Goal: Task Accomplishment & Management: Use online tool/utility

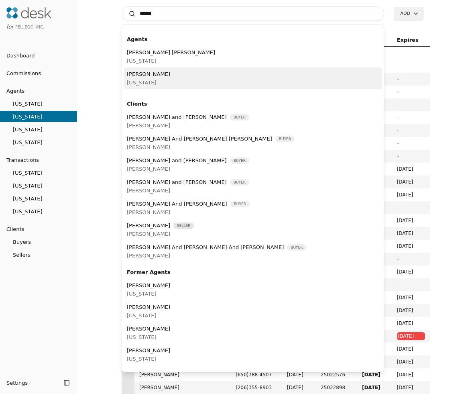
type input "******"
click at [181, 85] on div "Jordan Hedlof Washington" at bounding box center [253, 78] width 259 height 22
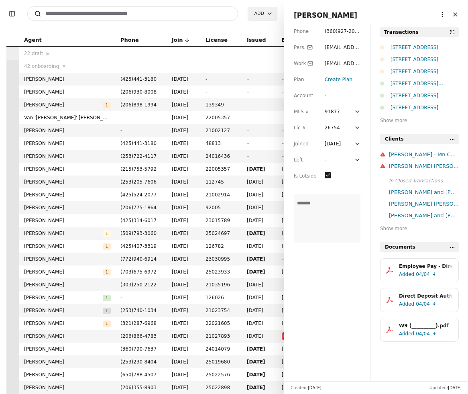
click at [337, 31] on span "( 360 ) 927 - 2026" at bounding box center [342, 36] width 35 height 14
click at [459, 16] on button "Close" at bounding box center [455, 14] width 13 height 13
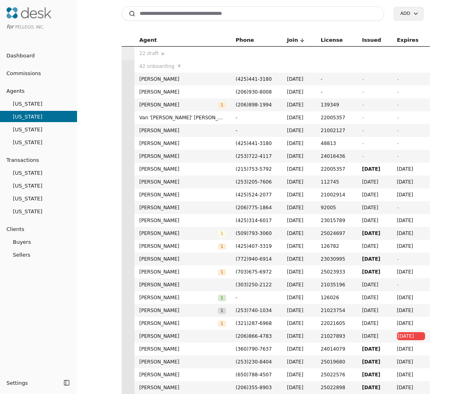
click at [231, 10] on input at bounding box center [253, 13] width 263 height 14
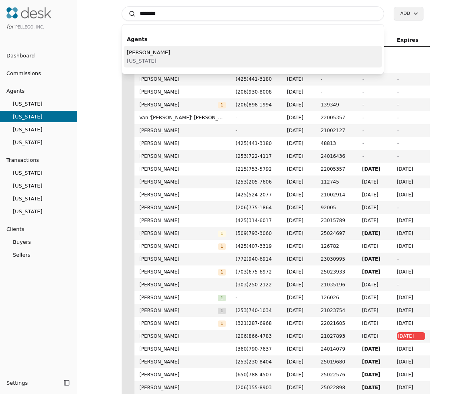
type input "********"
click at [233, 50] on div "Joe Homs California" at bounding box center [253, 57] width 259 height 22
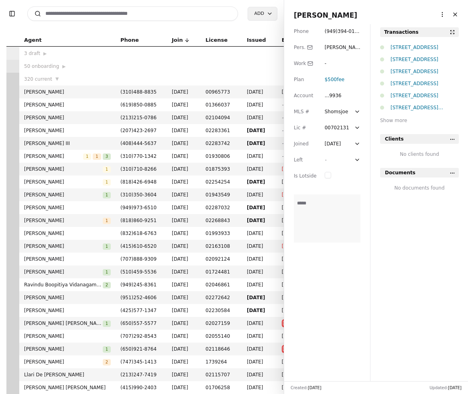
click at [346, 35] on div "Phone ( 949 ) 394 - 0149 Pers. joe@pellego.com Work - Plan $500 fee Account ...…" at bounding box center [327, 202] width 86 height 357
click at [348, 33] on span "( 949 ) 394 - 0149" at bounding box center [342, 36] width 35 height 14
click at [185, 15] on input at bounding box center [132, 13] width 211 height 14
type input "*"
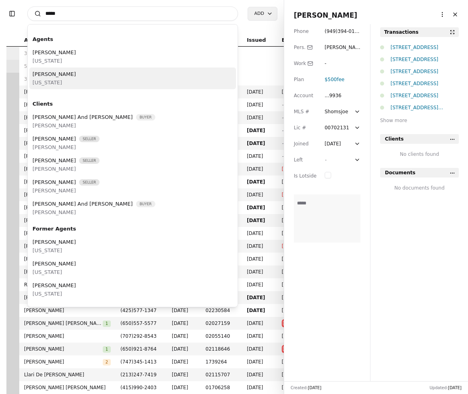
type input "*****"
click at [131, 83] on div "Brett Myers Oregon" at bounding box center [132, 78] width 207 height 22
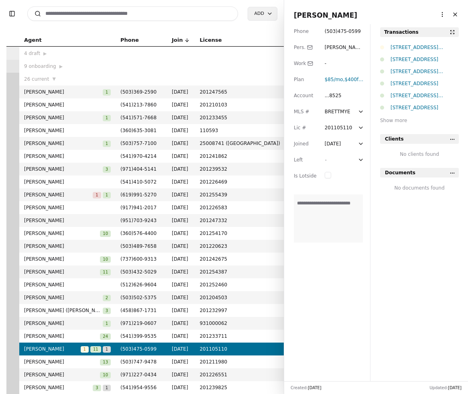
click at [133, 14] on input at bounding box center [132, 13] width 211 height 14
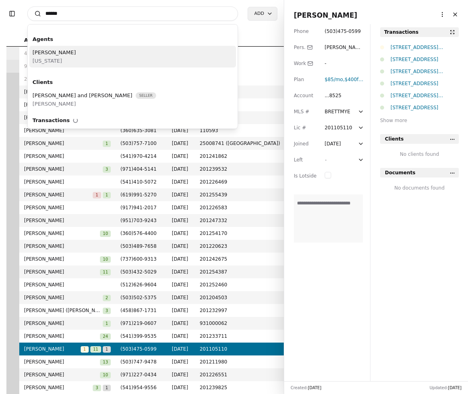
type input "******"
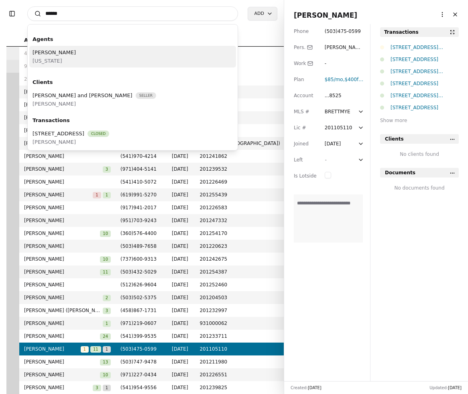
click at [64, 46] on div "Violet Rose Florida" at bounding box center [132, 57] width 207 height 22
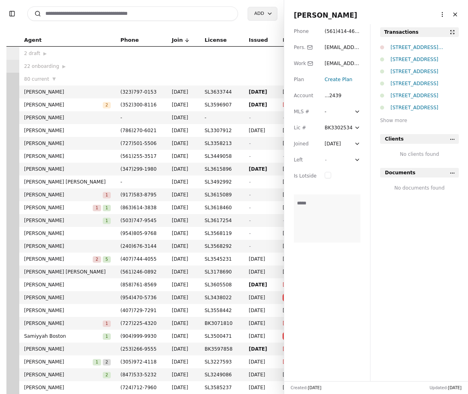
click at [456, 12] on button "Close" at bounding box center [455, 14] width 13 height 13
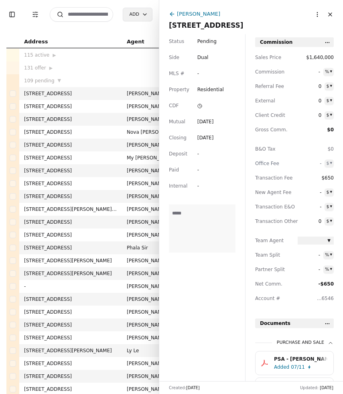
click at [89, 18] on input at bounding box center [81, 14] width 63 height 14
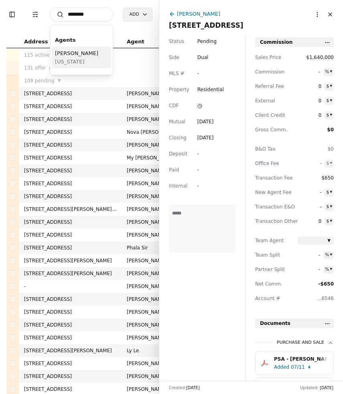
type input "********"
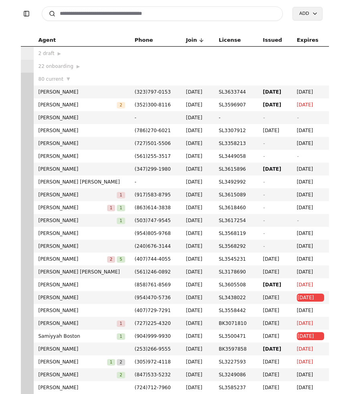
click at [112, 14] on input at bounding box center [163, 13] width 242 height 14
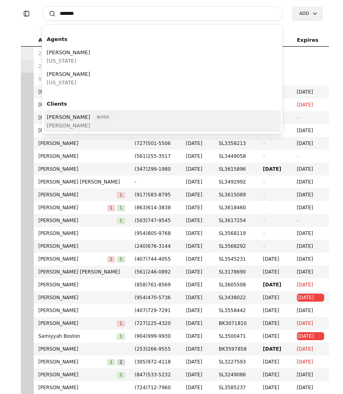
type input "*******"
click at [69, 79] on span "Washington" at bounding box center [68, 82] width 43 height 8
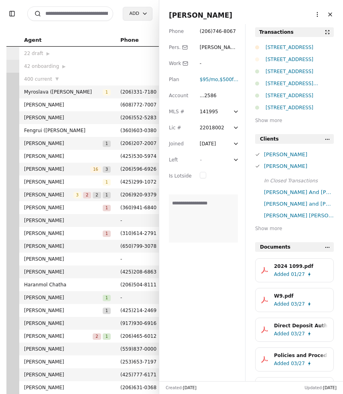
click at [293, 47] on div "380 Evergreen Loop, Forks, WA 98331" at bounding box center [300, 47] width 68 height 8
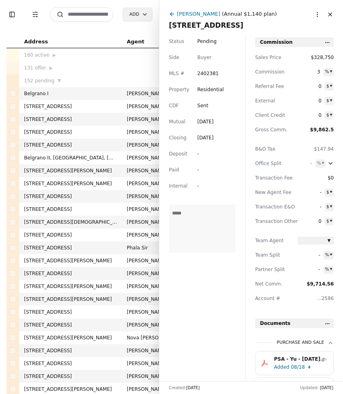
click at [171, 14] on icon at bounding box center [172, 14] width 4 height 0
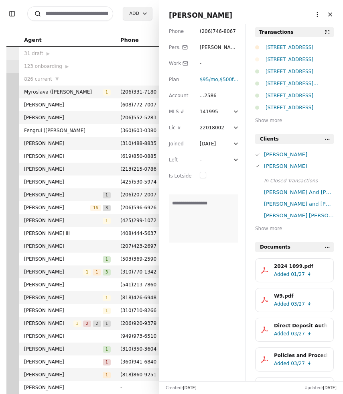
click at [330, 17] on button "Close" at bounding box center [330, 14] width 13 height 13
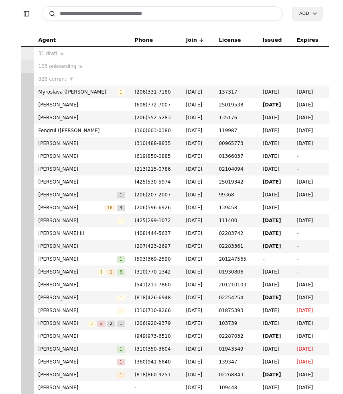
click at [80, 13] on input at bounding box center [163, 13] width 242 height 14
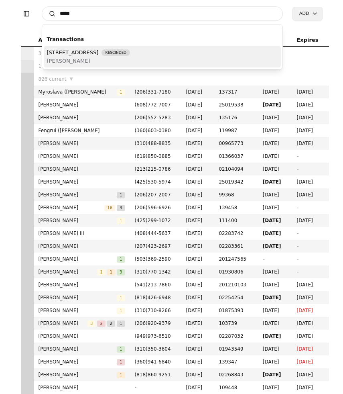
type input "*****"
click at [187, 53] on div "12706 94th Avenue E, Puyallup, WA 98373 Rescinded Mark Datskiy" at bounding box center [163, 57] width 238 height 22
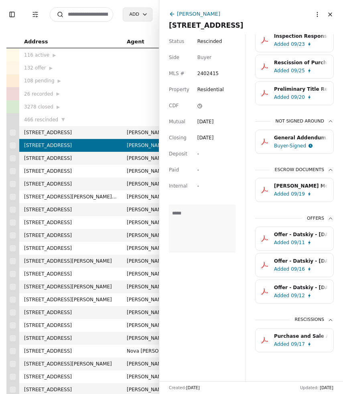
scroll to position [324, 0]
click at [294, 61] on div "Rescission of Purchase and Sale Agreement.pdf" at bounding box center [301, 63] width 54 height 8
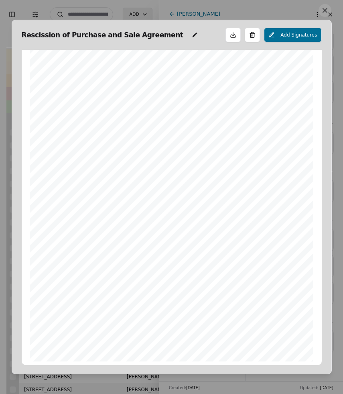
scroll to position [0, 0]
click at [326, 10] on button at bounding box center [325, 10] width 13 height 13
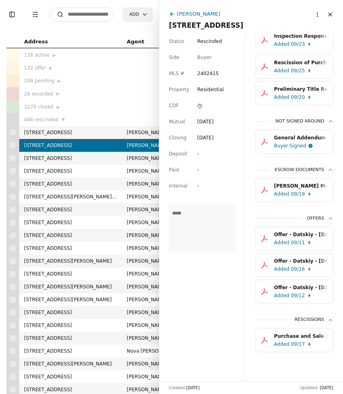
click at [326, 15] on button "Close" at bounding box center [330, 14] width 13 height 13
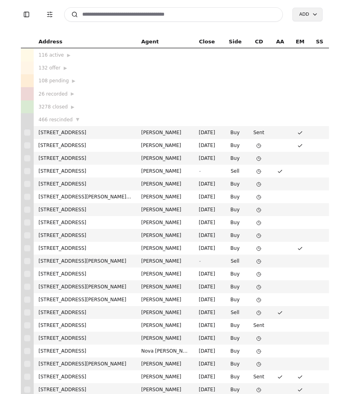
click at [150, 14] on input at bounding box center [173, 14] width 219 height 14
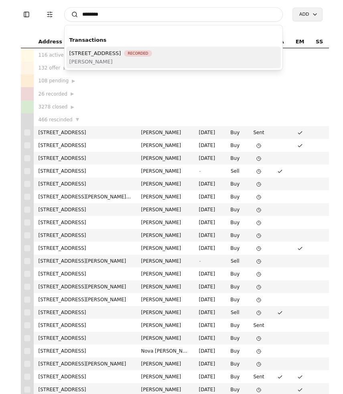
type input "********"
click at [121, 51] on span "4311 164th Street SW Unit 201, Lynnwood, WA 98087" at bounding box center [95, 53] width 52 height 8
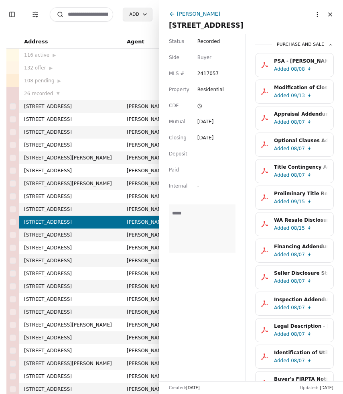
scroll to position [293, 0]
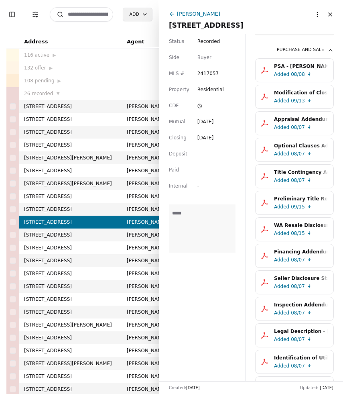
click at [308, 69] on div "PSA - Carosiello - 08/06/2025.pdf" at bounding box center [301, 66] width 54 height 8
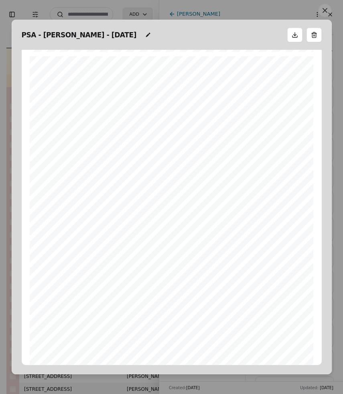
scroll to position [746, 0]
click at [325, 11] on button at bounding box center [325, 10] width 13 height 13
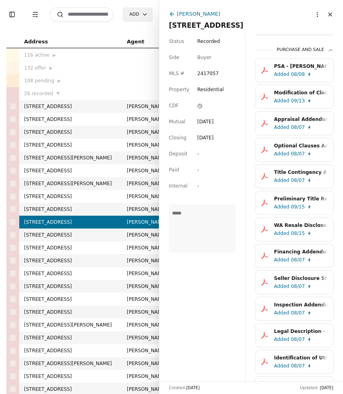
click at [229, 311] on div "Status Recorded Side Buyer MLS # 2417057 Property Residential CDF Mutual Aug 08…" at bounding box center [202, 207] width 86 height 347
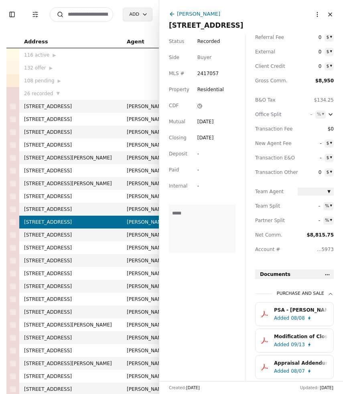
scroll to position [0, 0]
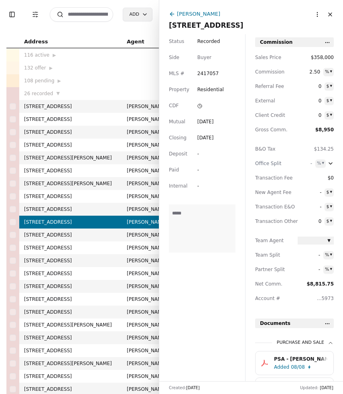
click at [177, 14] on div "[PERSON_NAME]" at bounding box center [243, 15] width 148 height 10
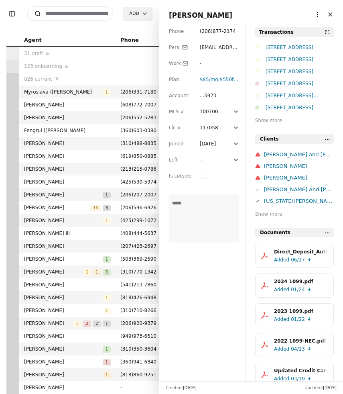
click at [84, 13] on input at bounding box center [70, 13] width 86 height 14
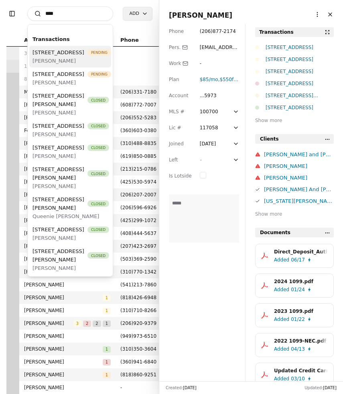
type input "****"
click at [83, 57] on div "1025 W Sequoia Road, Moses Lake, WA 98837 Pending" at bounding box center [72, 52] width 79 height 8
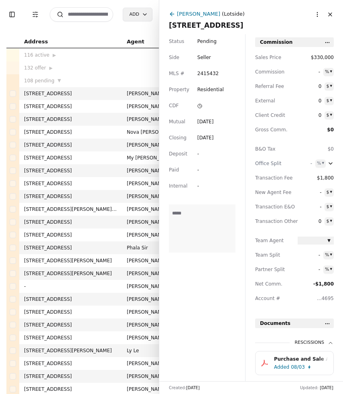
scroll to position [23, 0]
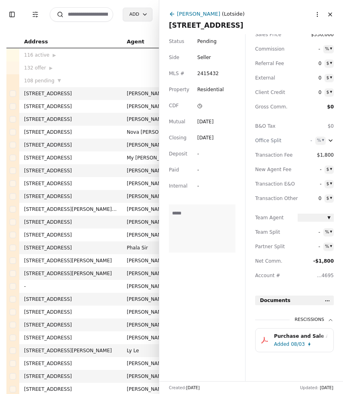
click at [289, 343] on div "Added 08/03" at bounding box center [302, 344] width 57 height 8
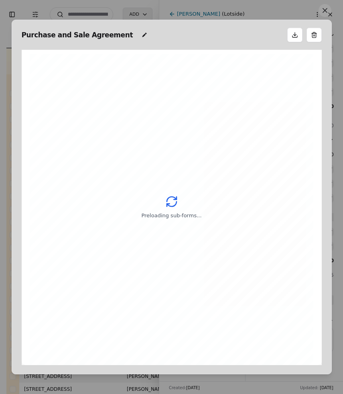
scroll to position [4, 0]
click at [327, 11] on button at bounding box center [325, 10] width 13 height 13
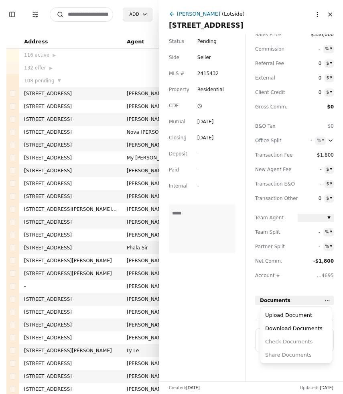
click at [329, 300] on html "Toggle Sidebar Transaction Filters Search Add Address Agent Close Side CD AA EM…" at bounding box center [171, 197] width 343 height 394
click at [301, 314] on div "Upload Document" at bounding box center [296, 315] width 68 height 13
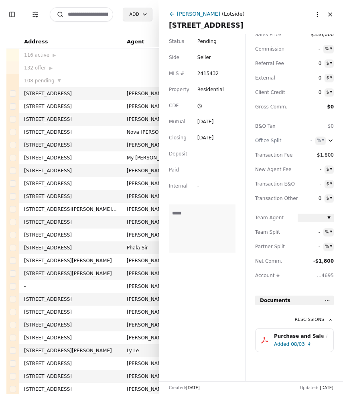
click at [329, 300] on html "Toggle Sidebar Transaction Filters Search Add Address Agent Close Side CD AA EM…" at bounding box center [171, 197] width 343 height 394
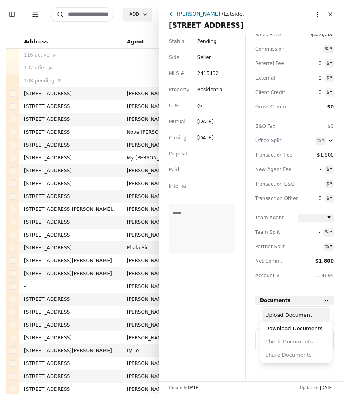
click at [302, 317] on div "Upload Document" at bounding box center [296, 315] width 68 height 13
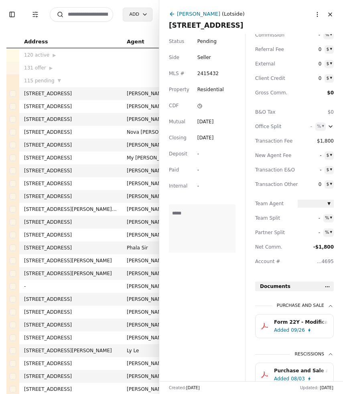
scroll to position [72, 0]
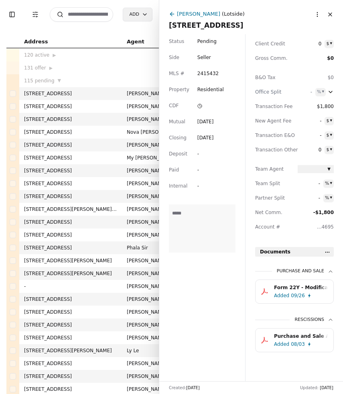
click at [331, 15] on button "Close" at bounding box center [330, 14] width 13 height 13
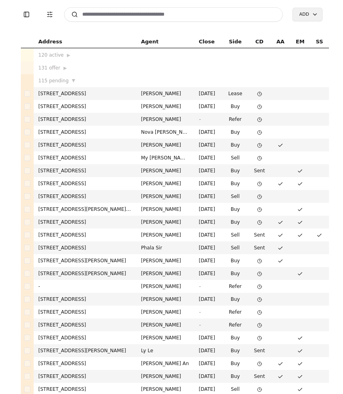
click at [97, 19] on input at bounding box center [173, 14] width 219 height 14
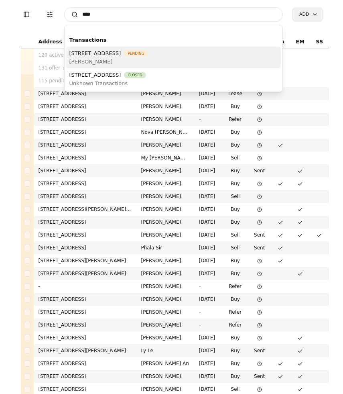
type input "****"
click at [114, 60] on span "[PERSON_NAME]" at bounding box center [108, 61] width 79 height 8
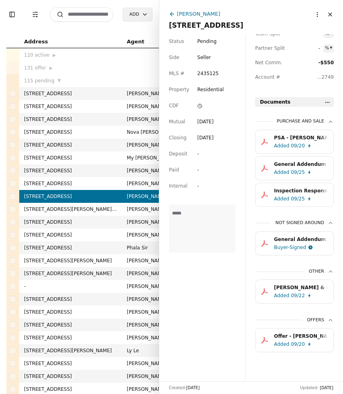
scroll to position [223, 0]
click at [311, 187] on div "Inspection Response for Form 35 - 2609 Firland Street SW, Olympia, WA 98512.pdf" at bounding box center [301, 191] width 54 height 8
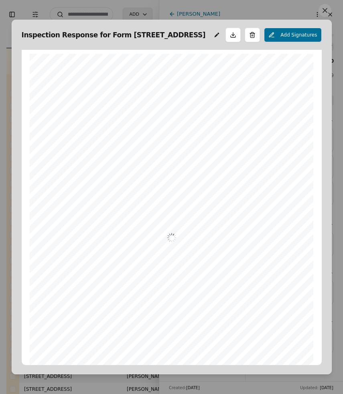
scroll to position [4, 0]
click at [328, 7] on button at bounding box center [325, 10] width 13 height 13
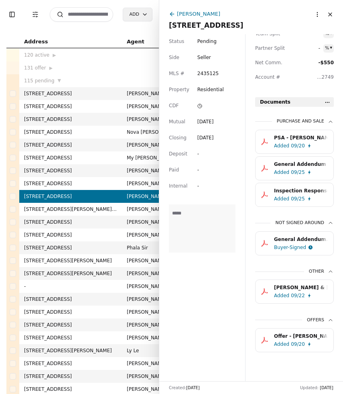
click at [333, 15] on button "Close" at bounding box center [330, 14] width 13 height 13
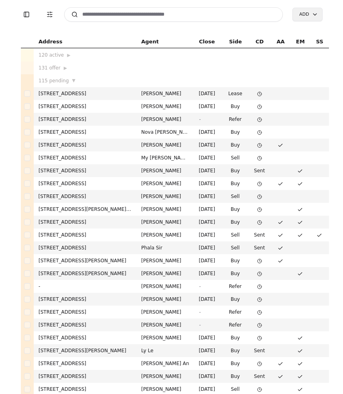
click at [94, 18] on input at bounding box center [173, 14] width 219 height 14
click at [135, 14] on input "*" at bounding box center [173, 14] width 219 height 14
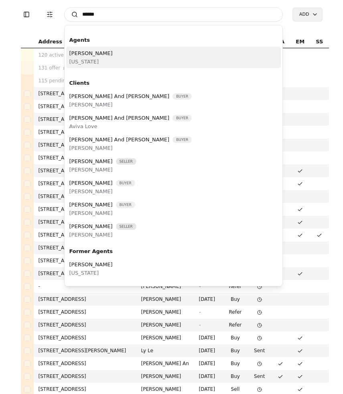
type input "******"
click at [131, 53] on div "Alexis Zuniga Washington" at bounding box center [173, 58] width 215 height 22
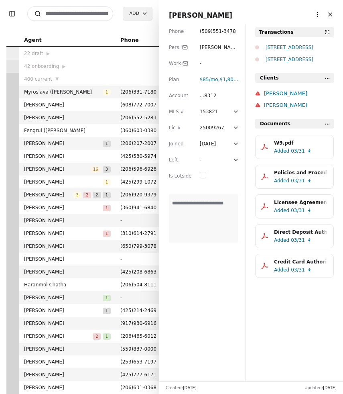
click at [225, 33] on span "( 509 ) 551 - 3478" at bounding box center [218, 32] width 36 height 6
click at [331, 17] on button "Close" at bounding box center [330, 14] width 13 height 13
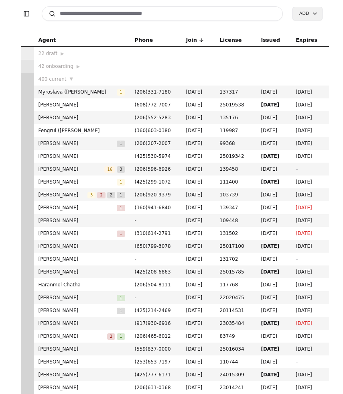
click at [141, 13] on input at bounding box center [163, 13] width 242 height 14
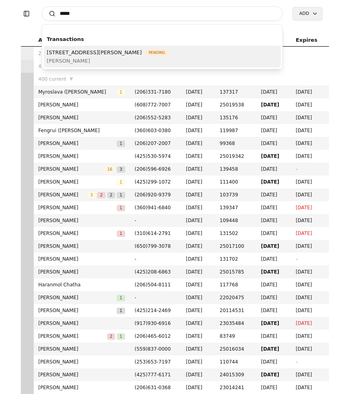
type input "*****"
click at [129, 55] on span "20549 9th St, McIntosh, FL 32664" at bounding box center [94, 52] width 95 height 8
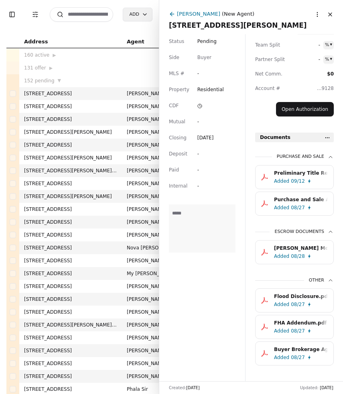
scroll to position [225, 0]
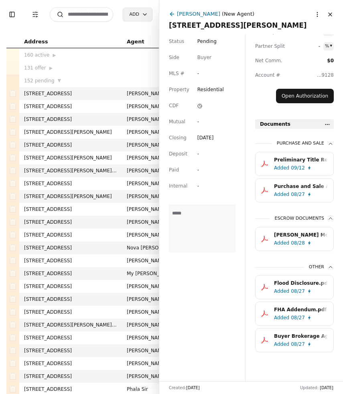
click at [329, 121] on html "Toggle Sidebar Transaction Filters Search Add Address Agent Close Side CD AA EM…" at bounding box center [171, 197] width 343 height 394
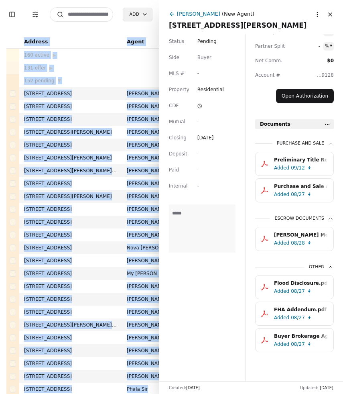
click at [329, 121] on html "Toggle Sidebar Transaction Filters Search Add Address Agent Close Side CD AA EM…" at bounding box center [171, 197] width 343 height 394
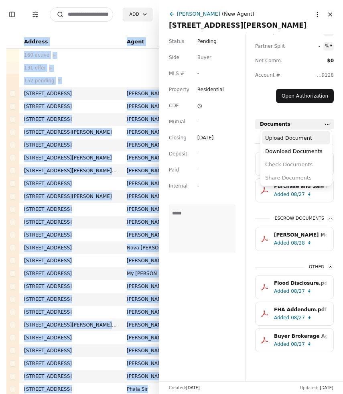
click at [303, 138] on div "Upload Document" at bounding box center [296, 137] width 68 height 13
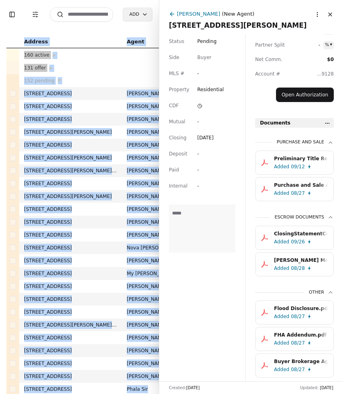
click at [329, 15] on button "Close" at bounding box center [330, 14] width 13 height 13
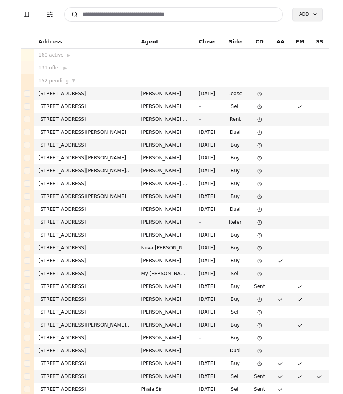
click at [111, 9] on input at bounding box center [173, 14] width 219 height 14
click at [107, 14] on input at bounding box center [173, 14] width 219 height 14
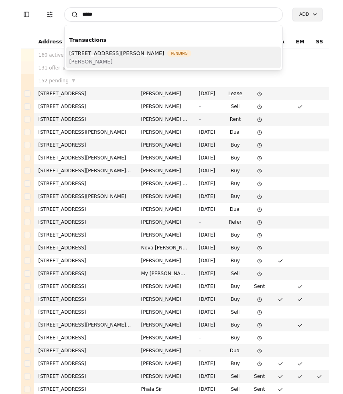
type input "*****"
click at [120, 55] on span "20549 9th St, McIntosh, FL 32664" at bounding box center [116, 53] width 95 height 8
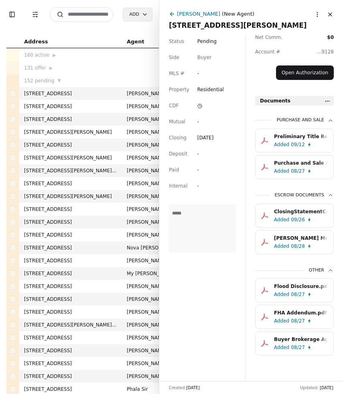
scroll to position [251, 0]
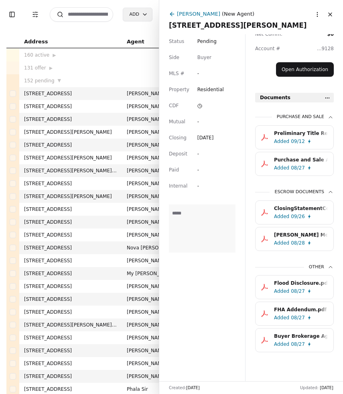
click at [296, 213] on div "09/26" at bounding box center [298, 217] width 14 height 8
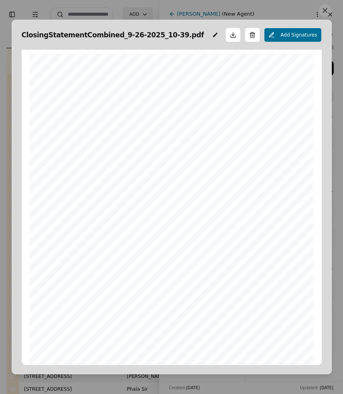
scroll to position [4, 0]
click at [324, 15] on button at bounding box center [325, 10] width 13 height 13
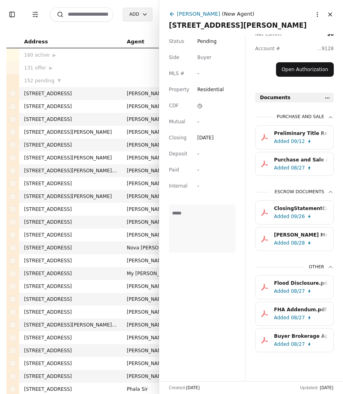
click at [331, 14] on button "Close" at bounding box center [330, 14] width 13 height 13
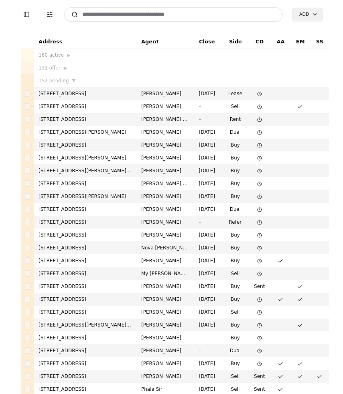
click at [173, 14] on input at bounding box center [173, 14] width 219 height 14
type input "*"
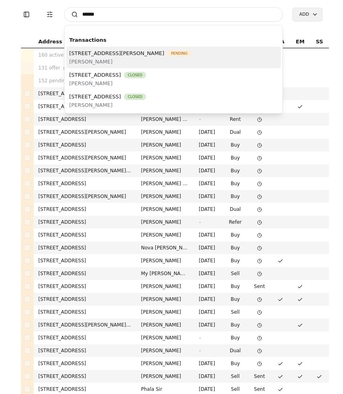
type input "******"
click at [151, 55] on span "605 W Euclid Avenue, Shelton, WA 98584" at bounding box center [116, 53] width 95 height 8
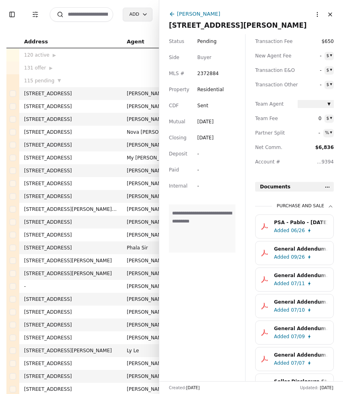
scroll to position [157, 0]
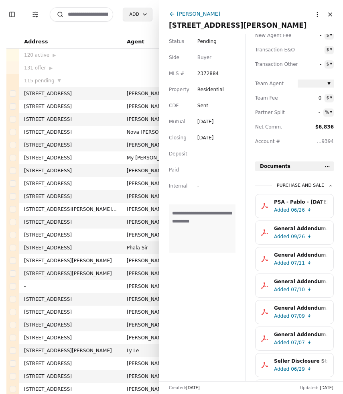
click at [328, 165] on html "Toggle Sidebar Transaction Filters Search Add Address Agent Close Side CD AA EM…" at bounding box center [171, 197] width 343 height 394
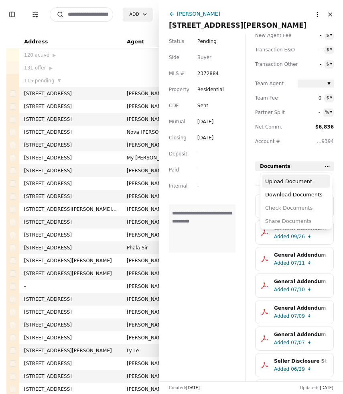
click at [313, 178] on div "Upload Document" at bounding box center [296, 181] width 68 height 13
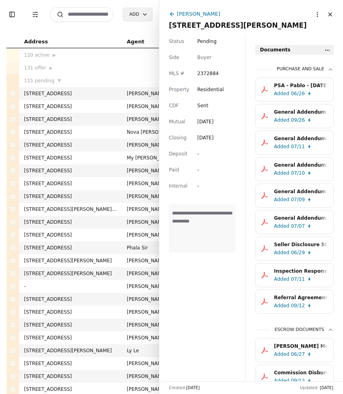
scroll to position [350, 0]
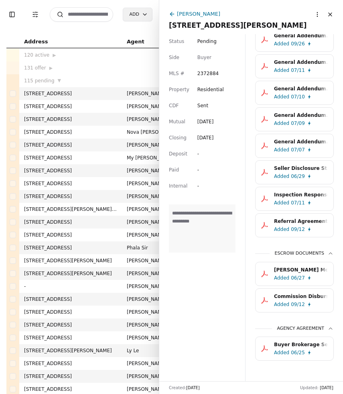
click at [331, 15] on button "Close" at bounding box center [330, 14] width 13 height 13
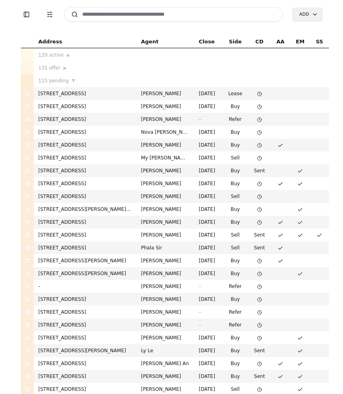
click at [126, 17] on input at bounding box center [173, 14] width 219 height 14
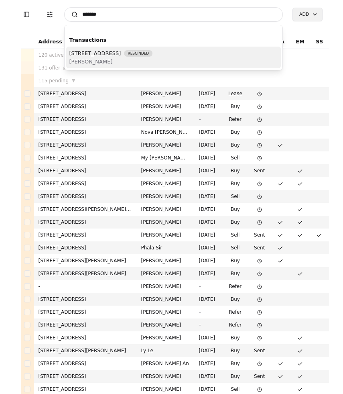
type input "*******"
click at [153, 59] on span "[PERSON_NAME]" at bounding box center [111, 61] width 84 height 8
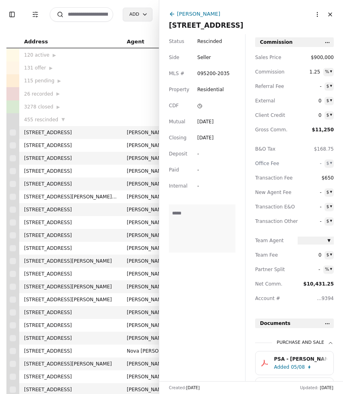
click at [331, 12] on button "Close" at bounding box center [330, 14] width 13 height 13
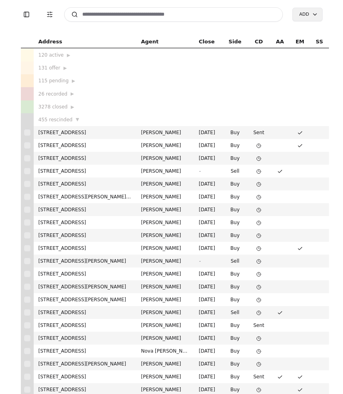
click at [166, 15] on input at bounding box center [173, 14] width 219 height 14
click at [159, 17] on input at bounding box center [173, 14] width 219 height 14
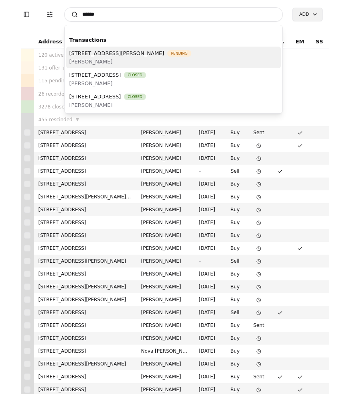
type input "******"
click at [141, 58] on span "[PERSON_NAME]" at bounding box center [130, 61] width 122 height 8
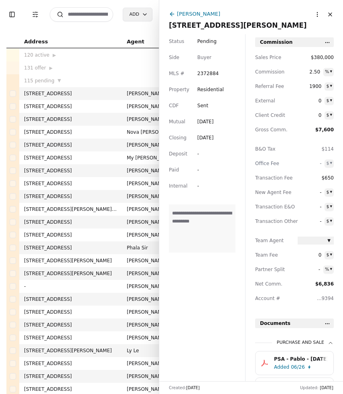
click at [208, 139] on div "[DATE]" at bounding box center [206, 138] width 16 height 8
click at [215, 139] on input "**********" at bounding box center [217, 138] width 38 height 8
click at [212, 139] on input "**********" at bounding box center [217, 138] width 38 height 8
type input "**********"
click at [215, 293] on div "**********" at bounding box center [202, 207] width 86 height 347
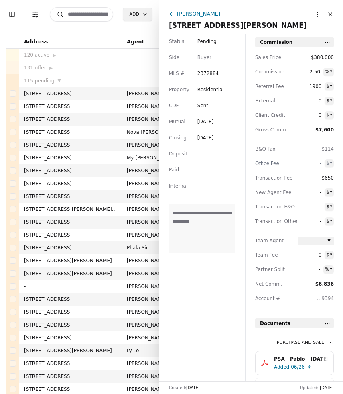
click at [205, 139] on div "[DATE]" at bounding box center [206, 138] width 16 height 8
click at [210, 139] on input "**********" at bounding box center [217, 138] width 38 height 8
type input "**********"
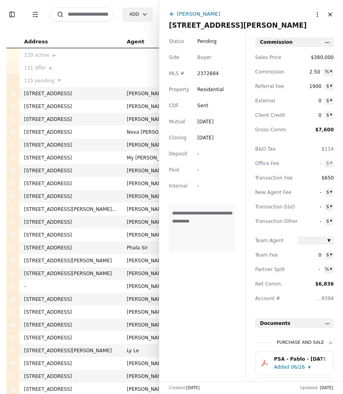
click at [332, 13] on button "Close" at bounding box center [330, 14] width 13 height 13
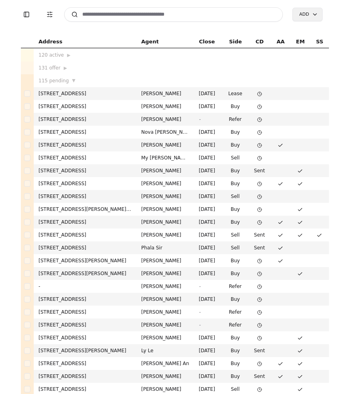
click at [153, 20] on input at bounding box center [173, 14] width 219 height 14
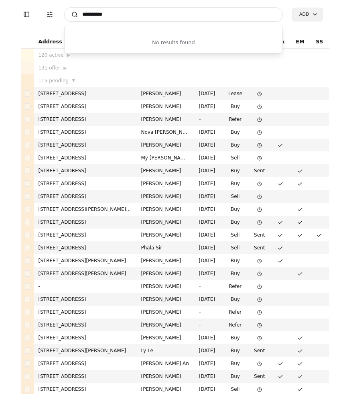
click at [94, 15] on input "*********" at bounding box center [173, 14] width 219 height 14
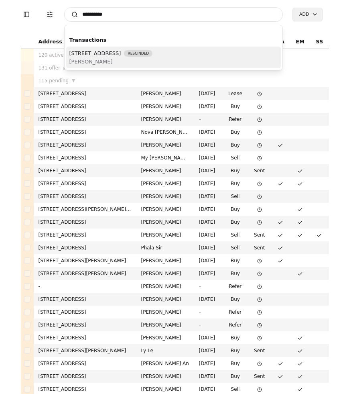
type input "*********"
click at [112, 60] on span "[PERSON_NAME]" at bounding box center [111, 61] width 84 height 8
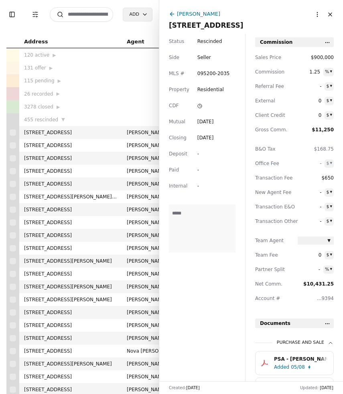
click at [210, 42] on span "Rescinded" at bounding box center [210, 41] width 25 height 8
click at [215, 71] on span "095200-2035" at bounding box center [217, 73] width 38 height 8
type input "*"
click at [201, 121] on div "Apr 24, 2025" at bounding box center [206, 122] width 16 height 8
click at [212, 123] on input "**********" at bounding box center [217, 122] width 38 height 8
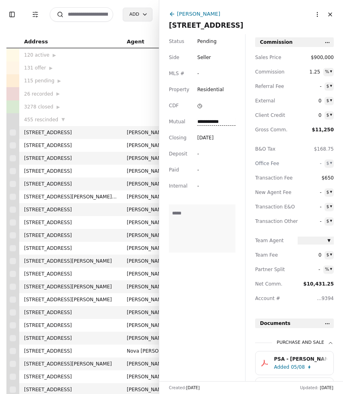
type input "**********"
click at [231, 122] on input "**********" at bounding box center [217, 122] width 38 height 8
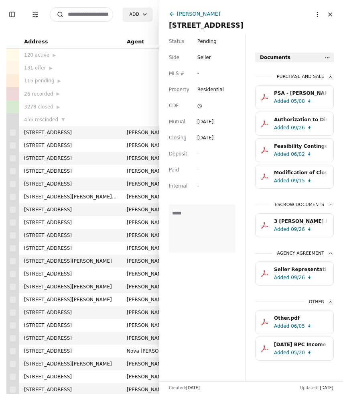
scroll to position [266, 0]
click at [313, 270] on div "Seller Representation Agreement.pdf" at bounding box center [301, 269] width 54 height 8
click at [313, 270] on div "Seller Representation Agreement.pdf Added 09/26" at bounding box center [294, 273] width 79 height 24
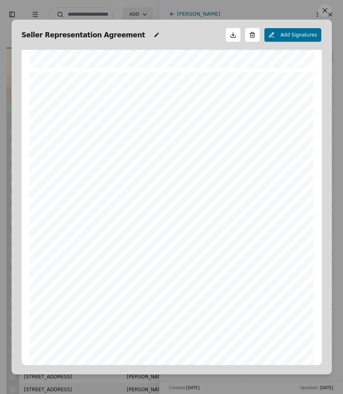
scroll to position [433, 0]
click at [327, 12] on button at bounding box center [325, 10] width 13 height 13
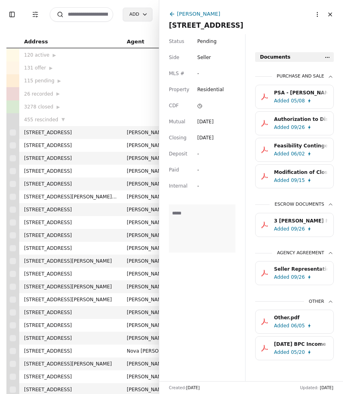
click at [299, 147] on div "Feasibility Contingency Notice (Approval/Disapproval) - 4055 42nd Ave SW, Seatt…" at bounding box center [301, 146] width 54 height 8
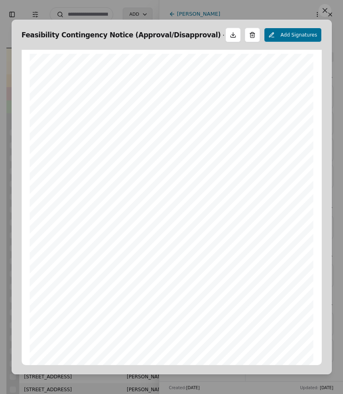
scroll to position [4, 0]
click at [325, 12] on button at bounding box center [325, 10] width 13 height 13
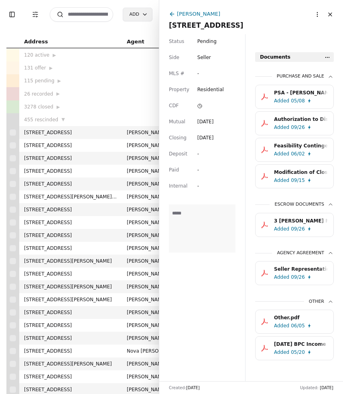
click at [307, 223] on div "3 Earnest Money Receipt for Dugan.pdf" at bounding box center [301, 221] width 54 height 8
click at [307, 223] on div "3 Earnest Money Receipt for Dugan.pdf Added 09/26" at bounding box center [294, 225] width 79 height 24
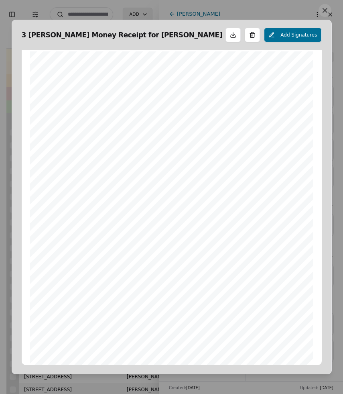
scroll to position [0, 0]
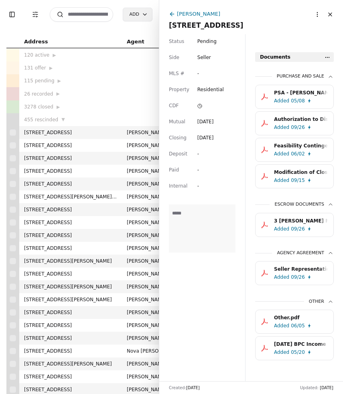
click at [296, 92] on div "PSA - Dugan - 04/10/2025.pdf" at bounding box center [301, 93] width 54 height 8
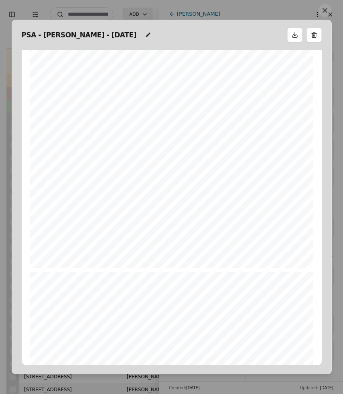
scroll to position [162, 0]
click at [326, 11] on button at bounding box center [325, 10] width 13 height 13
click at [326, 11] on button "Close" at bounding box center [330, 14] width 13 height 13
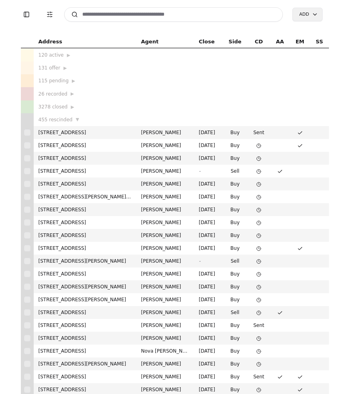
click at [155, 16] on input at bounding box center [173, 14] width 219 height 14
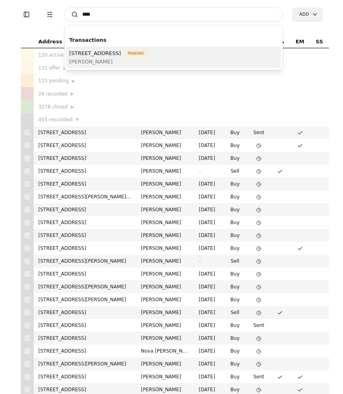
type input "****"
click at [121, 54] on span "4055 42nd Ave SW, Seattle, WA 98116" at bounding box center [95, 53] width 52 height 8
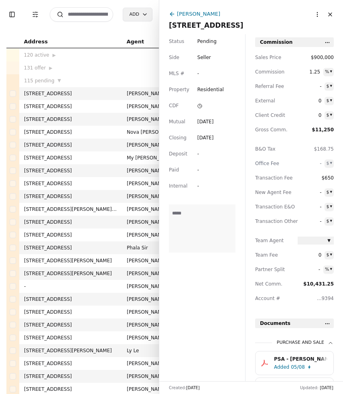
click at [144, 54] on td at bounding box center [151, 54] width 58 height 13
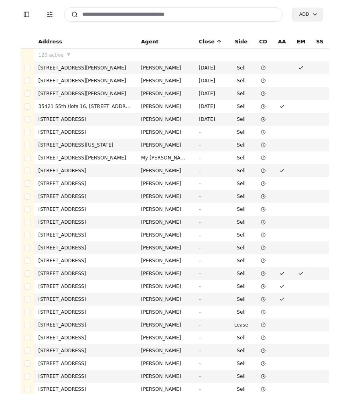
click at [112, 16] on input at bounding box center [173, 14] width 219 height 14
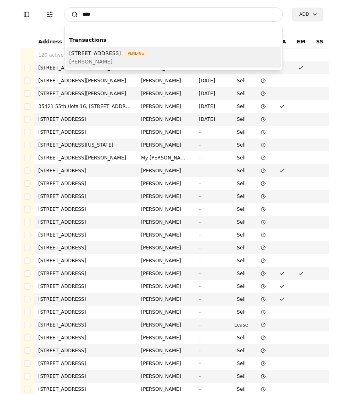
type input "****"
click at [104, 58] on span "[PERSON_NAME]" at bounding box center [108, 61] width 79 height 8
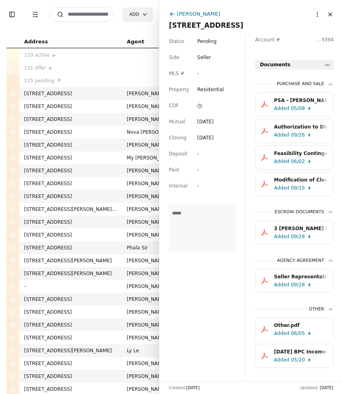
scroll to position [259, 0]
click at [301, 132] on div "09/26" at bounding box center [298, 135] width 14 height 8
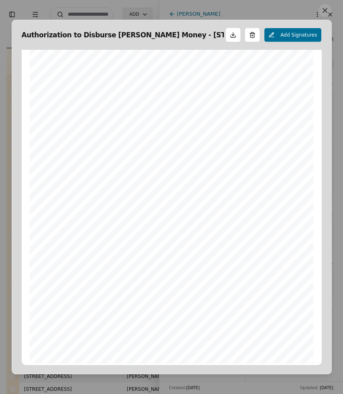
scroll to position [33, 0]
click at [328, 14] on button at bounding box center [325, 10] width 13 height 13
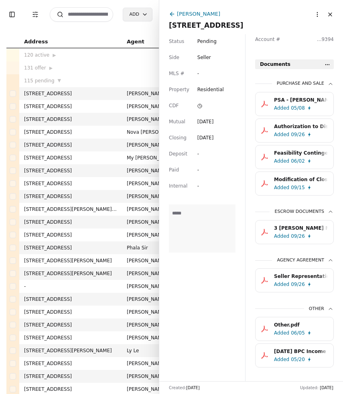
click at [313, 333] on div "Added 06/05" at bounding box center [302, 333] width 57 height 8
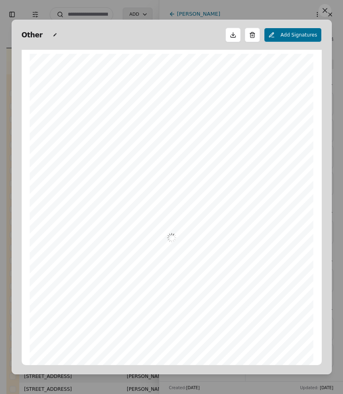
scroll to position [4, 0]
click at [30, 36] on span "Other" at bounding box center [33, 34] width 23 height 11
type input "*"
type input "**********"
click at [327, 10] on button at bounding box center [325, 10] width 13 height 13
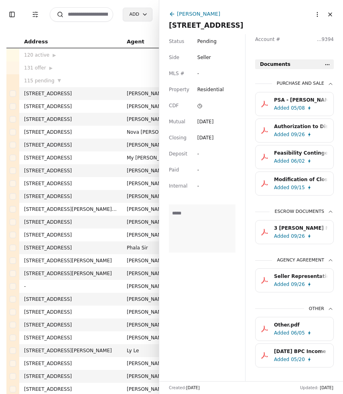
click at [316, 178] on div "Modification of Closing Date.pdf" at bounding box center [301, 180] width 54 height 8
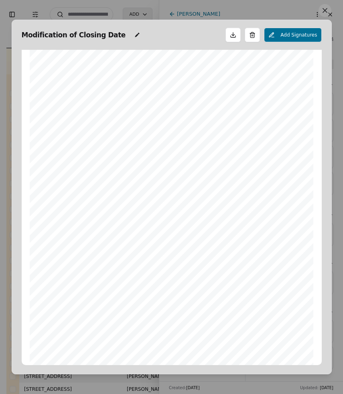
click at [323, 11] on button at bounding box center [325, 10] width 13 height 13
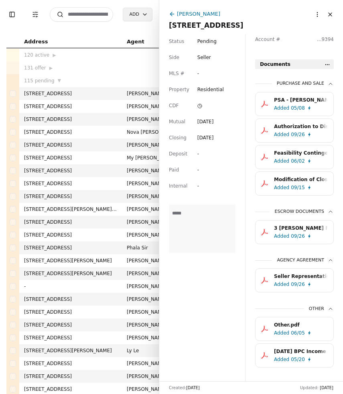
click at [329, 14] on button "Close" at bounding box center [330, 14] width 13 height 13
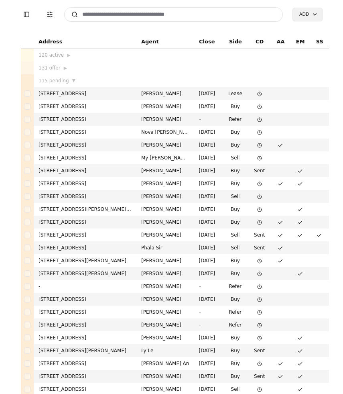
click at [193, 10] on input at bounding box center [173, 14] width 219 height 14
type input "*"
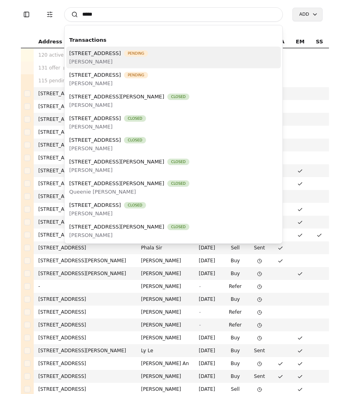
type input "****"
click at [119, 57] on span "1025 W Sequoia Road, Moses Lake, WA 98837" at bounding box center [95, 53] width 52 height 8
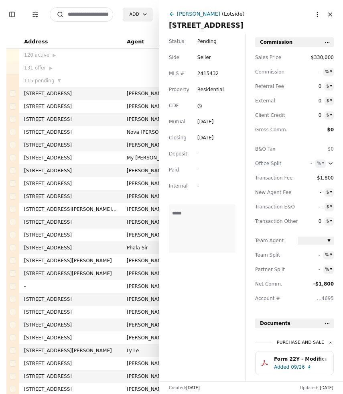
click at [228, 170] on div "-" at bounding box center [217, 170] width 38 height 8
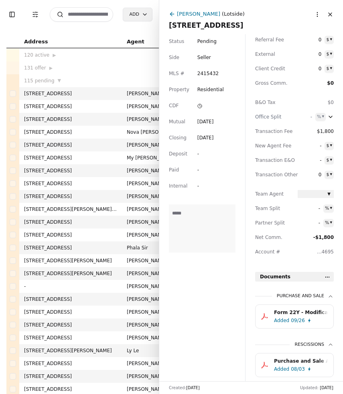
scroll to position [72, 0]
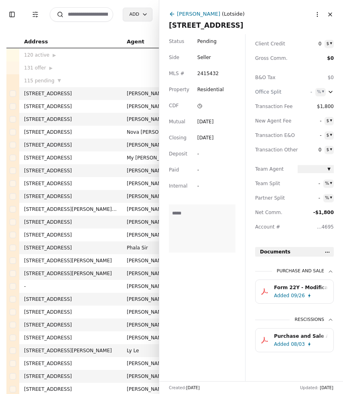
click at [331, 15] on button "Close" at bounding box center [330, 14] width 13 height 13
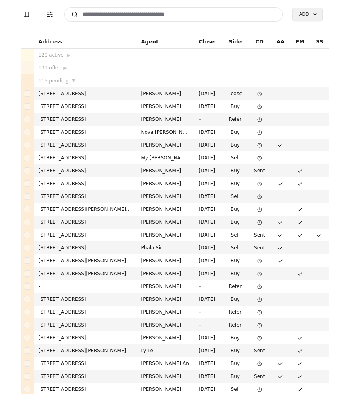
click at [130, 16] on input at bounding box center [173, 14] width 219 height 14
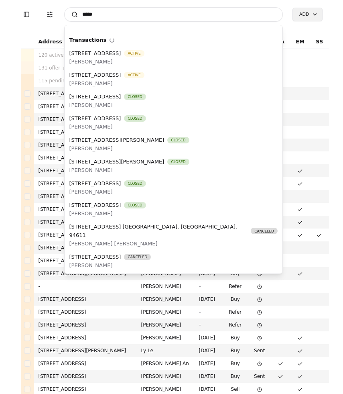
type input "******"
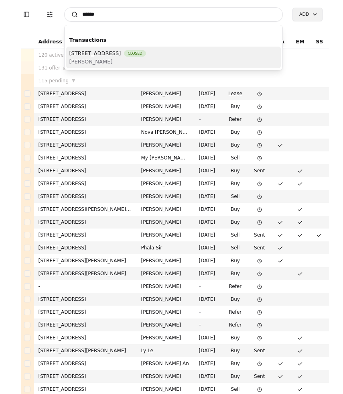
click at [82, 16] on input "******" at bounding box center [173, 14] width 219 height 14
drag, startPoint x: 109, startPoint y: 17, endPoint x: 70, endPoint y: 17, distance: 39.0
click at [70, 17] on div "Search ****** Transactions 4611 SW 131st Ter, Miramar, FL 33027 Closed Mehnaz G…" at bounding box center [173, 14] width 219 height 14
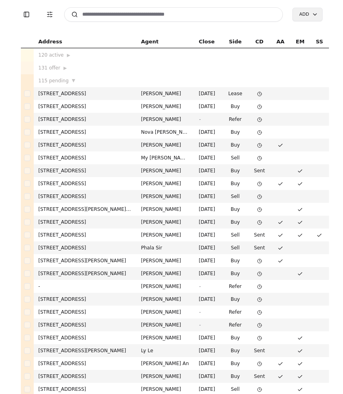
click at [93, 16] on input at bounding box center [173, 14] width 219 height 14
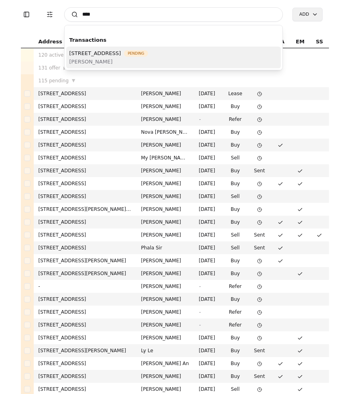
type input "****"
click at [148, 56] on span "Pending" at bounding box center [136, 53] width 24 height 6
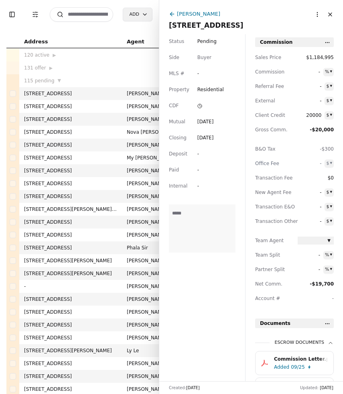
scroll to position [50, 0]
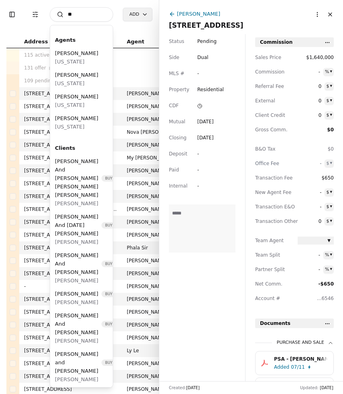
type input "*"
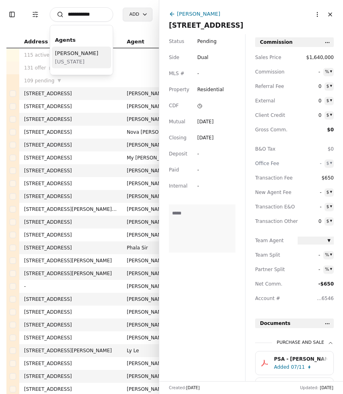
type input "**********"
click at [80, 61] on span "[US_STATE]" at bounding box center [76, 61] width 43 height 8
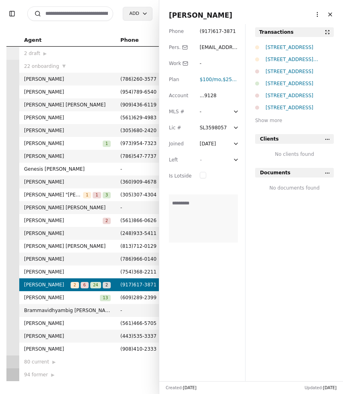
click at [296, 58] on div "[STREET_ADDRESS][PERSON_NAME]" at bounding box center [300, 59] width 68 height 8
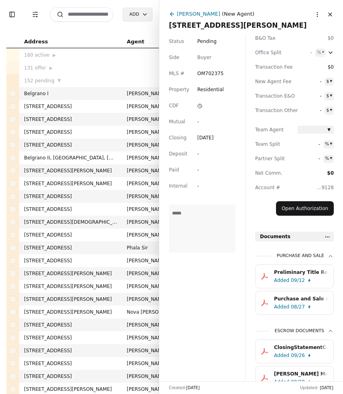
scroll to position [113, 0]
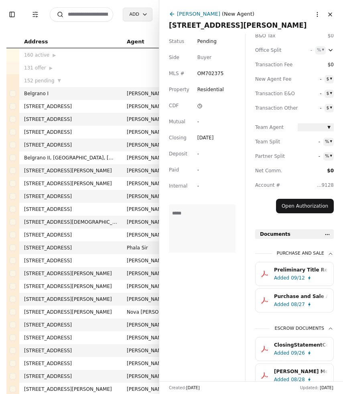
click at [300, 298] on div "Purchase and Sale Agreement.pdf" at bounding box center [301, 296] width 54 height 8
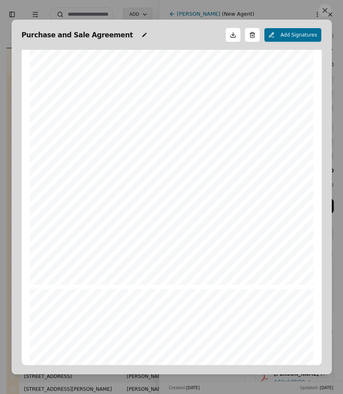
scroll to position [891, 0]
click at [168, 211] on span "covering the Real Property, Seller shall furnish a copy to Buyer and Closing Ag…" at bounding box center [178, 213] width 213 height 5
click at [323, 13] on button at bounding box center [325, 10] width 13 height 13
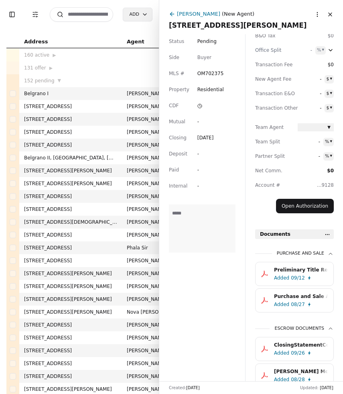
click at [98, 18] on input at bounding box center [81, 14] width 63 height 14
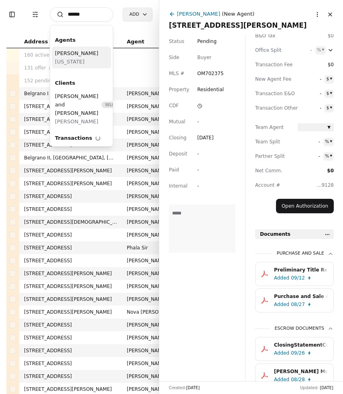
type input "******"
click at [67, 51] on span "Violet Rose" at bounding box center [76, 53] width 43 height 8
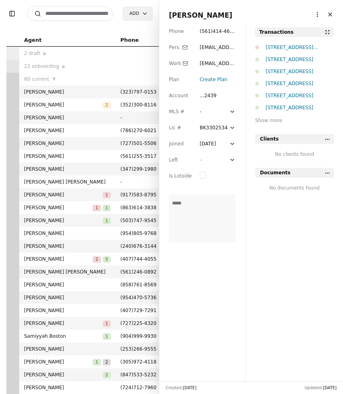
click at [221, 65] on span "violet@pellego.com" at bounding box center [217, 72] width 35 height 22
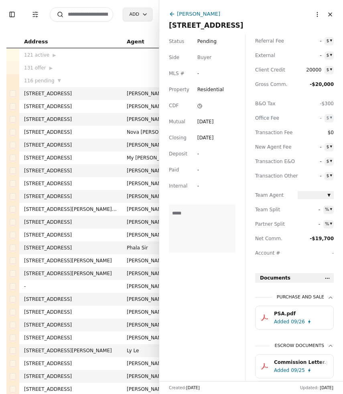
scroll to position [98, 0]
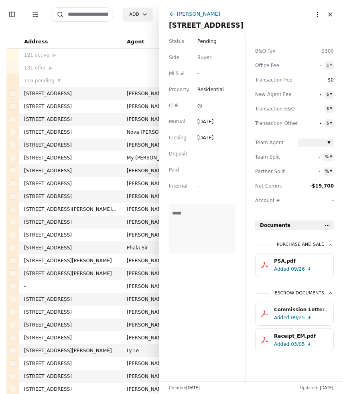
click at [291, 267] on div "09/26" at bounding box center [298, 269] width 14 height 8
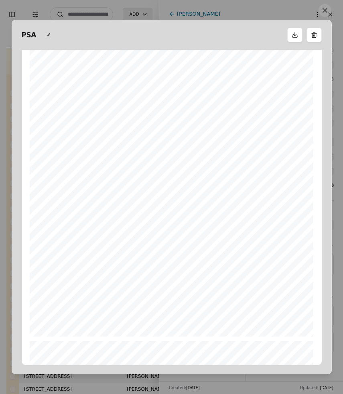
scroll to position [5299, 0]
click at [326, 10] on button at bounding box center [325, 10] width 13 height 13
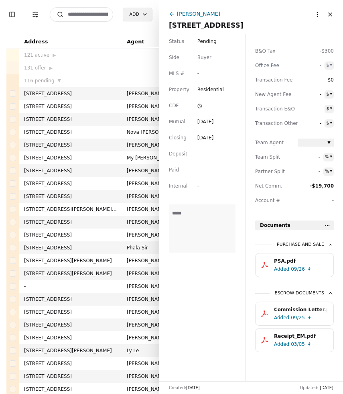
click at [332, 13] on button "Close" at bounding box center [330, 14] width 13 height 13
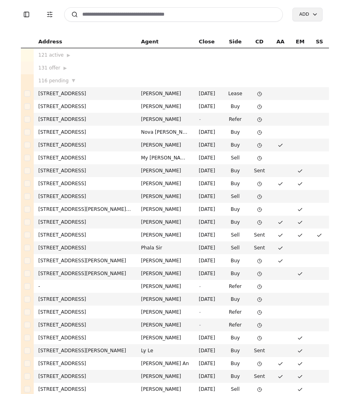
click at [108, 18] on input at bounding box center [173, 14] width 219 height 14
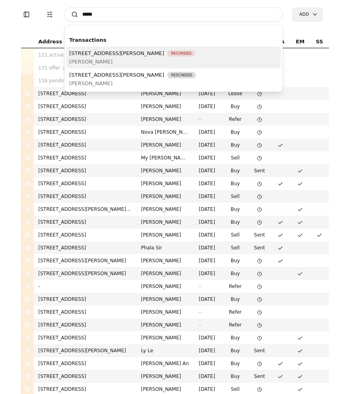
type input "*****"
click at [125, 63] on span "[PERSON_NAME]" at bounding box center [132, 61] width 126 height 8
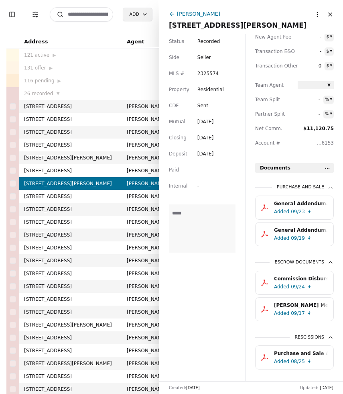
scroll to position [174, 0]
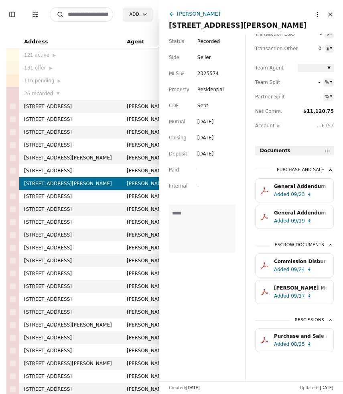
click at [327, 147] on html "Toggle Sidebar Transaction Filters Search Add Address Agent Close Side CD AA EM…" at bounding box center [171, 197] width 343 height 394
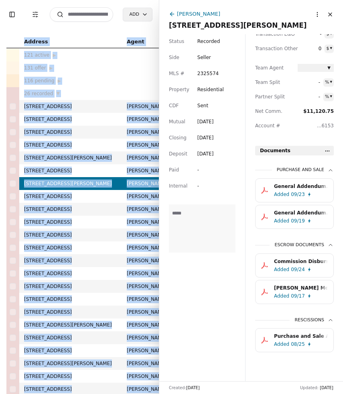
click at [327, 147] on html "Toggle Sidebar Transaction Filters Search Add Address Agent Close Side CD AA EM…" at bounding box center [171, 197] width 343 height 394
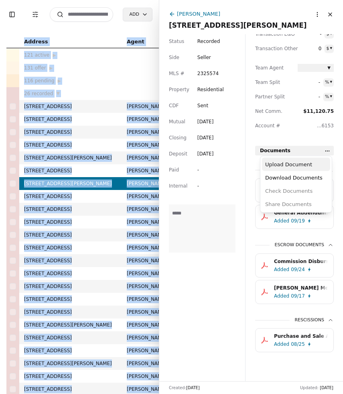
click at [308, 162] on div "Upload Document" at bounding box center [296, 164] width 68 height 13
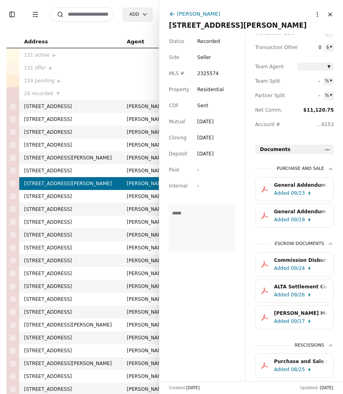
click at [172, 15] on icon at bounding box center [172, 14] width 6 height 6
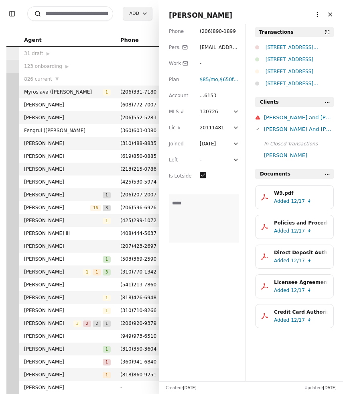
click at [72, 13] on input at bounding box center [70, 13] width 86 height 14
click at [331, 15] on button "Close" at bounding box center [330, 14] width 13 height 13
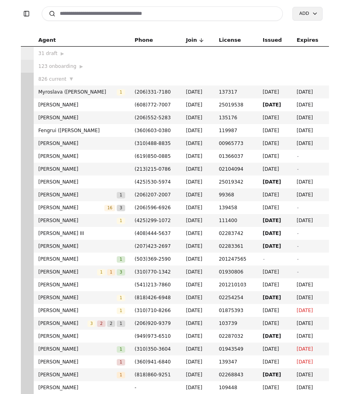
click at [147, 12] on input at bounding box center [163, 13] width 242 height 14
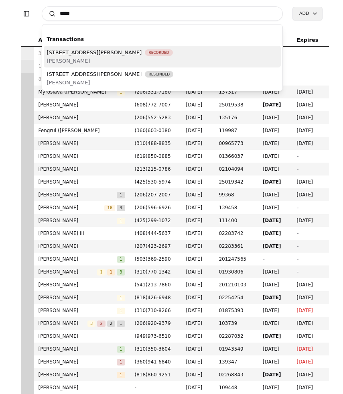
type input "*****"
click at [142, 53] on span "22214 Zenkner Valley Road SW, Centralia, WA 98531" at bounding box center [94, 52] width 95 height 8
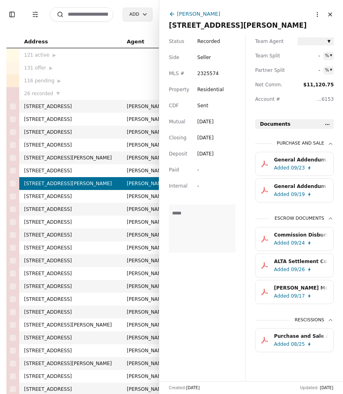
scroll to position [200, 0]
click at [311, 262] on div "ALTA Settlement Combined - Certified.pdf.pdf" at bounding box center [301, 261] width 54 height 8
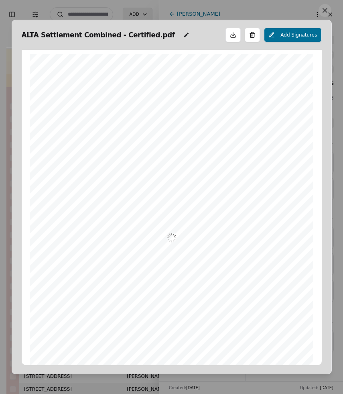
scroll to position [4, 0]
click at [323, 14] on button at bounding box center [325, 10] width 13 height 13
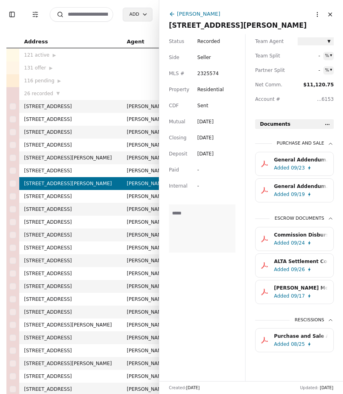
click at [330, 12] on button "Close" at bounding box center [330, 14] width 13 height 13
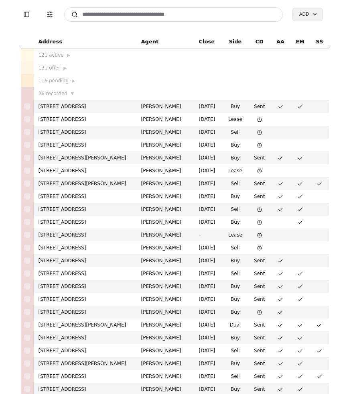
click at [164, 13] on input at bounding box center [173, 14] width 219 height 14
click at [161, 12] on input at bounding box center [173, 14] width 219 height 14
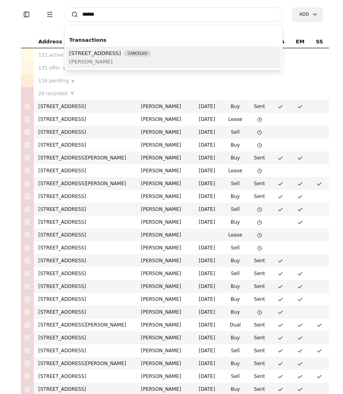
type input "******"
click at [121, 57] on span "2538 Hidden Springs Loop SE, Olympia, WA 98503" at bounding box center [95, 53] width 52 height 8
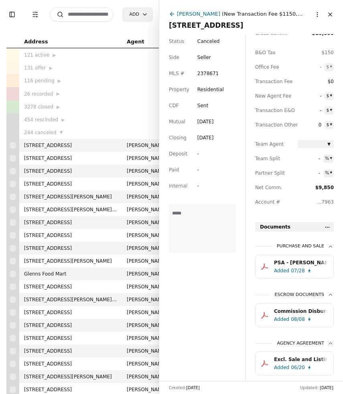
scroll to position [121, 0]
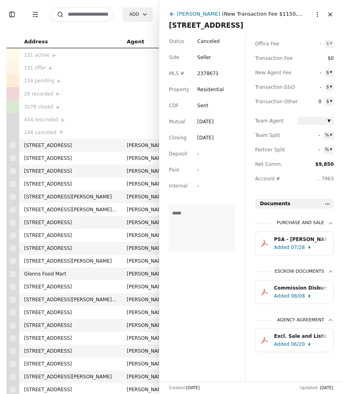
click at [301, 237] on div "PSA - Sims - 07/27/2025.pdf" at bounding box center [301, 239] width 54 height 8
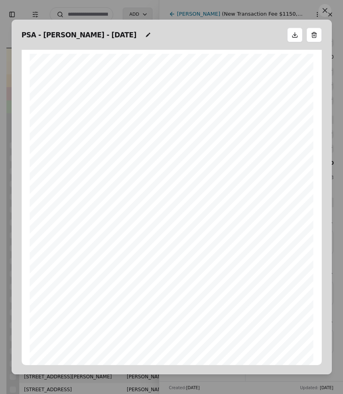
scroll to position [4, 0]
click at [330, 12] on button at bounding box center [325, 10] width 13 height 13
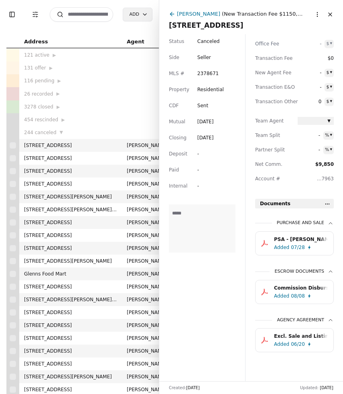
click at [327, 202] on html "Toggle Sidebar Transaction Filters Search Add Address Agent Close Side CD AA EM…" at bounding box center [171, 197] width 343 height 394
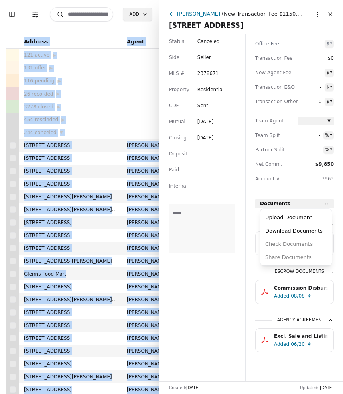
click at [327, 202] on html "Toggle Sidebar Transaction Filters Search Add Address Agent Close Side CD AA EM…" at bounding box center [171, 197] width 343 height 394
click at [311, 214] on div "Upload Document" at bounding box center [296, 217] width 68 height 13
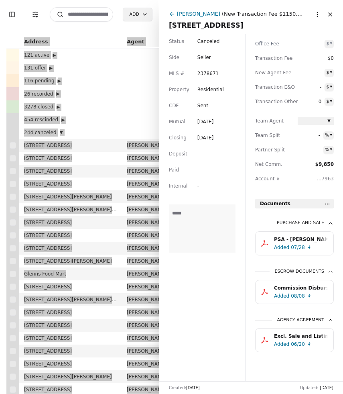
scroll to position [121, 0]
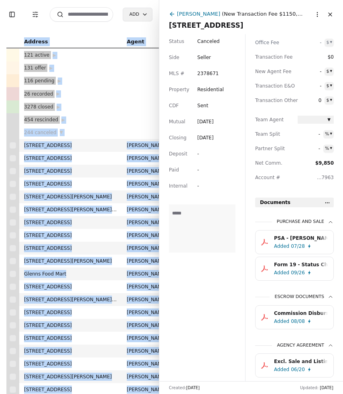
click at [328, 14] on button "Close" at bounding box center [330, 14] width 13 height 13
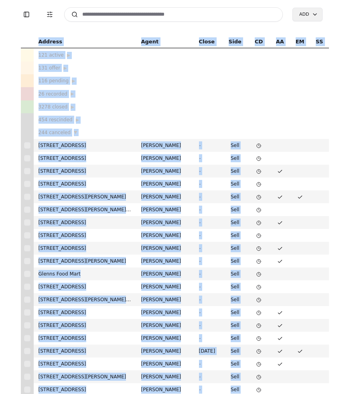
click at [105, 12] on input at bounding box center [173, 14] width 219 height 14
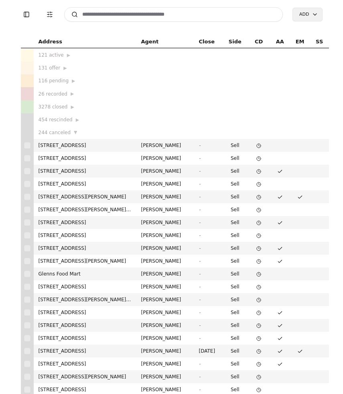
click at [105, 12] on input at bounding box center [173, 14] width 219 height 14
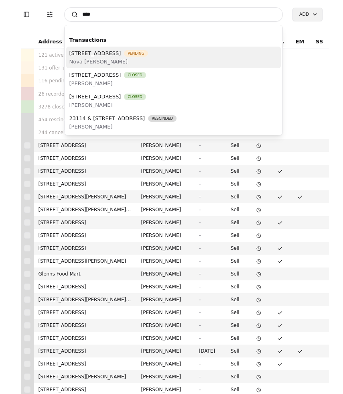
type input "****"
click at [106, 61] on span "Nova [PERSON_NAME]" at bounding box center [108, 61] width 79 height 8
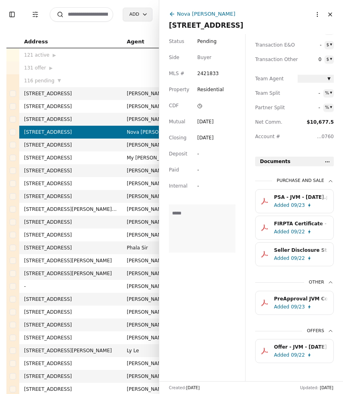
scroll to position [174, 0]
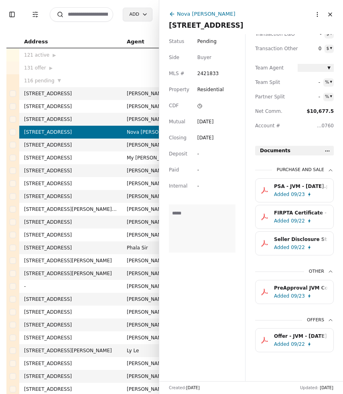
click at [315, 194] on div "Added 09/23" at bounding box center [302, 194] width 57 height 8
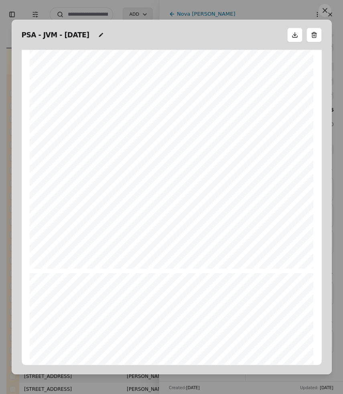
scroll to position [153, 0]
click at [325, 11] on button at bounding box center [325, 10] width 13 height 13
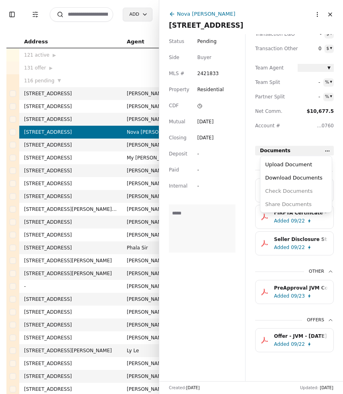
click at [328, 150] on html "Toggle Sidebar Transaction Filters Search Add Address Agent Close Side CD AA EM…" at bounding box center [171, 197] width 343 height 394
click at [307, 165] on div "Upload Document" at bounding box center [296, 164] width 68 height 13
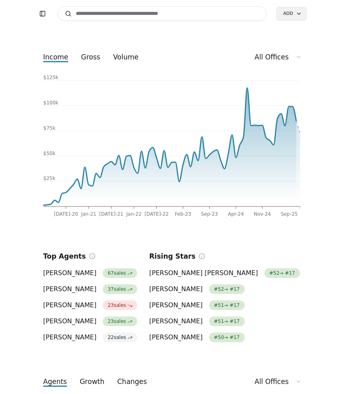
click at [42, 16] on button "Toggle Sidebar" at bounding box center [42, 13] width 11 height 11
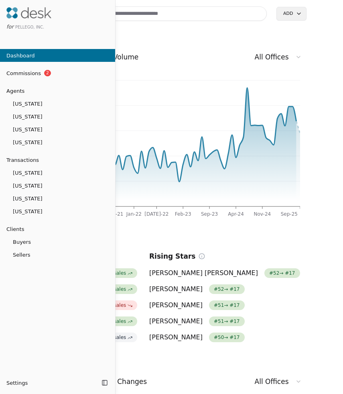
click at [50, 76] on link "Commissions 2" at bounding box center [57, 73] width 115 height 13
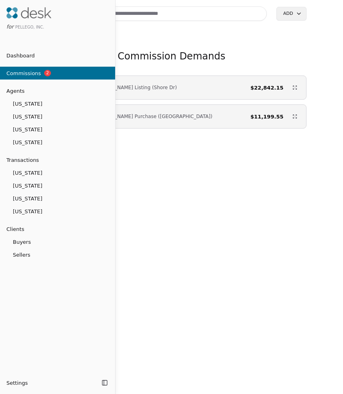
click at [255, 50] on div at bounding box center [171, 197] width 343 height 394
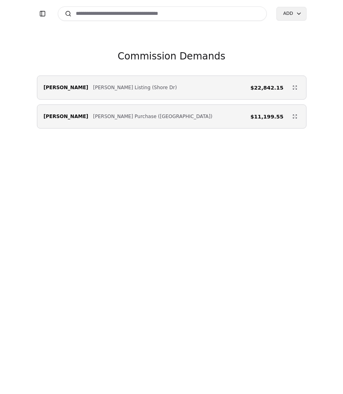
click at [183, 16] on input at bounding box center [163, 13] width 210 height 14
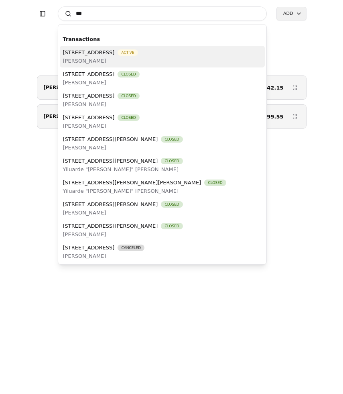
type input "****"
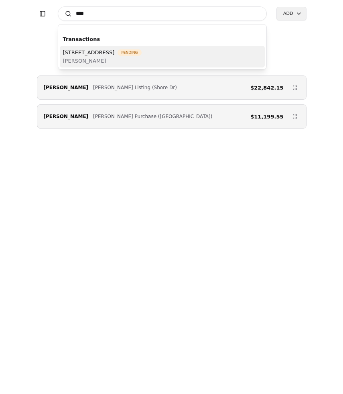
click at [141, 53] on span "Pending" at bounding box center [130, 52] width 24 height 6
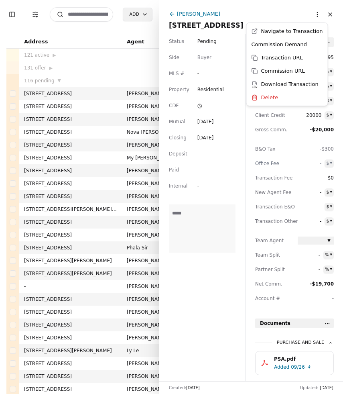
click at [317, 14] on html "Toggle Sidebar Transaction Filters Search Add Address Agent Close Side CD AA EM…" at bounding box center [171, 197] width 343 height 394
click at [289, 14] on html "Toggle Sidebar Transaction Filters Search Add Address Agent Close Side CD AA EM…" at bounding box center [171, 197] width 343 height 394
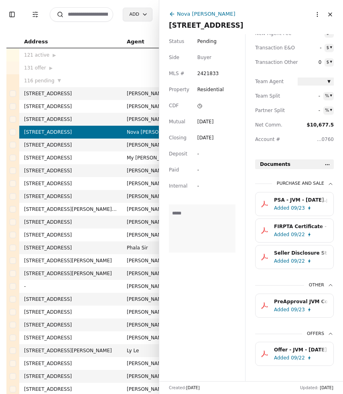
scroll to position [174, 0]
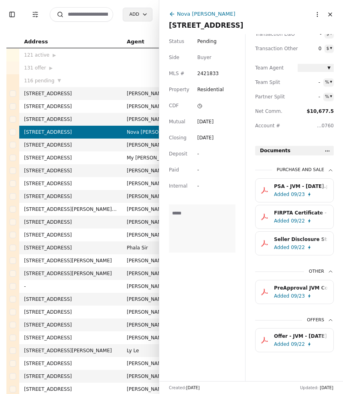
click at [316, 189] on div "PSA - JVM - [DATE].pdf" at bounding box center [301, 186] width 54 height 8
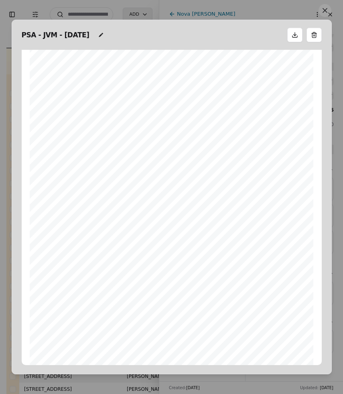
scroll to position [40, 0]
click at [325, 10] on button at bounding box center [325, 10] width 13 height 13
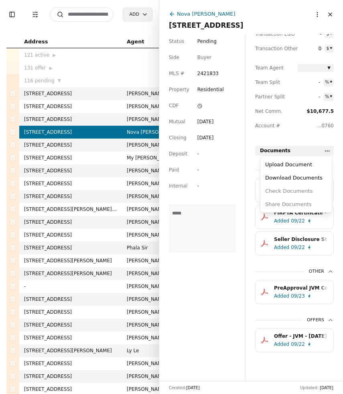
click at [328, 151] on html "Toggle Sidebar Transaction Filters Search Add Address Agent Close Side CD AA EM…" at bounding box center [171, 197] width 343 height 394
click at [308, 166] on div "Upload Document" at bounding box center [296, 164] width 68 height 13
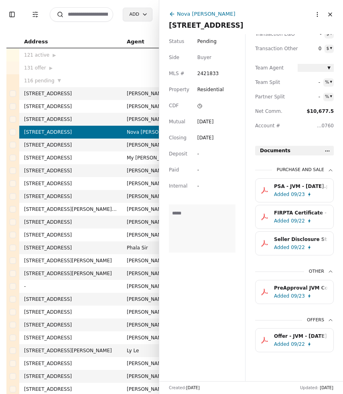
scroll to position [173, 0]
click at [330, 14] on button "Close" at bounding box center [330, 14] width 13 height 13
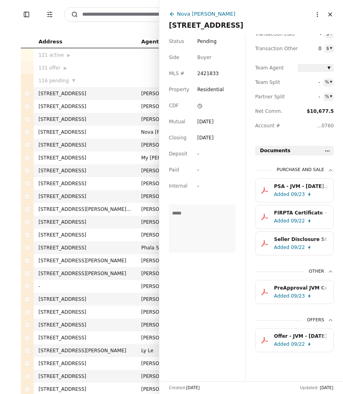
click at [330, 14] on button "Close" at bounding box center [330, 14] width 13 height 13
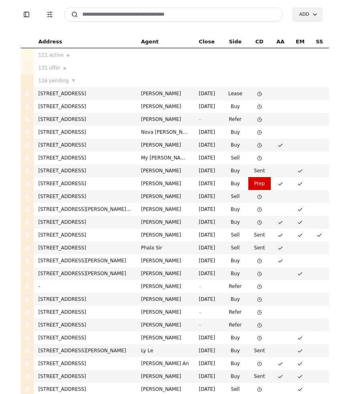
click at [178, 14] on input at bounding box center [173, 14] width 219 height 14
click at [135, 10] on input "****" at bounding box center [173, 14] width 219 height 14
click at [131, 16] on input "****" at bounding box center [173, 14] width 219 height 14
type input "*"
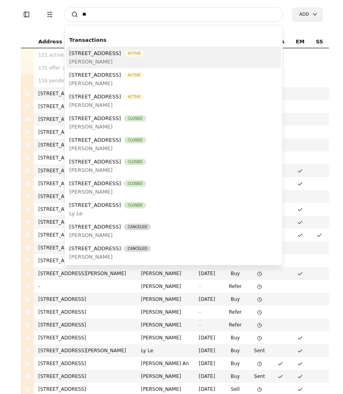
type input "*"
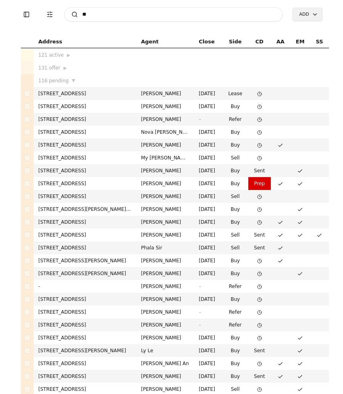
type input "*"
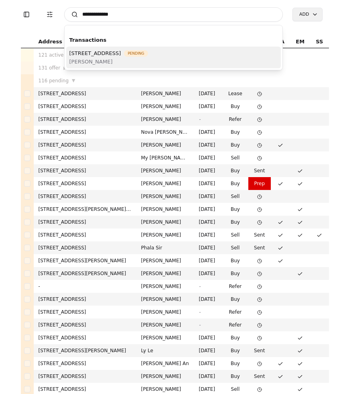
type input "**********"
click at [140, 62] on span "[PERSON_NAME]" at bounding box center [108, 61] width 79 height 8
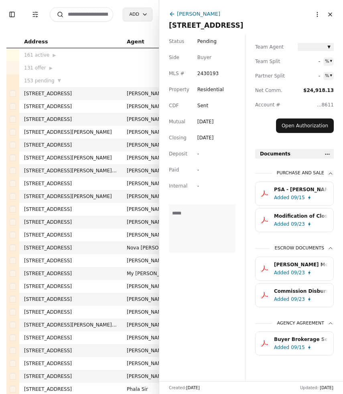
scroll to position [198, 0]
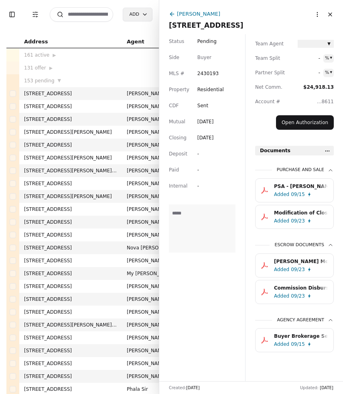
click at [301, 195] on div "09/15" at bounding box center [298, 194] width 14 height 8
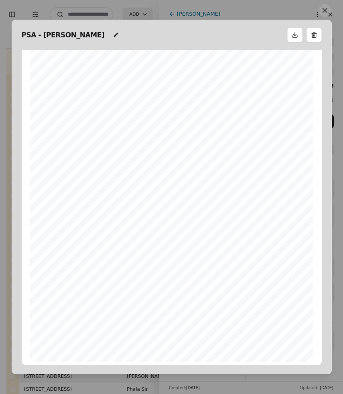
scroll to position [6391, 0]
click at [326, 12] on button at bounding box center [325, 10] width 13 height 13
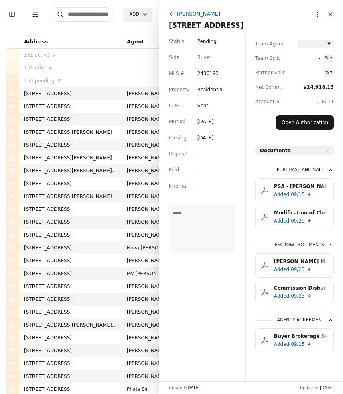
click at [295, 209] on div "Modification of Closing Date.pdf" at bounding box center [301, 213] width 54 height 8
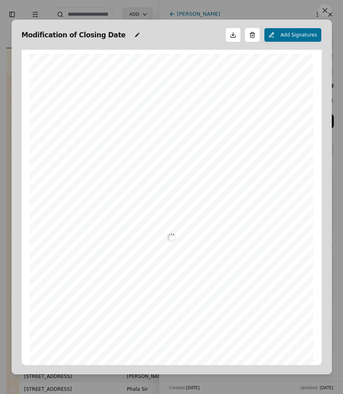
scroll to position [4, 0]
click at [325, 11] on button at bounding box center [325, 10] width 13 height 13
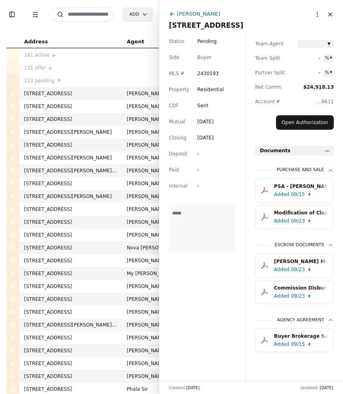
click at [300, 264] on div "[PERSON_NAME] Money Deposit Receipt.pdf" at bounding box center [301, 261] width 54 height 8
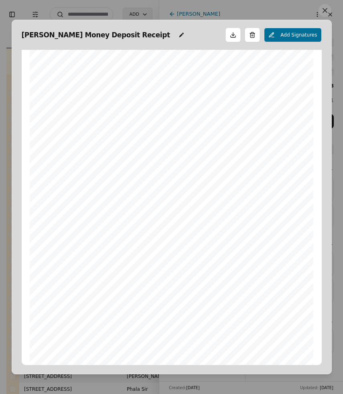
click at [324, 9] on button at bounding box center [325, 10] width 13 height 13
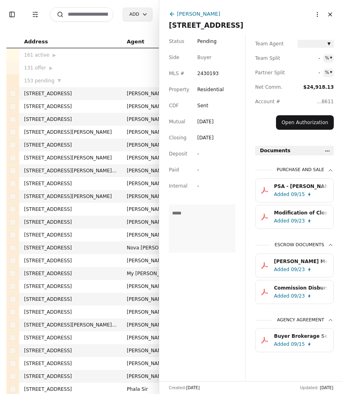
click at [288, 292] on div "Added" at bounding box center [281, 296] width 15 height 8
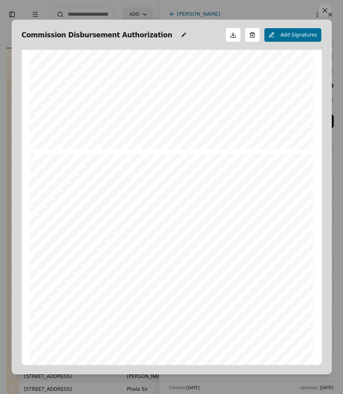
scroll to position [351, 0]
click at [328, 15] on button at bounding box center [325, 10] width 13 height 13
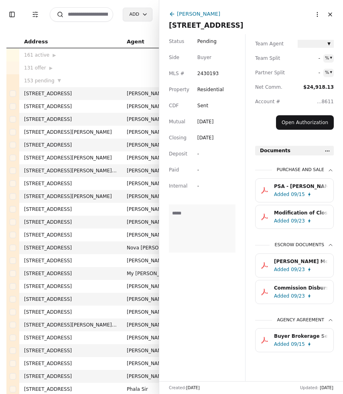
click at [330, 14] on button "Close" at bounding box center [330, 14] width 13 height 13
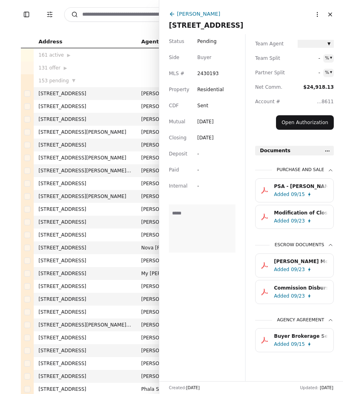
click at [330, 14] on button "Close" at bounding box center [330, 14] width 13 height 13
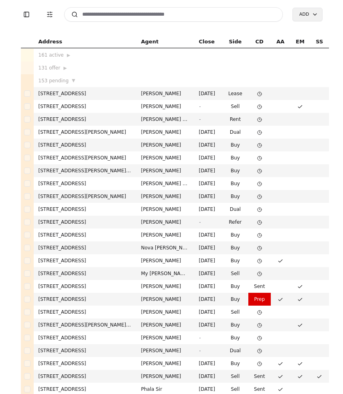
click at [192, 12] on input at bounding box center [173, 14] width 219 height 14
click at [129, 14] on input at bounding box center [173, 14] width 219 height 14
type input "*"
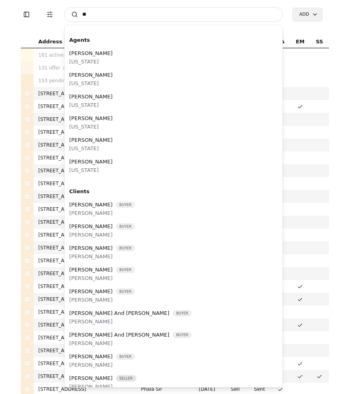
type input "*"
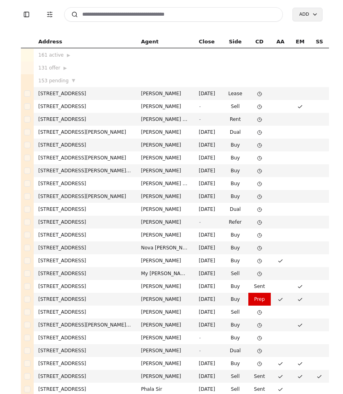
click at [121, 14] on input at bounding box center [173, 14] width 219 height 14
type input "*"
click at [135, 16] on input at bounding box center [173, 14] width 219 height 14
type input "*"
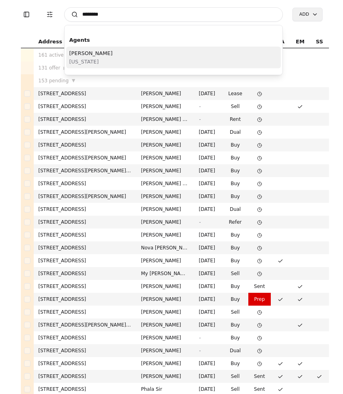
type input "********"
click at [159, 59] on div "[PERSON_NAME][US_STATE]" at bounding box center [173, 58] width 215 height 22
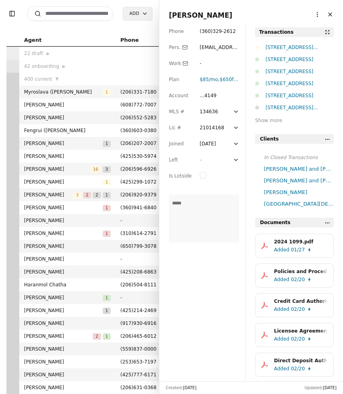
click at [226, 31] on span "( 360 ) 329 - 2612" at bounding box center [218, 32] width 36 height 6
click at [333, 16] on button "Close" at bounding box center [330, 14] width 13 height 13
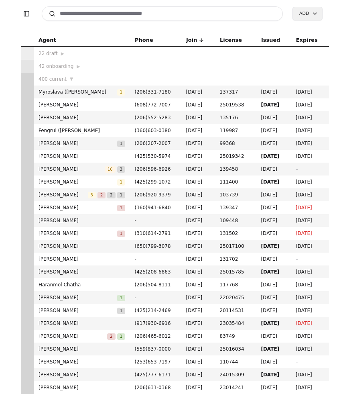
click at [165, 18] on input at bounding box center [163, 13] width 242 height 14
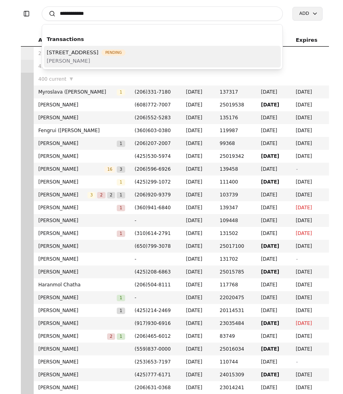
type input "**********"
click at [203, 56] on div "[STREET_ADDRESS] Pending [PERSON_NAME]" at bounding box center [163, 57] width 238 height 22
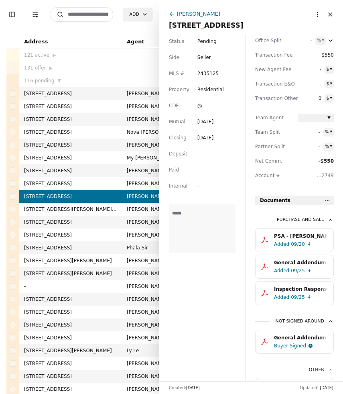
scroll to position [124, 0]
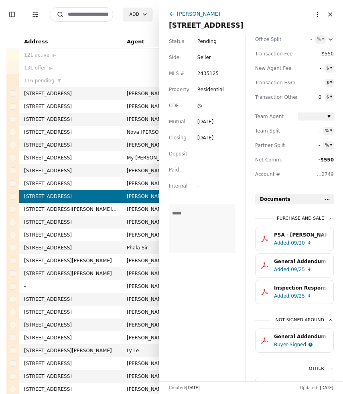
click at [299, 294] on div "09/25" at bounding box center [298, 296] width 14 height 8
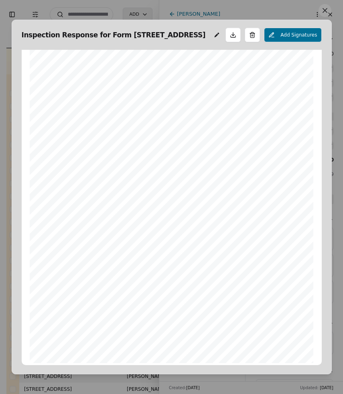
scroll to position [60, 0]
click at [326, 9] on button at bounding box center [325, 10] width 13 height 13
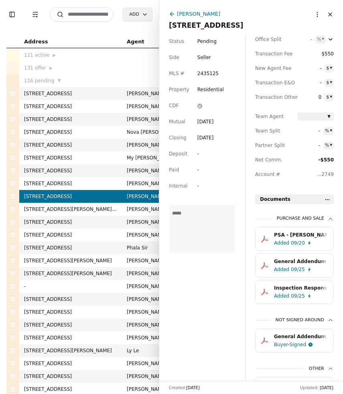
click at [328, 200] on html "Toggle Sidebar Transaction Filters Search Add Address Agent Close Side CD AA EM…" at bounding box center [171, 197] width 343 height 394
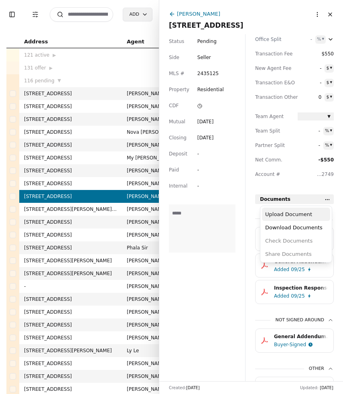
click at [311, 211] on div "Upload Document" at bounding box center [296, 214] width 68 height 13
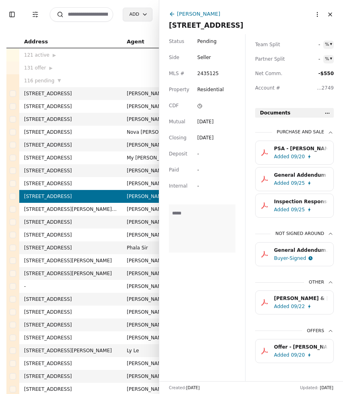
scroll to position [211, 0]
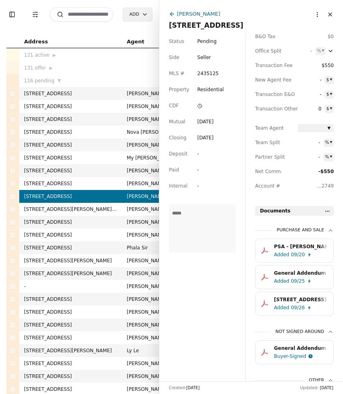
scroll to position [115, 0]
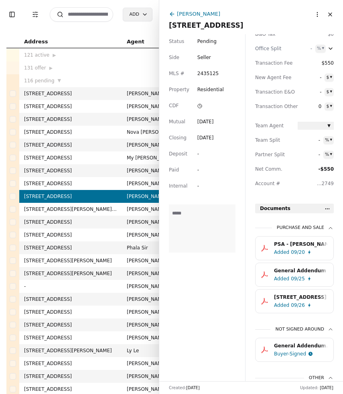
click at [305, 301] on div "[STREET_ADDRESS] - 2nd buyer response to seller.pdf.pdf" at bounding box center [301, 297] width 54 height 8
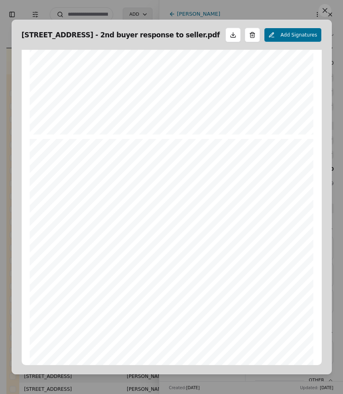
scroll to position [297, 0]
click at [328, 12] on button at bounding box center [325, 10] width 13 height 13
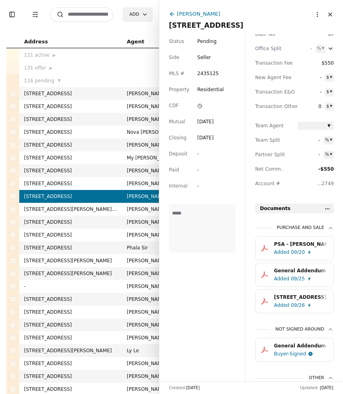
click at [333, 14] on button "Close" at bounding box center [330, 14] width 13 height 13
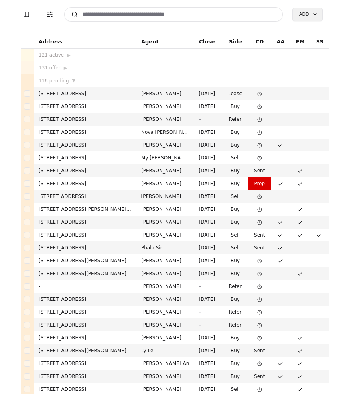
click at [184, 16] on input at bounding box center [173, 14] width 219 height 14
type input "*"
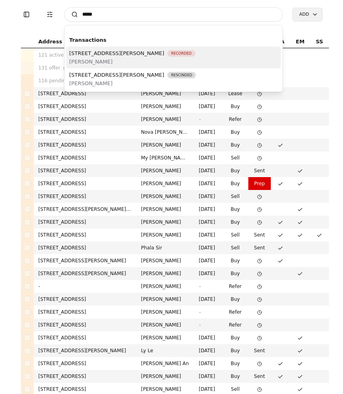
type input "*****"
click at [136, 57] on span "[PERSON_NAME]" at bounding box center [132, 61] width 126 height 8
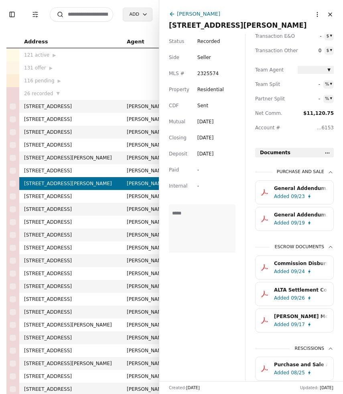
scroll to position [200, 0]
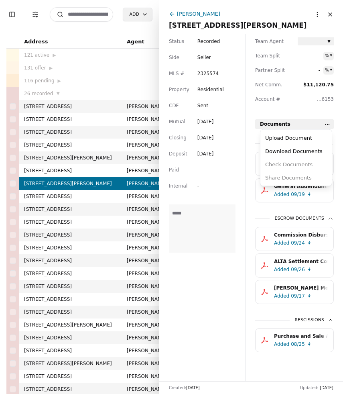
click at [329, 123] on html "Toggle Sidebar Transaction Filters Search Add Address Agent Close Side CD AA EM…" at bounding box center [171, 197] width 343 height 394
click at [306, 134] on div "Upload Document" at bounding box center [296, 137] width 68 height 13
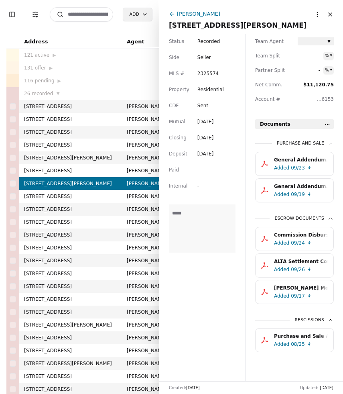
click at [223, 316] on div "Status Recorded Side Seller MLS # 2325574 Property Residential CDF Sent Mutual …" at bounding box center [202, 207] width 86 height 347
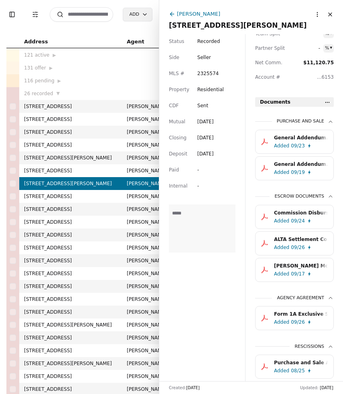
scroll to position [225, 0]
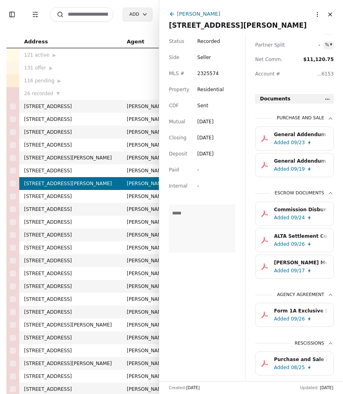
click at [299, 314] on div "Form 1A Exclusive Sale and Listing Agreement.pdf.pdf" at bounding box center [301, 311] width 54 height 8
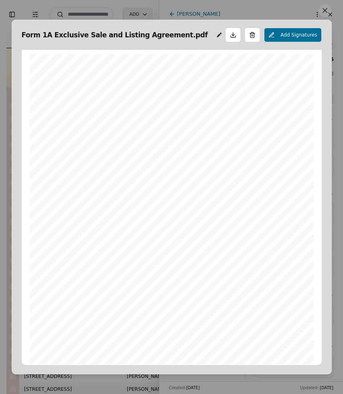
scroll to position [4, 0]
click at [323, 13] on button at bounding box center [325, 10] width 13 height 13
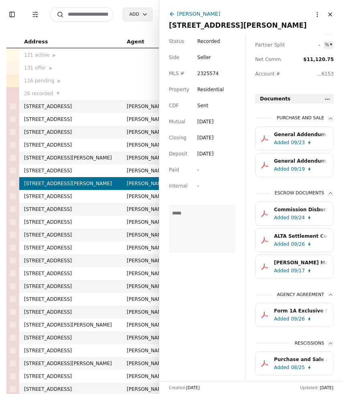
click at [331, 14] on button "Close" at bounding box center [330, 14] width 13 height 13
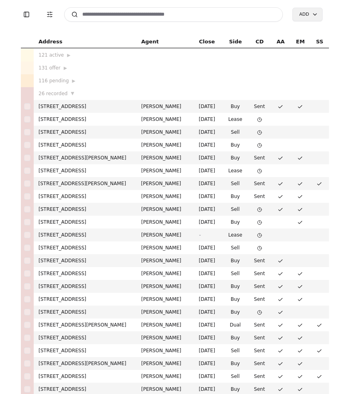
click at [137, 12] on input at bounding box center [173, 14] width 219 height 14
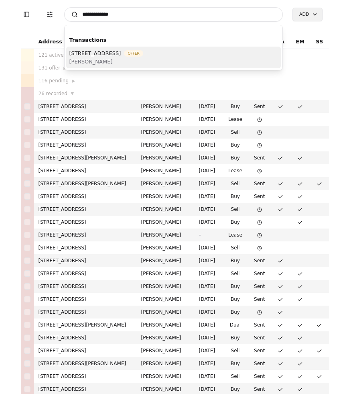
type input "**********"
click at [143, 64] on span "Brett Duncan" at bounding box center [106, 61] width 74 height 8
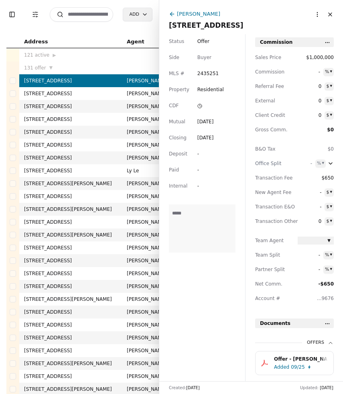
scroll to position [23, 0]
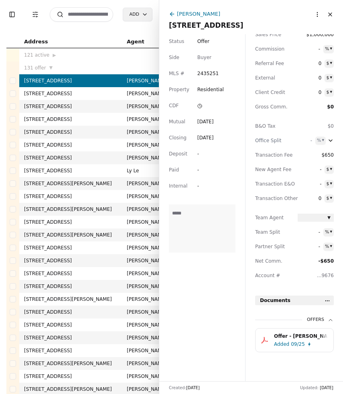
click at [327, 304] on body "Toggle Sidebar Transaction Filters Search Add Address Agent Close Side CD AA EM…" at bounding box center [171, 197] width 343 height 394
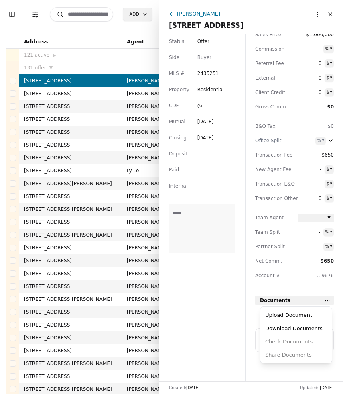
click at [327, 304] on html "Toggle Sidebar Transaction Filters Search Add Address Agent Close Side CD AA EM…" at bounding box center [171, 197] width 343 height 394
click at [304, 316] on div "Upload Document" at bounding box center [296, 315] width 68 height 13
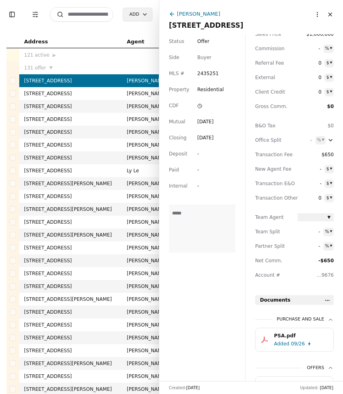
scroll to position [72, 0]
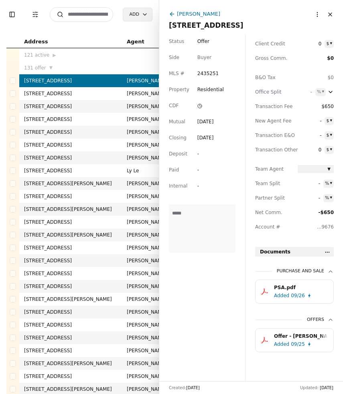
click at [176, 16] on div "[PERSON_NAME]" at bounding box center [243, 15] width 148 height 10
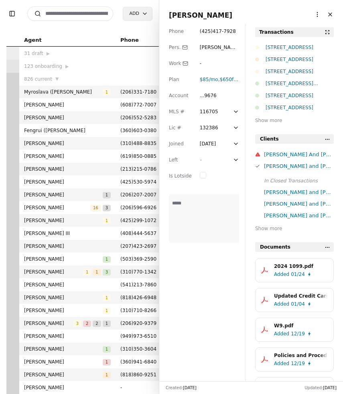
click at [332, 14] on button "Close" at bounding box center [330, 14] width 13 height 13
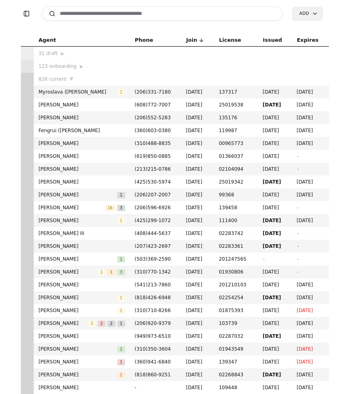
click at [195, 19] on input at bounding box center [163, 13] width 242 height 14
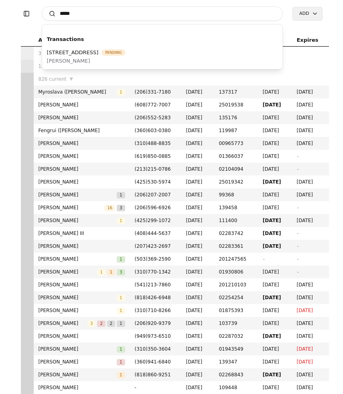
type input "*****"
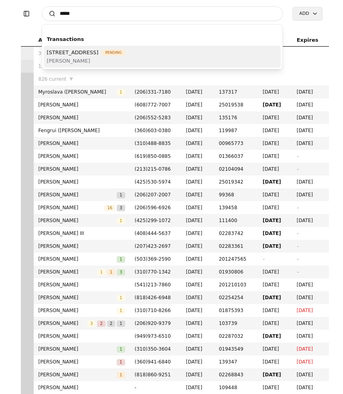
click at [99, 51] on span "[STREET_ADDRESS]" at bounding box center [73, 52] width 52 height 8
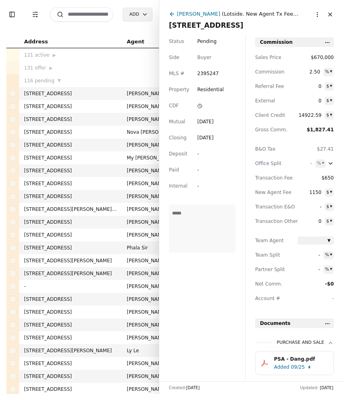
click at [321, 15] on html "Toggle Sidebar Transaction Filters Search Add Address Agent Close Side CD AA EM…" at bounding box center [171, 197] width 343 height 394
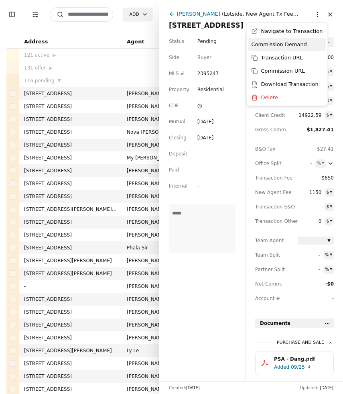
click at [311, 48] on div "Commission Demand" at bounding box center [288, 44] width 78 height 13
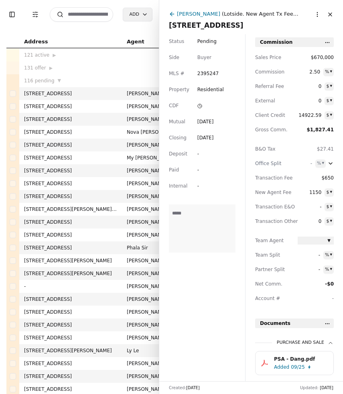
click at [294, 360] on div "PSA - Dang.pdf" at bounding box center [301, 359] width 54 height 8
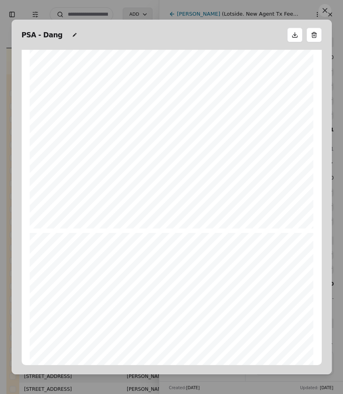
scroll to position [198, 0]
click at [323, 10] on button at bounding box center [325, 10] width 13 height 13
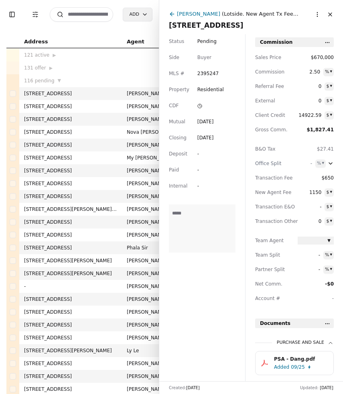
click at [294, 362] on div "PSA - Dang.pdf" at bounding box center [301, 359] width 54 height 8
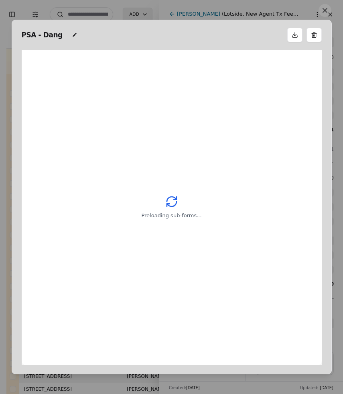
scroll to position [4, 0]
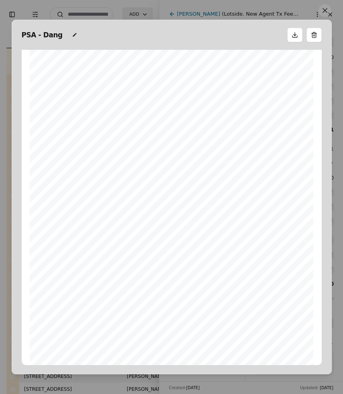
click at [327, 14] on button at bounding box center [325, 10] width 13 height 13
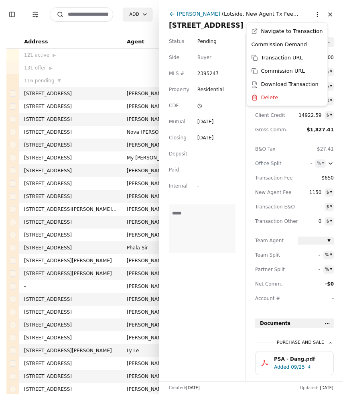
click at [315, 14] on html "Toggle Sidebar Transaction Filters Search Add Address Agent Close Side CD AA EM…" at bounding box center [171, 197] width 343 height 394
click at [290, 45] on div "Commission Demand" at bounding box center [288, 44] width 78 height 13
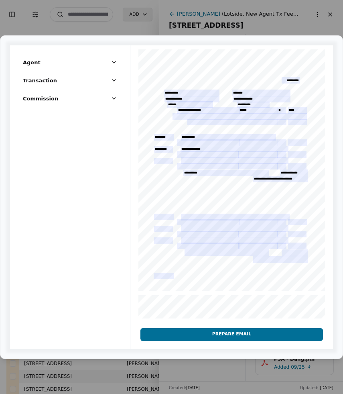
click at [237, 335] on button "Prepare Email" at bounding box center [232, 334] width 183 height 13
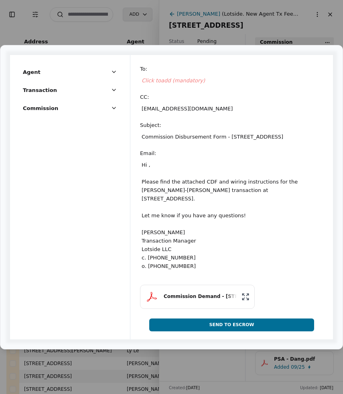
click at [172, 78] on span "Click to add (mandatory)" at bounding box center [173, 81] width 63 height 6
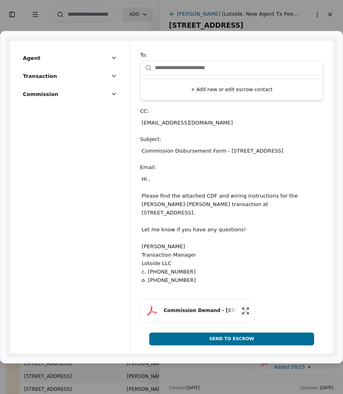
click at [196, 90] on button "+ Add new or edit escrow contact" at bounding box center [232, 89] width 176 height 14
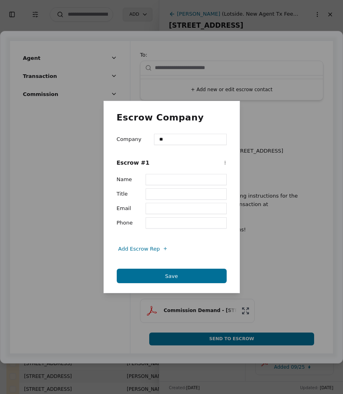
type input "**********"
click at [177, 182] on input "Name" at bounding box center [186, 179] width 81 height 11
type input "**********"
click at [168, 208] on input "Email" at bounding box center [186, 208] width 81 height 11
type input "**********"
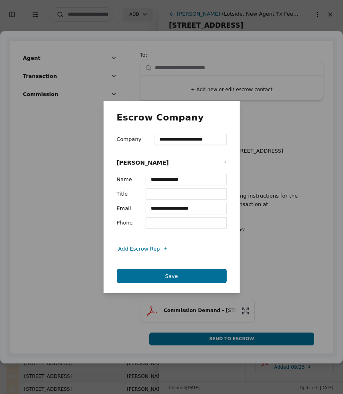
click at [190, 280] on button "Save" at bounding box center [172, 276] width 110 height 14
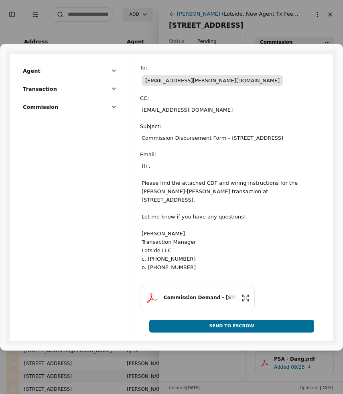
click at [147, 190] on div "Hi , Please find the attached CDF and wiring instructions for the Phuong Dang-R…" at bounding box center [232, 216] width 184 height 113
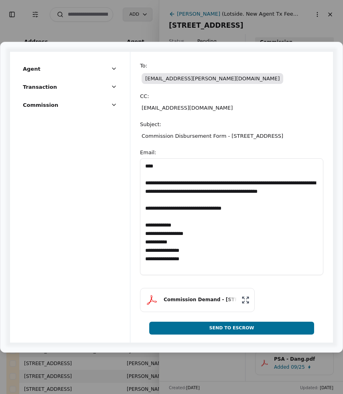
click at [153, 174] on textarea "**********" at bounding box center [232, 216] width 184 height 117
click at [152, 170] on textarea "**********" at bounding box center [232, 216] width 184 height 117
type textarea "**********"
click at [227, 209] on textarea "**********" at bounding box center [232, 216] width 184 height 117
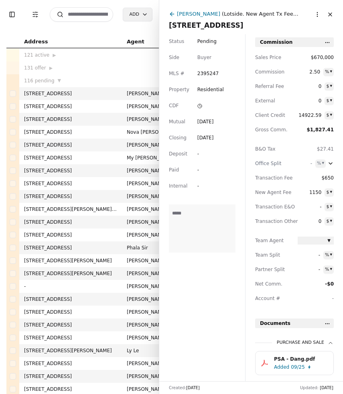
click at [331, 14] on button "Close" at bounding box center [330, 14] width 13 height 13
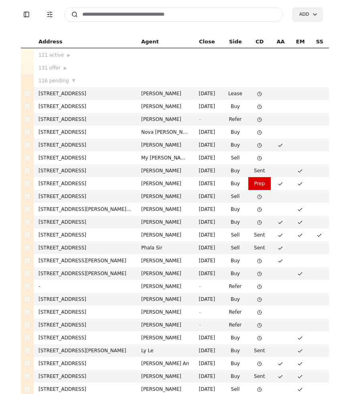
click at [179, 17] on input at bounding box center [173, 14] width 219 height 14
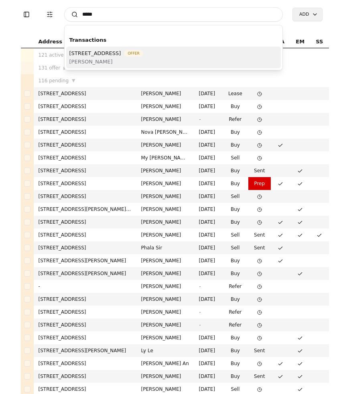
type input "*****"
click at [143, 63] on span "[PERSON_NAME]" at bounding box center [106, 61] width 74 height 8
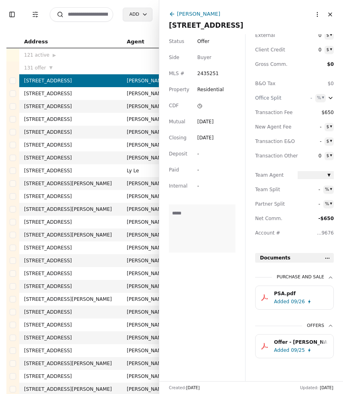
scroll to position [72, 0]
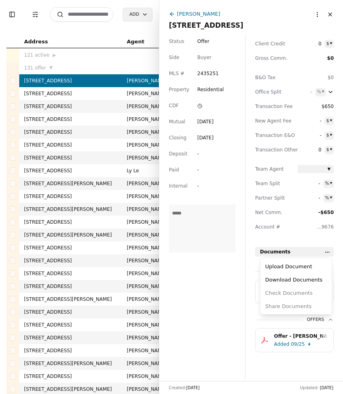
click at [329, 251] on html "Toggle Sidebar Transaction Filters Search Add Address Agent Close Side CD AA EM…" at bounding box center [171, 197] width 343 height 394
click at [314, 266] on div "Upload Document" at bounding box center [296, 266] width 68 height 13
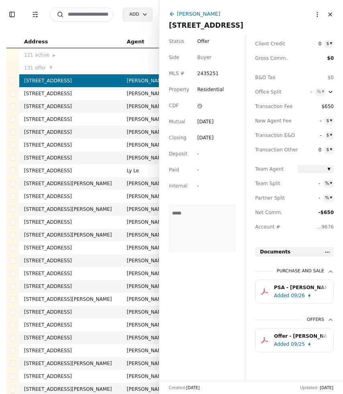
click at [331, 15] on button "Close" at bounding box center [330, 14] width 13 height 13
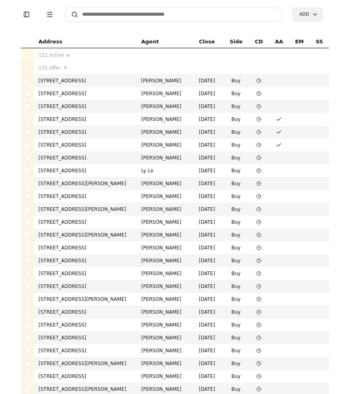
click at [187, 20] on input at bounding box center [173, 14] width 219 height 14
click at [186, 17] on input at bounding box center [173, 14] width 219 height 14
type input "*"
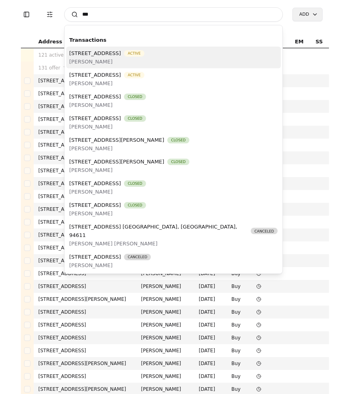
click at [119, 12] on input "***" at bounding box center [173, 14] width 219 height 14
type input "*"
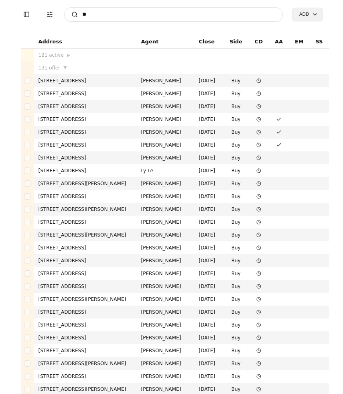
type input "*"
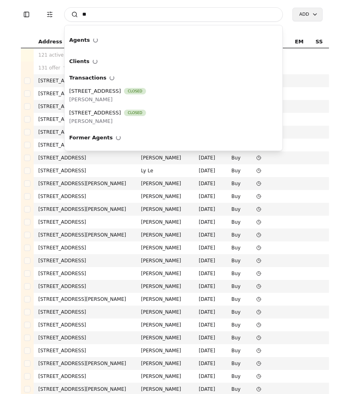
type input "*"
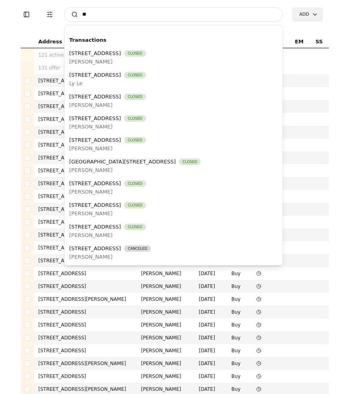
type input "*"
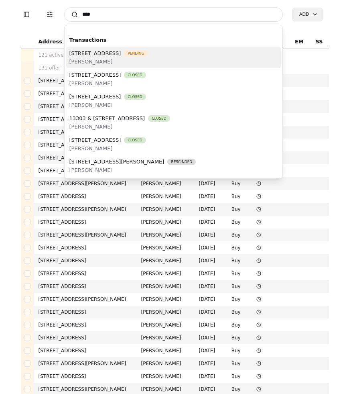
type input "****"
click at [148, 62] on span "[PERSON_NAME]" at bounding box center [108, 61] width 79 height 8
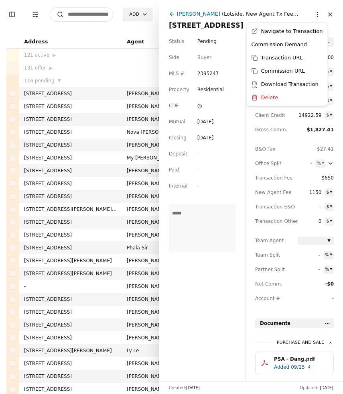
click at [317, 14] on html "Toggle Sidebar Transaction Filters Search Add Address Agent Close Side CD AA EM…" at bounding box center [171, 197] width 343 height 394
click at [291, 46] on div "Commission Demand" at bounding box center [288, 44] width 78 height 13
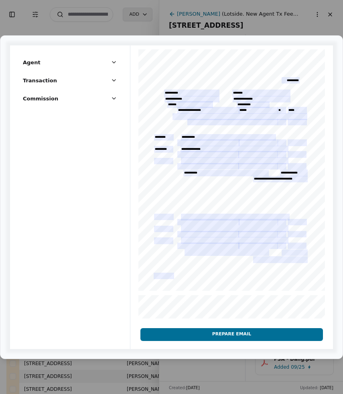
click at [221, 335] on button "Prepare Email" at bounding box center [232, 334] width 183 height 13
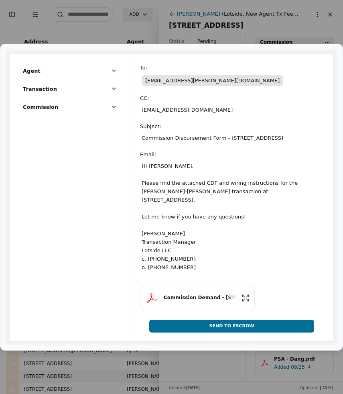
click at [206, 333] on button "Send To Escrow" at bounding box center [231, 326] width 165 height 13
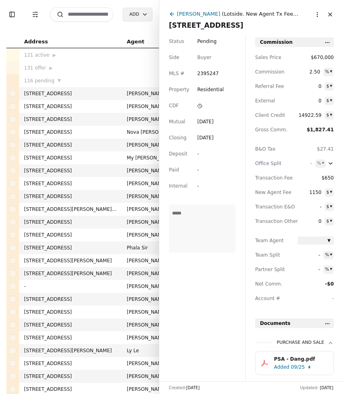
click at [338, 12] on div "Dat Tran ( Lotside. New Agent Tx Fee $1150 2/3 ) 13305 6th Avenue SW, Burien, W…" at bounding box center [251, 17] width 184 height 34
click at [337, 13] on div "Dat Tran ( Lotside. New Agent Tx Fee $1150 2/3 ) 13305 6th Avenue SW, Burien, W…" at bounding box center [251, 17] width 184 height 34
click at [333, 14] on button "Close" at bounding box center [330, 14] width 13 height 13
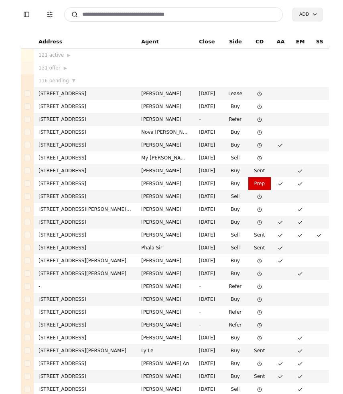
click at [174, 19] on input at bounding box center [173, 14] width 219 height 14
click at [172, 16] on input at bounding box center [173, 14] width 219 height 14
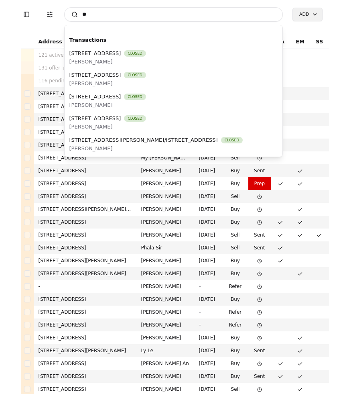
type input "*"
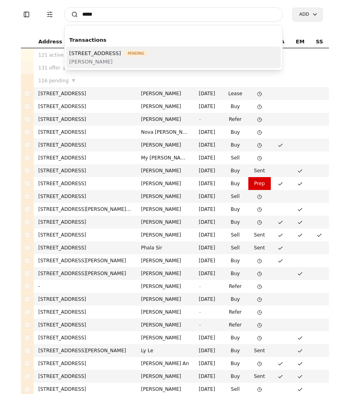
type input "****"
click at [148, 63] on span "[PERSON_NAME]" at bounding box center [108, 61] width 79 height 8
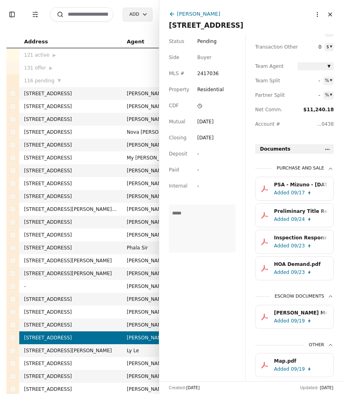
scroll to position [200, 0]
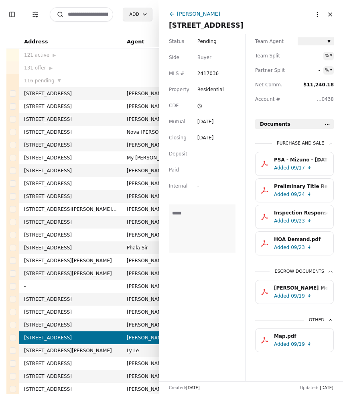
click at [304, 161] on div "PSA - Mizuno - [DATE].pdf" at bounding box center [301, 160] width 54 height 8
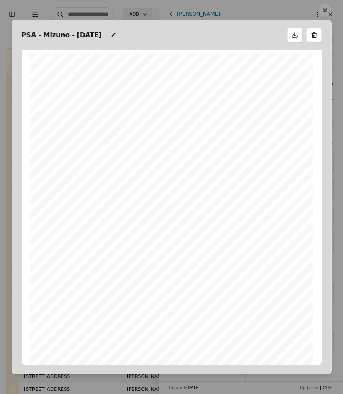
scroll to position [4, 0]
click at [322, 15] on button at bounding box center [325, 10] width 13 height 13
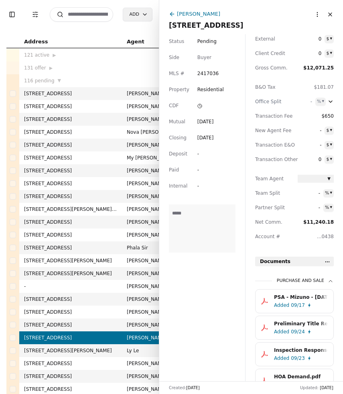
scroll to position [90, 0]
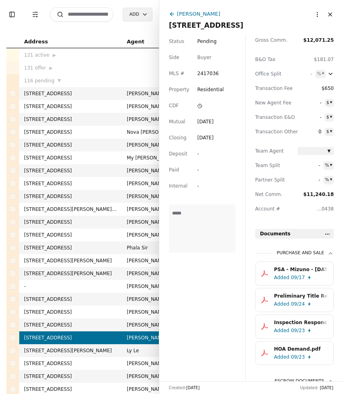
click at [292, 281] on div "09/17" at bounding box center [298, 278] width 14 height 8
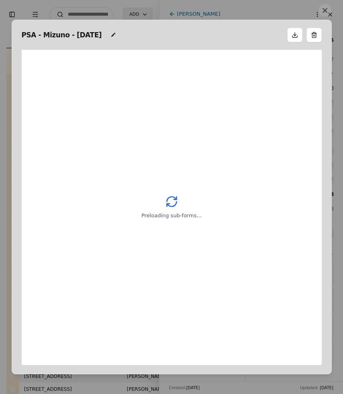
scroll to position [4, 0]
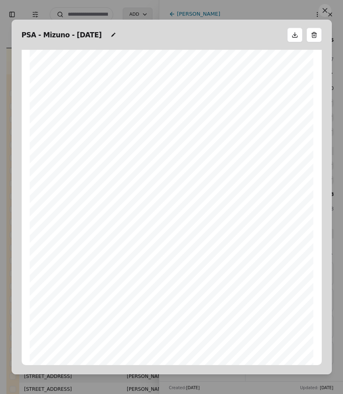
click at [322, 13] on button at bounding box center [325, 10] width 13 height 13
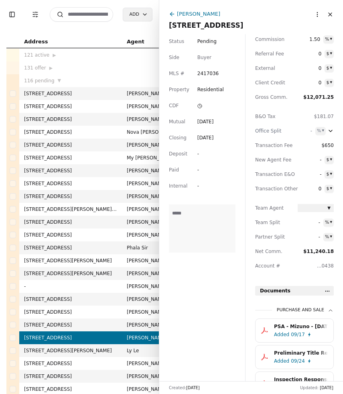
scroll to position [9, 0]
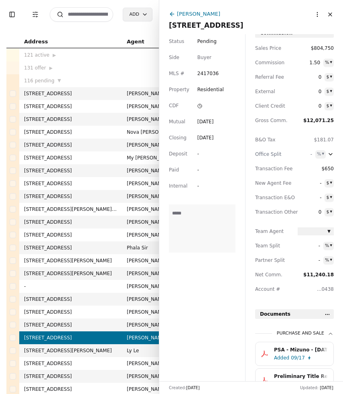
click at [321, 262] on span "-" at bounding box center [309, 260] width 22 height 8
type input "*"
click at [320, 262] on span "1" at bounding box center [309, 260] width 22 height 8
click at [204, 303] on div "Status Pending Side Buyer MLS # 2417036 Property Residential CDF Mutual Sep 17,…" at bounding box center [202, 207] width 86 height 347
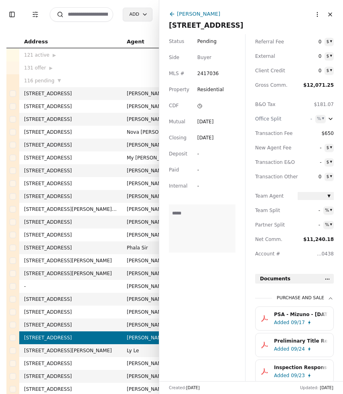
scroll to position [0, 0]
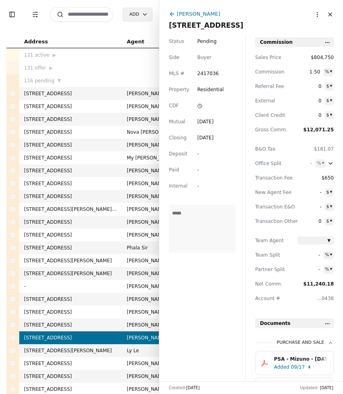
click at [324, 57] on span "$804,750" at bounding box center [316, 57] width 36 height 8
click at [310, 58] on input "********" at bounding box center [316, 57] width 36 height 8
type input "********"
click at [230, 172] on div "-" at bounding box center [217, 170] width 38 height 8
click at [329, 16] on button "Close" at bounding box center [330, 14] width 13 height 13
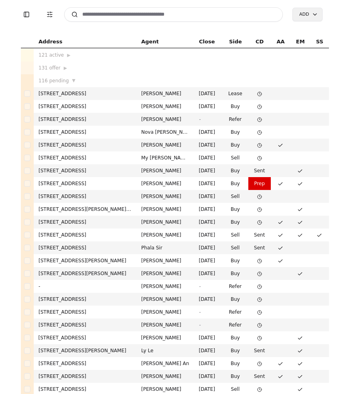
click at [155, 18] on input at bounding box center [173, 14] width 219 height 14
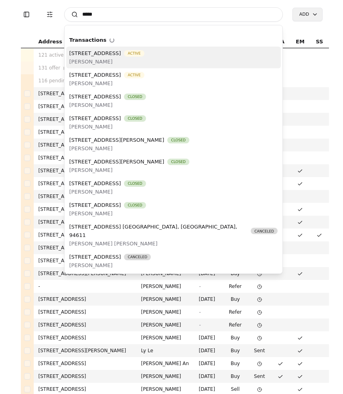
type input "******"
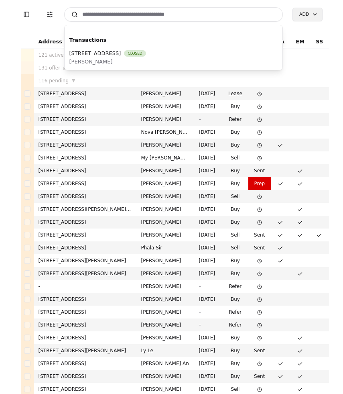
click at [35, 31] on div "Toggle Sidebar Transaction Filters Search Transactions 4611 SW 131st Ter, Miram…" at bounding box center [171, 197] width 343 height 394
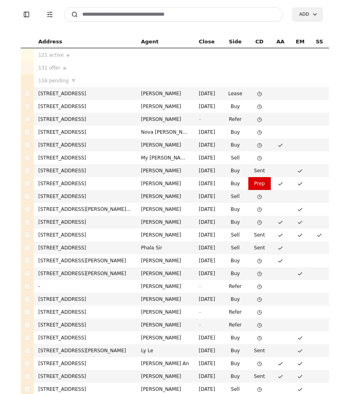
click at [95, 16] on input at bounding box center [173, 14] width 219 height 14
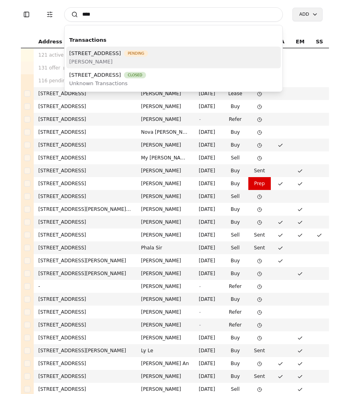
type input "****"
click at [121, 57] on span "[STREET_ADDRESS]" at bounding box center [95, 53] width 52 height 8
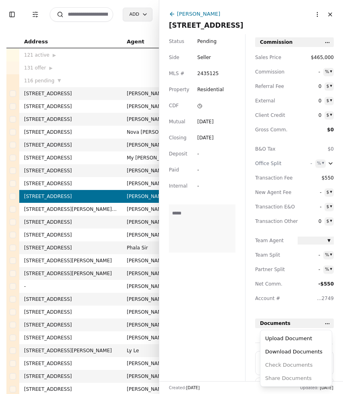
click at [328, 323] on html "Toggle Sidebar Transaction Filters Search Add Address Agent Close Side CD AA EM…" at bounding box center [171, 197] width 343 height 394
click at [300, 340] on div "Upload Document" at bounding box center [296, 338] width 68 height 13
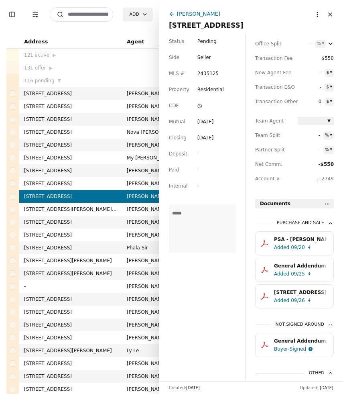
scroll to position [223, 0]
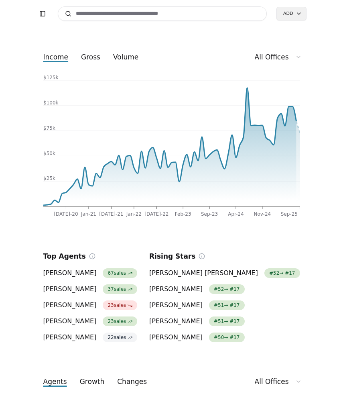
click at [240, 13] on input at bounding box center [163, 13] width 210 height 14
click at [124, 14] on input at bounding box center [163, 13] width 210 height 14
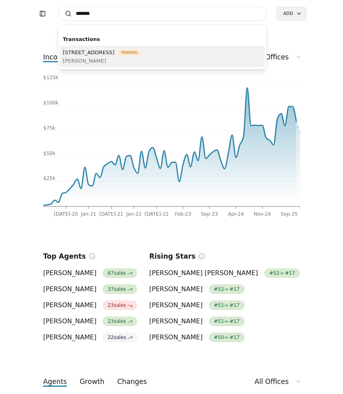
type input "*******"
click at [141, 55] on span "Pending" at bounding box center [130, 52] width 24 height 6
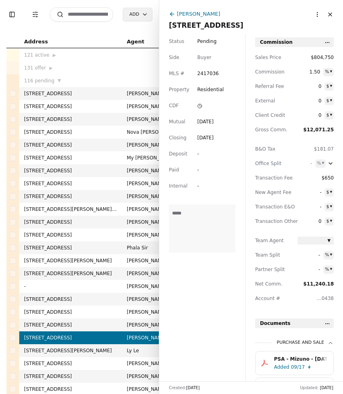
click at [290, 360] on div "PSA - Mizuno - 09[DATE]df" at bounding box center [301, 359] width 54 height 8
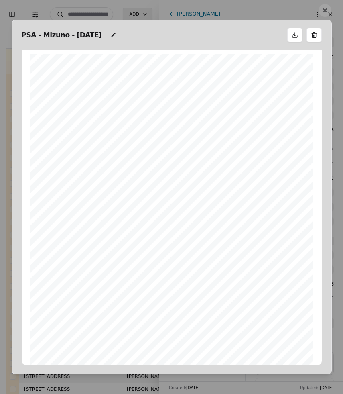
scroll to position [4, 0]
click at [329, 11] on button at bounding box center [325, 10] width 13 height 13
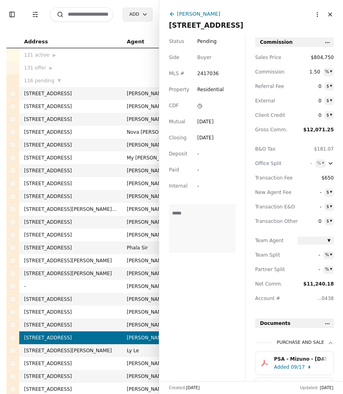
click at [298, 358] on div "PSA - Mizuno - 09[DATE]df" at bounding box center [301, 359] width 54 height 8
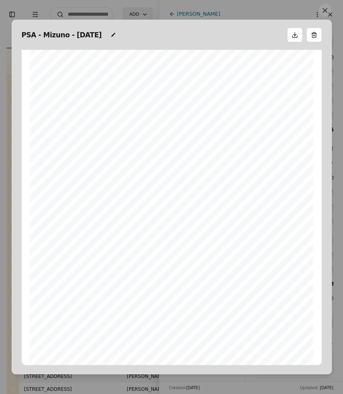
click at [323, 14] on button at bounding box center [325, 10] width 13 height 13
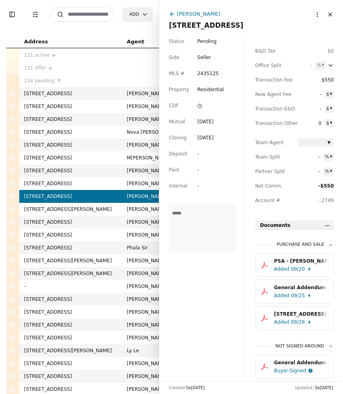
scroll to position [133, 0]
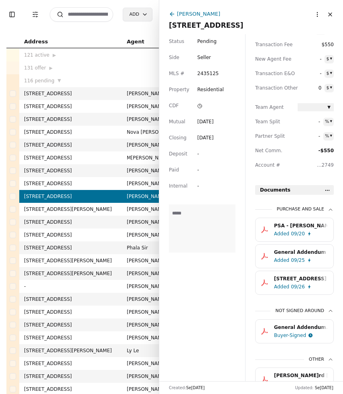
click at [302, 286] on div "09/26" at bounding box center [298, 287] width 14 height 8
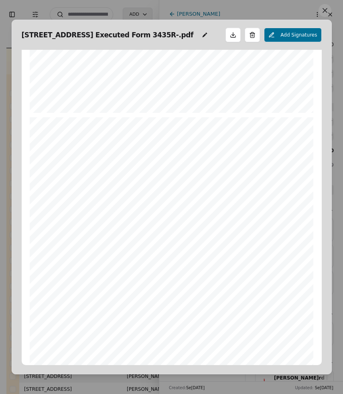
scroll to position [805, 0]
click at [329, 9] on button at bounding box center [325, 10] width 13 height 13
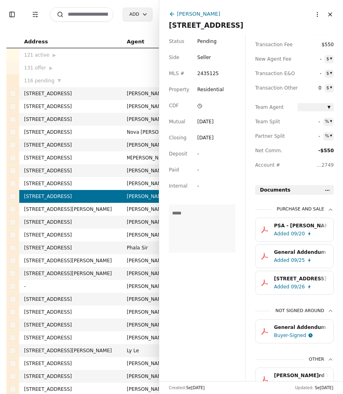
click at [333, 16] on button "Close" at bounding box center [330, 14] width 13 height 13
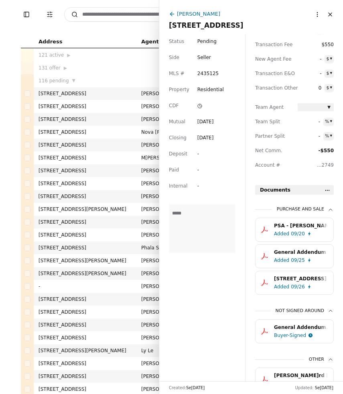
click at [333, 16] on button "Close" at bounding box center [330, 14] width 13 height 13
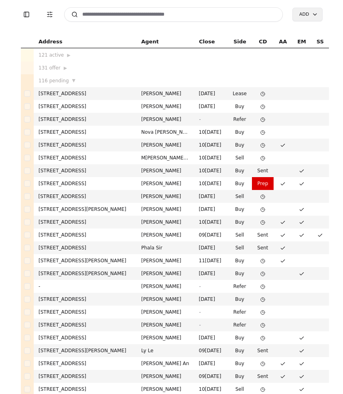
click at [198, 13] on input at bounding box center [173, 14] width 219 height 14
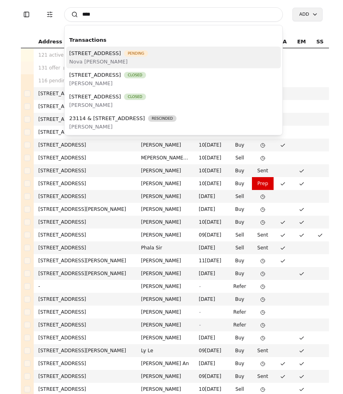
type input "****"
click at [95, 63] on span "Nova [PERSON_NAME]" at bounding box center [108, 61] width 79 height 8
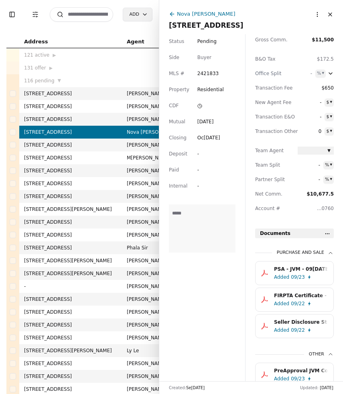
scroll to position [91, 0]
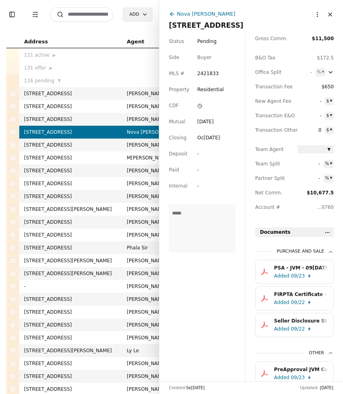
click at [332, 16] on button "Close" at bounding box center [330, 14] width 13 height 13
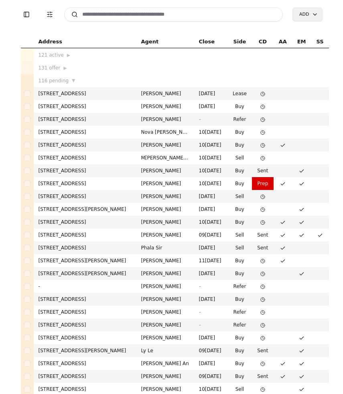
click at [108, 17] on input at bounding box center [173, 14] width 219 height 14
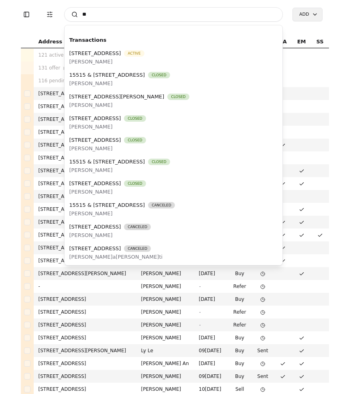
type input "*"
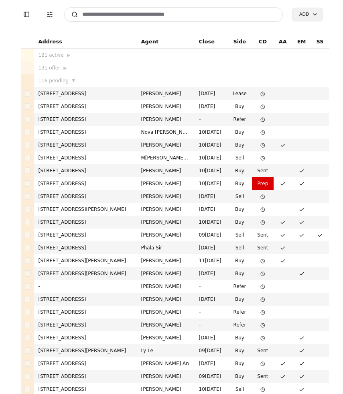
click at [94, 16] on input at bounding box center [173, 14] width 219 height 14
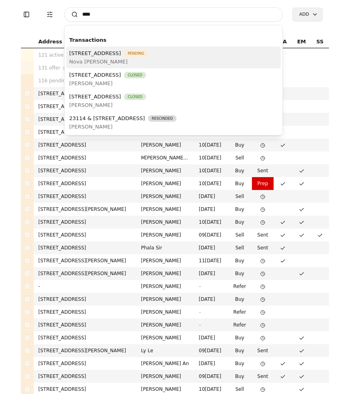
type input "****"
click at [97, 49] on span "[STREET_ADDRESS]" at bounding box center [95, 53] width 52 height 8
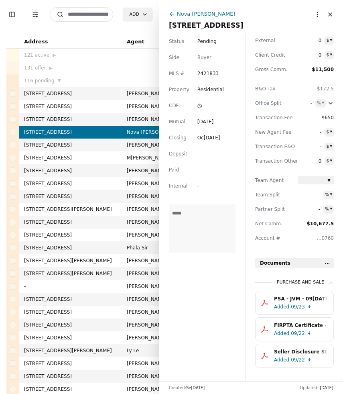
scroll to position [61, 0]
click at [287, 300] on div "PSA - JVM - 09/21/2025.pdf" at bounding box center [301, 298] width 54 height 8
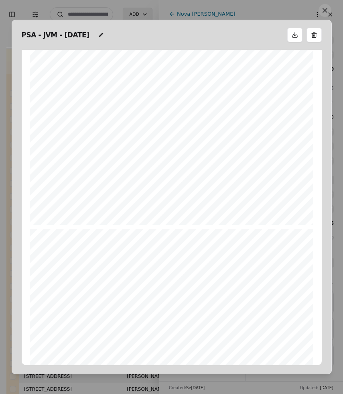
scroll to position [946, 0]
click at [326, 14] on button at bounding box center [325, 10] width 13 height 13
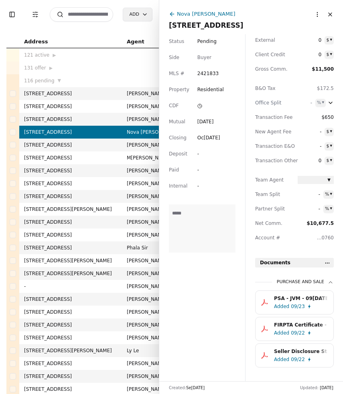
click at [96, 14] on input at bounding box center [81, 14] width 63 height 14
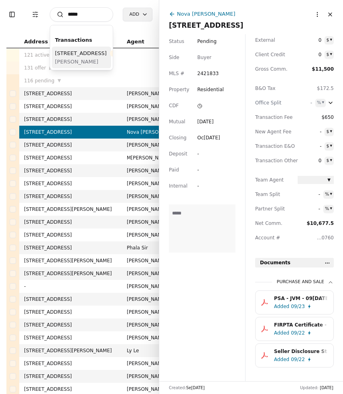
type input "*****"
click at [74, 57] on span "[STREET_ADDRESS]" at bounding box center [81, 53] width 52 height 8
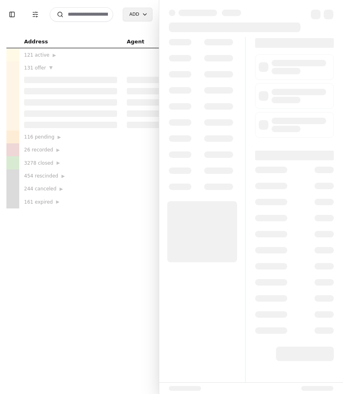
scroll to position [2, 0]
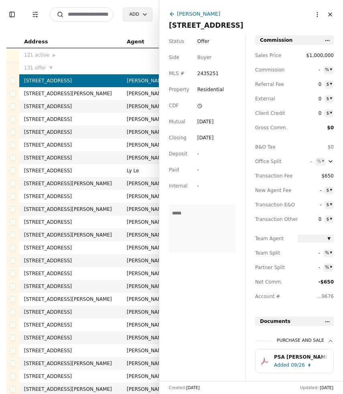
click at [318, 14] on html "Toggle Sidebar Transaction Filters Search Add Address Agent Close Side CD AA EM…" at bounding box center [171, 197] width 343 height 394
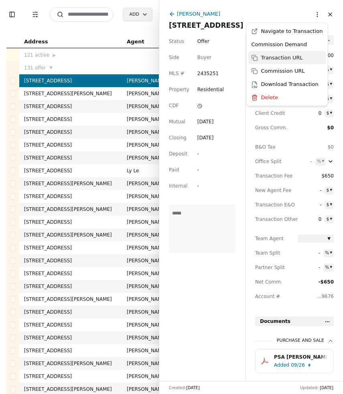
click at [298, 56] on div "Transaction URL" at bounding box center [288, 57] width 78 height 13
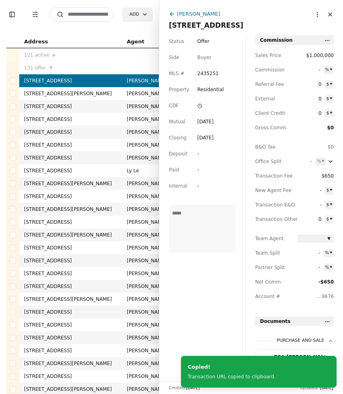
scroll to position [72, 0]
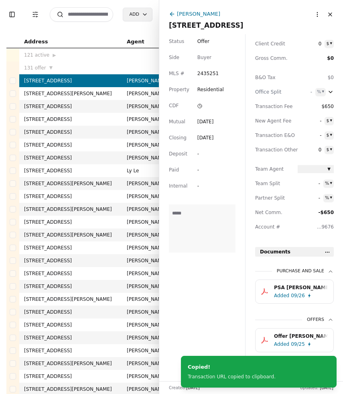
click at [86, 14] on input at bounding box center [81, 14] width 63 height 14
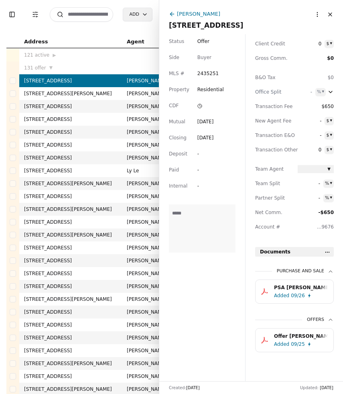
click at [174, 11] on icon at bounding box center [172, 14] width 6 height 6
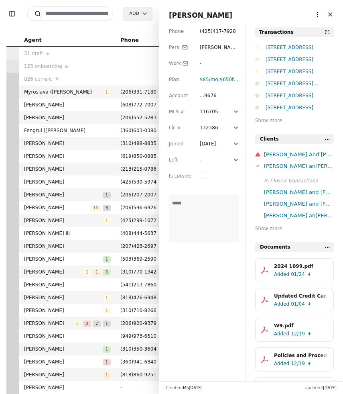
click at [80, 12] on input at bounding box center [70, 13] width 86 height 14
click at [73, 24] on div "Agent Name Agent Name" at bounding box center [69, 23] width 40 height 13
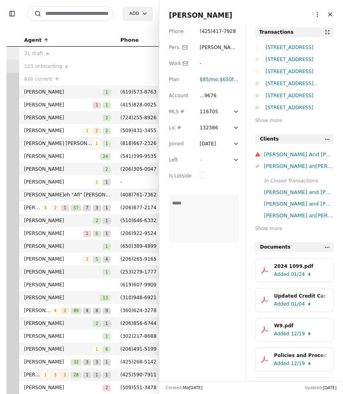
click at [72, 11] on input at bounding box center [70, 13] width 86 height 14
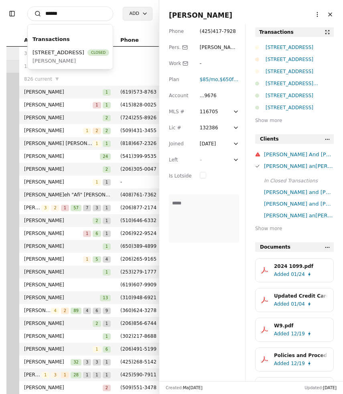
type input "******"
click at [331, 15] on button "Close" at bounding box center [330, 14] width 13 height 13
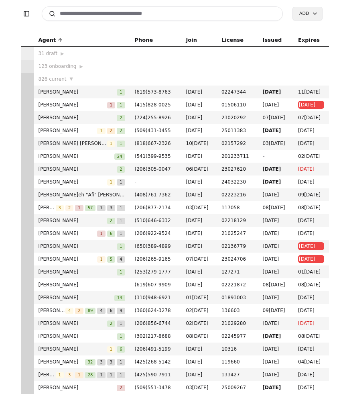
click at [161, 14] on input at bounding box center [163, 13] width 242 height 14
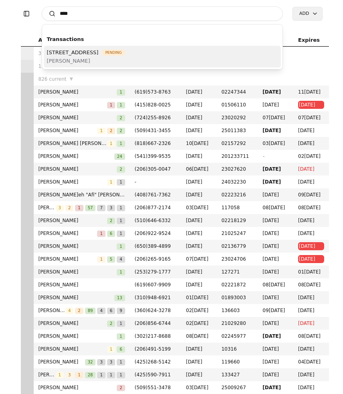
type input "****"
click at [121, 57] on span "[PERSON_NAME]" at bounding box center [86, 61] width 79 height 8
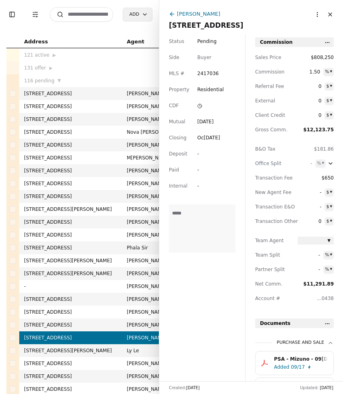
click at [286, 360] on div "PSA - Mizuno - 09/16/2025.pdf" at bounding box center [301, 359] width 54 height 8
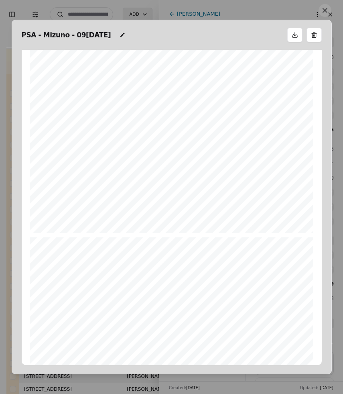
scroll to position [5727, 0]
click at [325, 10] on button at bounding box center [325, 10] width 13 height 13
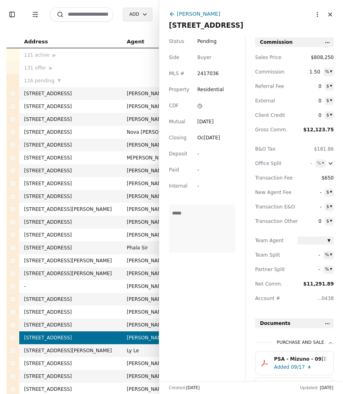
click at [297, 360] on div "PSA - Mizuno - 09/16/2025.pdf" at bounding box center [301, 359] width 54 height 8
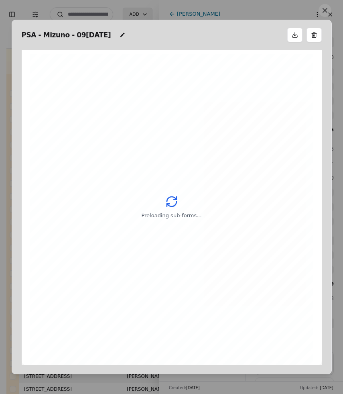
scroll to position [4, 0]
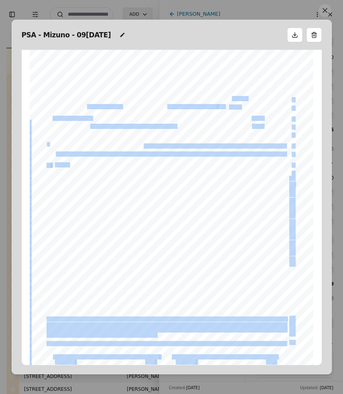
drag, startPoint x: 121, startPoint y: 147, endPoint x: 145, endPoint y: 147, distance: 23.7
click at [145, 147] on div "Form 36 ©Copyright 2011 Counteroffer Addendum Northwest Multiple Listing Servic…" at bounding box center [172, 234] width 284 height 368
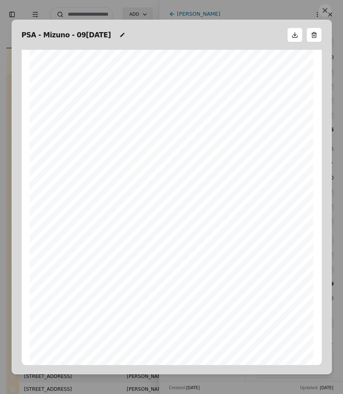
click at [137, 174] on div "Form 36 ©Copyright 2011 Counteroffer Addendum Northwest Multiple Listing Servic…" at bounding box center [172, 234] width 284 height 368
click at [329, 11] on button at bounding box center [325, 10] width 13 height 13
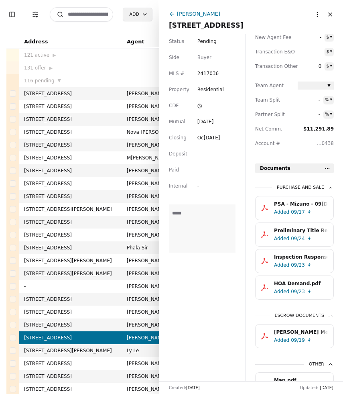
scroll to position [157, 0]
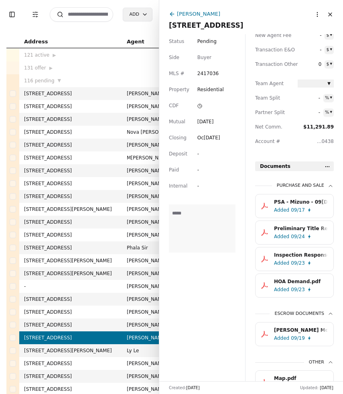
click at [292, 254] on div "Inspection Response for Form 35.pdf" at bounding box center [301, 255] width 54 height 8
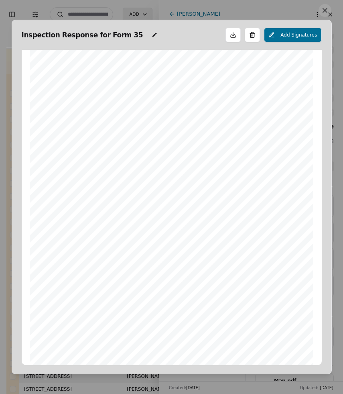
scroll to position [57, 0]
click at [327, 10] on button at bounding box center [325, 10] width 13 height 13
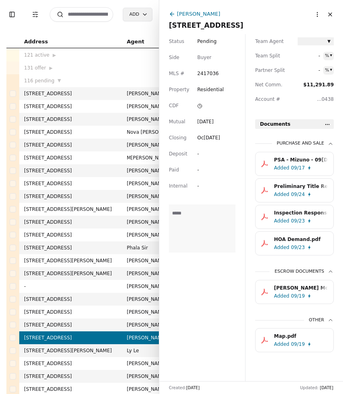
scroll to position [176, 0]
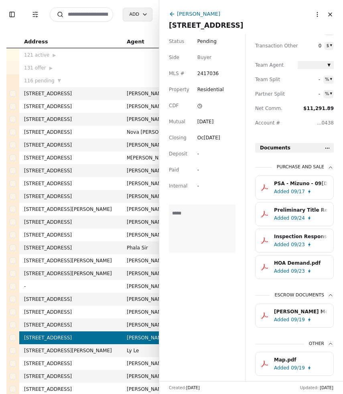
click at [309, 243] on div "Added 09/23" at bounding box center [302, 245] width 57 height 8
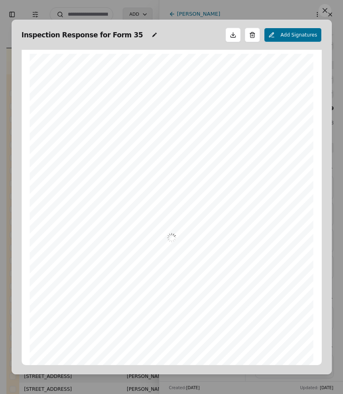
scroll to position [4, 0]
click at [324, 12] on button at bounding box center [325, 10] width 13 height 13
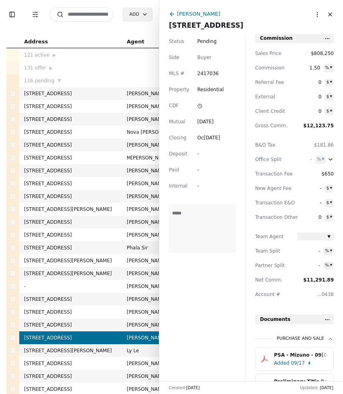
scroll to position [0, 0]
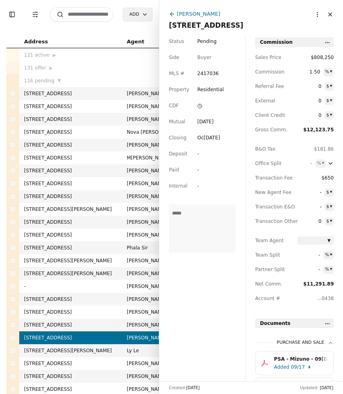
click at [325, 57] on span "$808,250" at bounding box center [316, 57] width 36 height 8
click at [311, 59] on input "********" at bounding box center [316, 57] width 36 height 8
click at [309, 58] on input "********" at bounding box center [316, 57] width 36 height 8
click at [317, 58] on input "********" at bounding box center [316, 57] width 36 height 8
click at [314, 58] on input "********" at bounding box center [316, 57] width 36 height 8
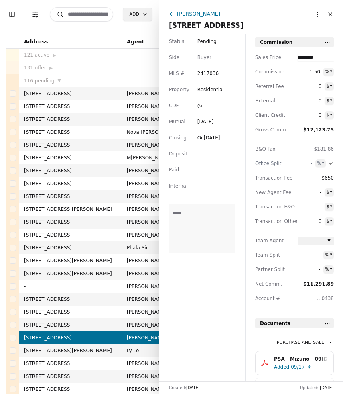
type input "********"
click at [299, 92] on div "Sales Price ******** Commission 1.50 % ▾ Referral Fee 0 $ ▾ External 0 $ ▾ Clie…" at bounding box center [294, 180] width 79 height 255
click at [321, 114] on span "0" at bounding box center [310, 115] width 24 height 8
type input "*"
click at [331, 116] on html "Toggle Sidebar Transaction Filters Search Add Address Agent Close Side CD AA EM…" at bounding box center [171, 197] width 343 height 394
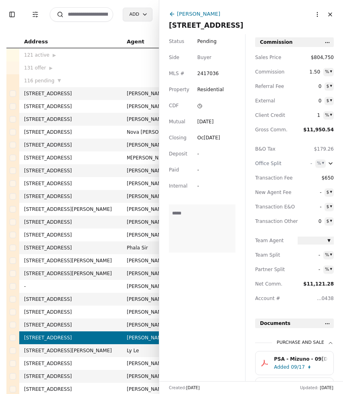
click at [314, 72] on span "1.50" at bounding box center [309, 72] width 22 height 8
click at [296, 71] on input "***" at bounding box center [308, 71] width 26 height 6
type input "***"
click at [231, 172] on div "-" at bounding box center [217, 170] width 38 height 8
click at [321, 116] on div "1 % ▾" at bounding box center [316, 115] width 36 height 8
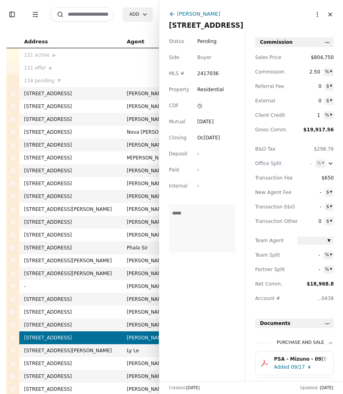
click at [320, 116] on span "1" at bounding box center [309, 115] width 22 height 8
click at [319, 117] on span "1" at bounding box center [309, 115] width 22 height 8
click at [329, 114] on html "Toggle Sidebar Transaction Filters Search Add Address Agent Close Side CD AA EM…" at bounding box center [171, 197] width 343 height 394
click at [322, 115] on span "1" at bounding box center [310, 115] width 24 height 8
type input "********"
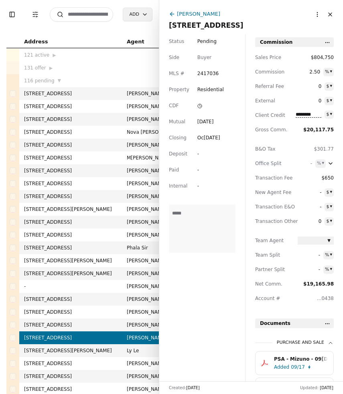
click at [282, 137] on div "Sales Price $804,750 Commission 2.50 % ▾ Referral Fee 0 $ ▾ External 0 $ ▾ Clie…" at bounding box center [294, 180] width 79 height 255
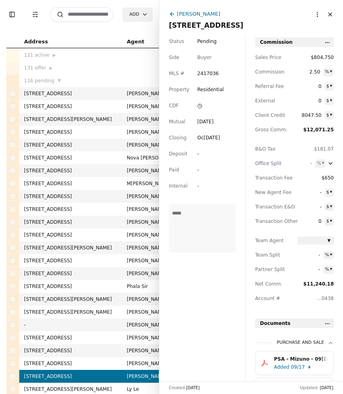
click at [316, 14] on html "Toggle Sidebar Transaction Filters Search Add Address Agent Close Side CD AA EM…" at bounding box center [171, 197] width 343 height 394
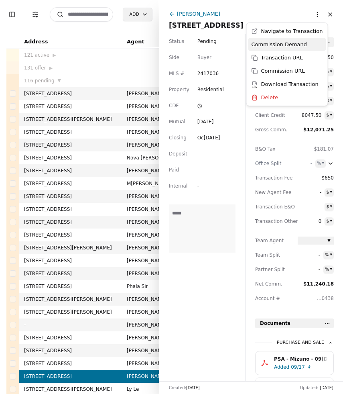
click at [298, 46] on div "Commission Demand" at bounding box center [288, 44] width 78 height 13
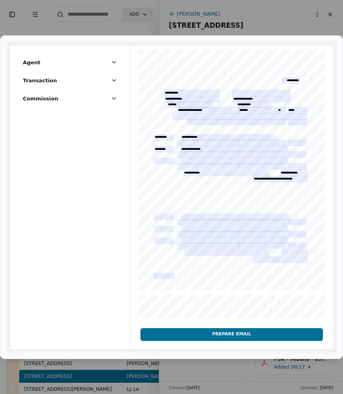
click at [251, 335] on button "Prepare Email" at bounding box center [232, 334] width 183 height 13
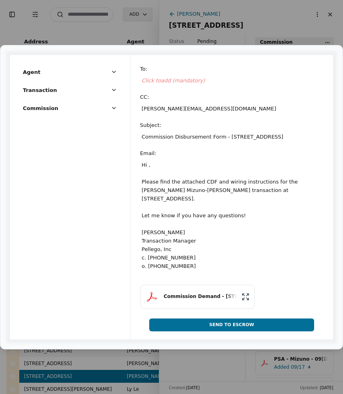
click at [160, 77] on div "Click to add (mandatory)" at bounding box center [232, 81] width 184 height 12
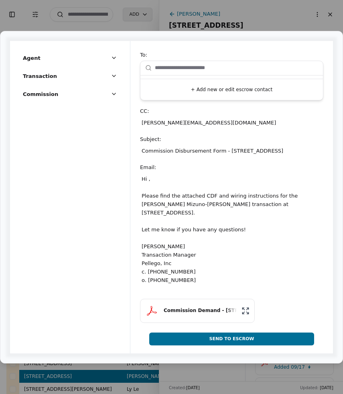
click at [203, 90] on button "+ Add new or edit escrow contact" at bounding box center [232, 89] width 176 height 14
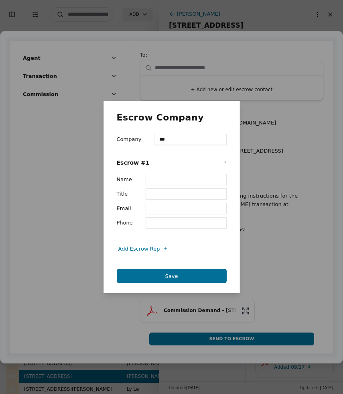
type input "**********"
click at [161, 178] on input "Name" at bounding box center [186, 179] width 81 height 11
type input "**********"
click at [156, 209] on input "Email" at bounding box center [186, 208] width 81 height 11
type input "**********"
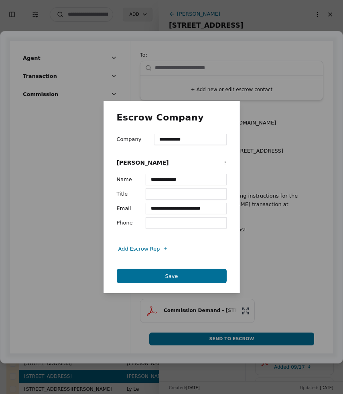
click at [172, 274] on button "Save" at bounding box center [172, 276] width 110 height 14
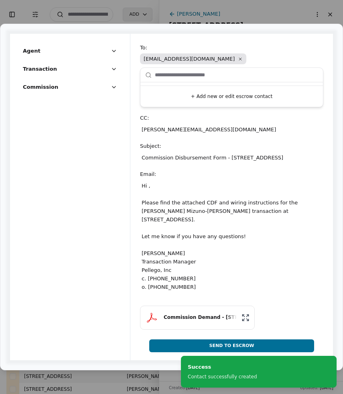
click at [150, 196] on div "Hi , Please find the attached CDF and wiring instructions for the Lori Mizuno-B…" at bounding box center [232, 236] width 184 height 113
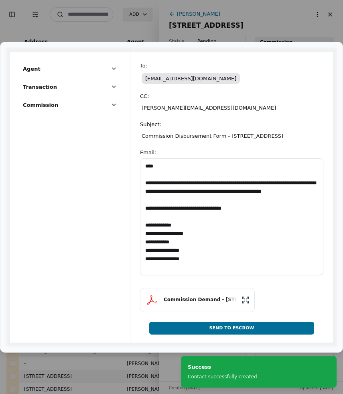
click at [152, 172] on textarea "**********" at bounding box center [232, 216] width 184 height 117
type textarea "**********"
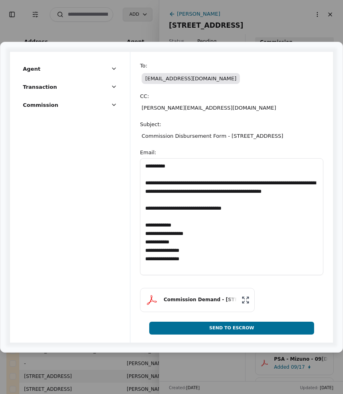
click at [263, 218] on textarea "**********" at bounding box center [232, 216] width 184 height 117
click at [244, 333] on div "**********" at bounding box center [232, 197] width 203 height 291
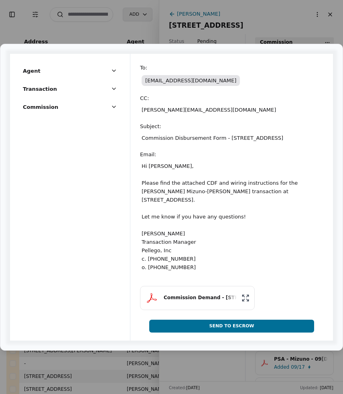
click at [245, 327] on button "Send To Escrow" at bounding box center [231, 326] width 165 height 13
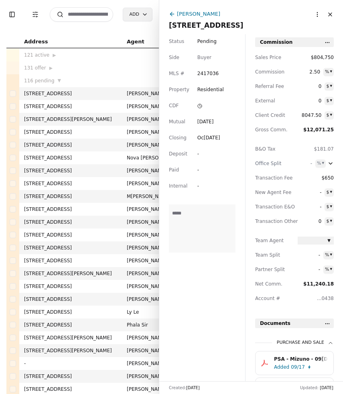
click at [90, 18] on input at bounding box center [81, 14] width 63 height 14
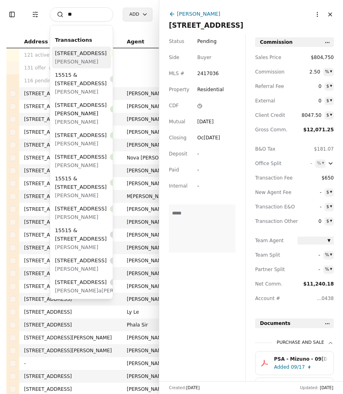
type input "*"
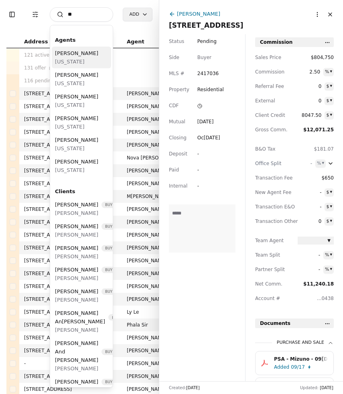
type input "*"
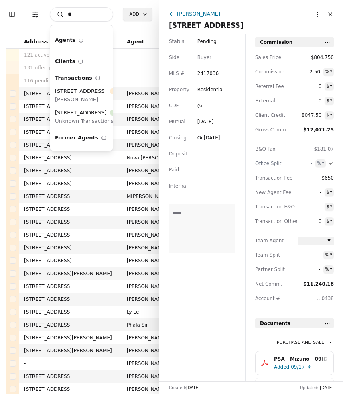
type input "*"
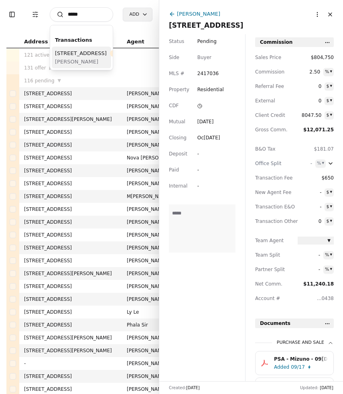
type input "*****"
click at [68, 57] on span "36016 SE 49th Street, Fall City, WA 98024" at bounding box center [81, 53] width 52 height 8
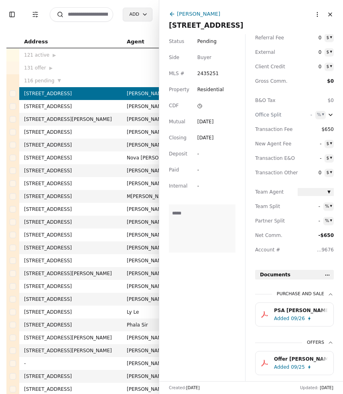
scroll to position [72, 0]
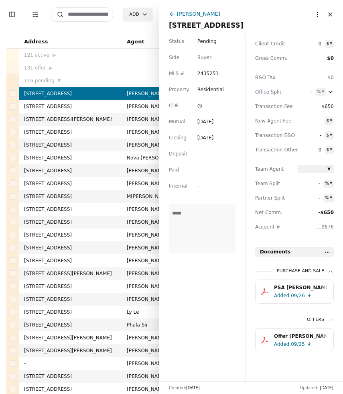
click at [302, 292] on div "09/26" at bounding box center [298, 296] width 14 height 8
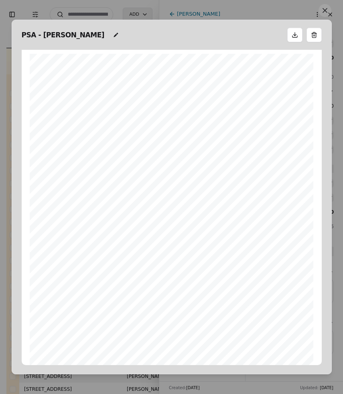
scroll to position [4, 0]
click at [329, 12] on button at bounding box center [325, 10] width 13 height 13
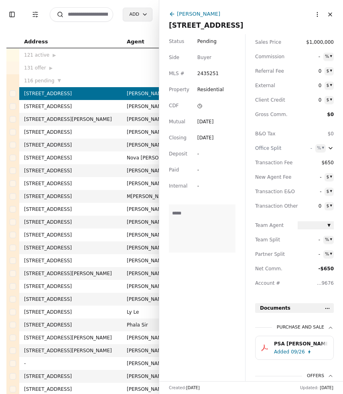
scroll to position [0, 0]
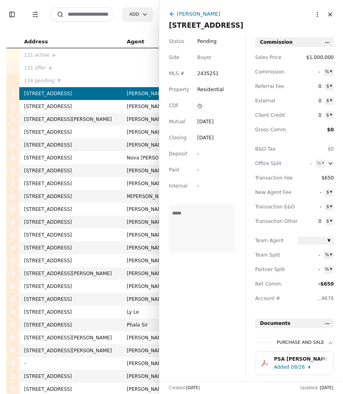
click at [321, 73] on div "- % ▾" at bounding box center [316, 72] width 36 height 8
click at [319, 73] on span "-" at bounding box center [309, 72] width 22 height 8
type input "***"
click at [307, 86] on span "0" at bounding box center [310, 86] width 24 height 8
click at [223, 285] on div "Status Pending Side Buyer MLS # 2435251 Property Residential CDF Mutual Sep 25,…" at bounding box center [202, 207] width 86 height 347
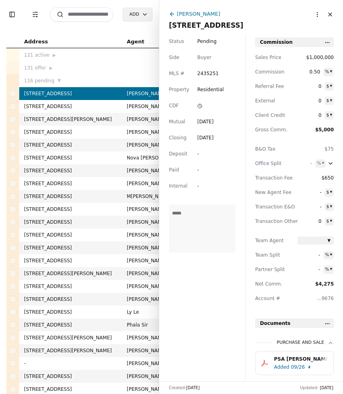
click at [314, 14] on html "Toggle Sidebar Transaction Filters Search Add Address Agent Close Side CD AA EM…" at bounding box center [171, 197] width 343 height 394
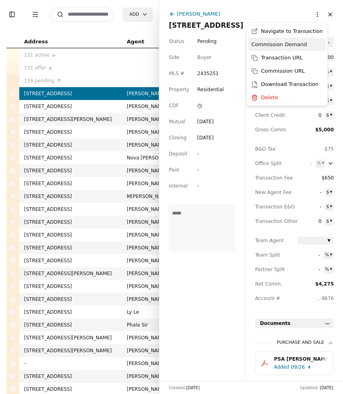
click at [296, 43] on div "Commission Demand" at bounding box center [288, 44] width 78 height 13
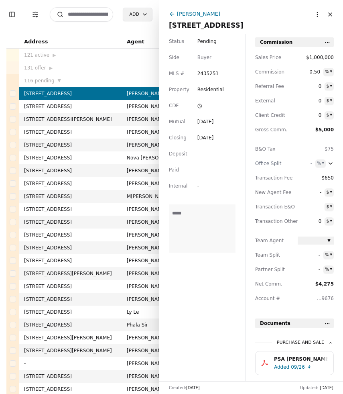
click at [313, 14] on html "Toggle Sidebar Transaction Filters Search Add Address Agent Close Side CD AA EM…" at bounding box center [171, 197] width 343 height 394
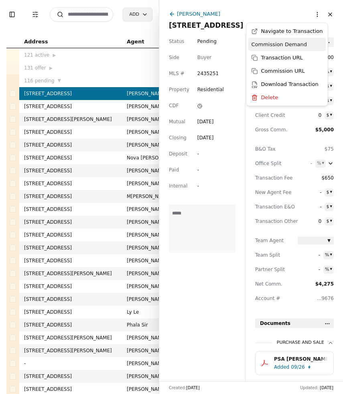
click at [292, 43] on div "Commission Demand" at bounding box center [288, 44] width 78 height 13
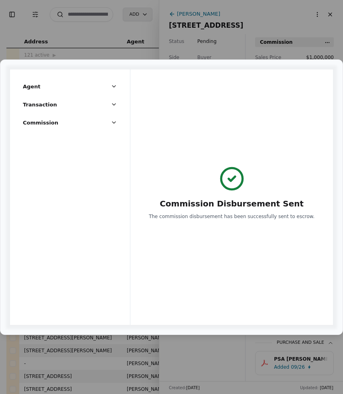
click at [100, 104] on button "Transaction" at bounding box center [70, 107] width 94 height 15
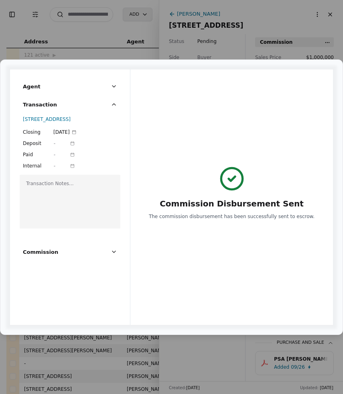
click at [59, 253] on div "Commission" at bounding box center [70, 254] width 120 height 18
click at [59, 258] on button "Commission" at bounding box center [70, 255] width 94 height 15
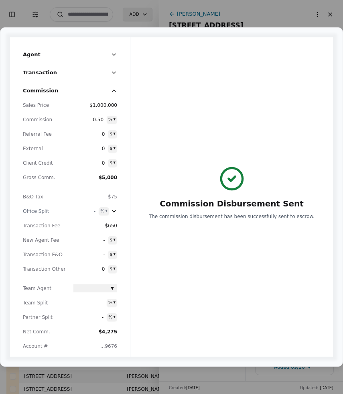
click at [86, 57] on button "Agent" at bounding box center [70, 57] width 94 height 15
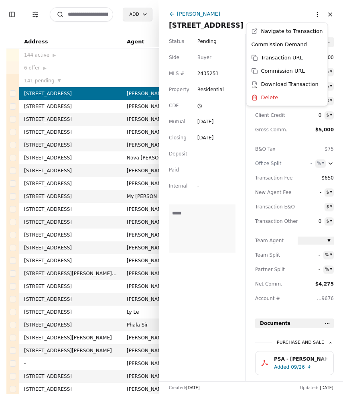
click at [321, 14] on html "Toggle Sidebar Transaction Filters Search Add Address Agent Close Side CD AA EM…" at bounding box center [171, 197] width 343 height 394
click at [300, 47] on div "Commission Demand" at bounding box center [288, 44] width 78 height 13
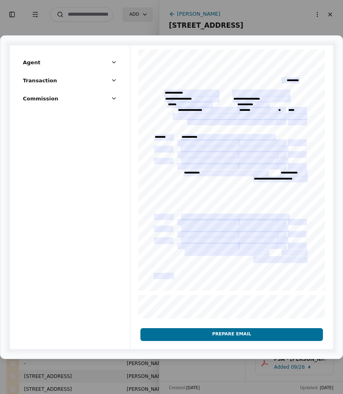
click at [232, 331] on button "Prepare Email" at bounding box center [232, 334] width 183 height 13
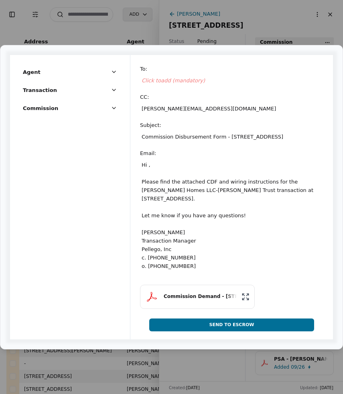
click at [203, 300] on div "Commission Demand - [STREET_ADDRESS]" at bounding box center [200, 297] width 73 height 8
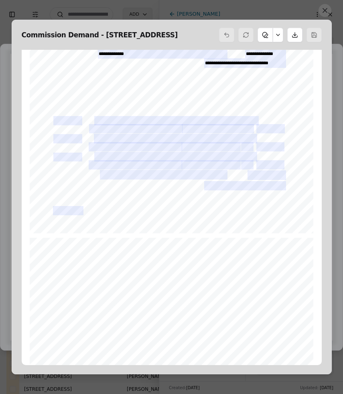
scroll to position [47, 0]
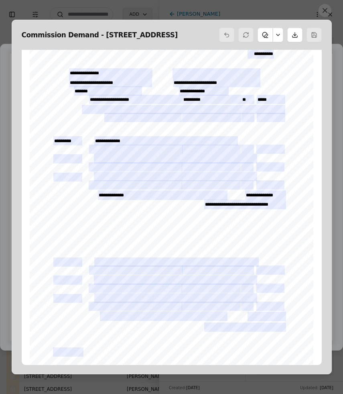
click at [326, 9] on button at bounding box center [325, 10] width 13 height 13
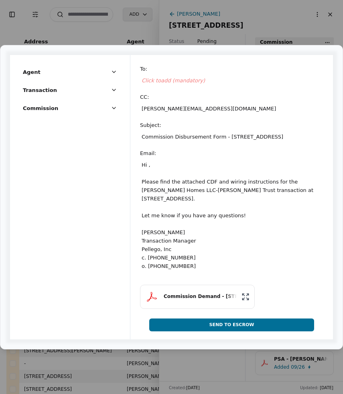
click at [177, 79] on span "Click to add (mandatory)" at bounding box center [173, 81] width 63 height 6
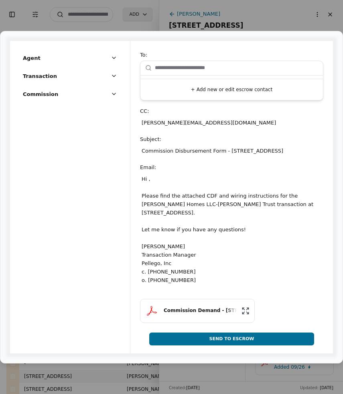
click at [210, 86] on button "+ Add new or edit escrow contact" at bounding box center [232, 89] width 176 height 14
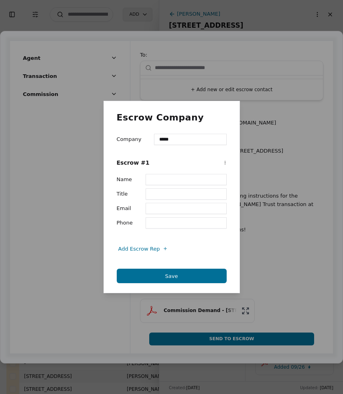
type input "**********"
click at [161, 178] on input "Name" at bounding box center [186, 179] width 81 height 11
type input "*"
type input "********"
click at [164, 206] on input "Email" at bounding box center [186, 208] width 81 height 11
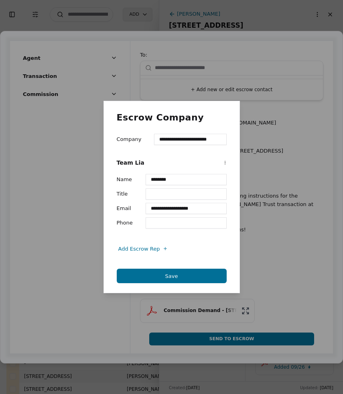
type input "**********"
click at [188, 275] on button "Save" at bounding box center [172, 276] width 110 height 14
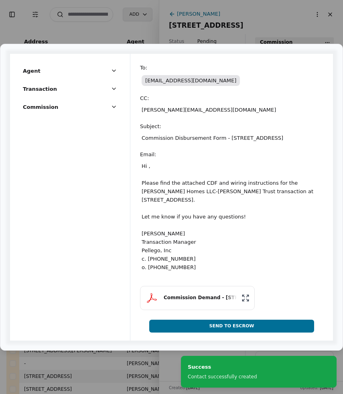
click at [145, 192] on div "Hi , Please find the attached CDF and wiring instructions for the [PERSON_NAME]…" at bounding box center [232, 216] width 184 height 113
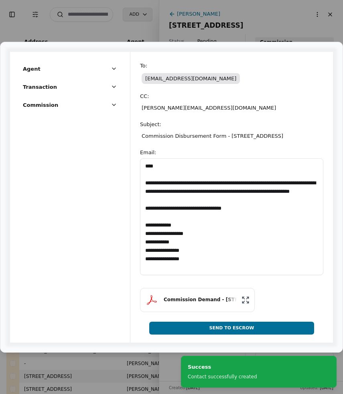
click at [151, 172] on textarea "**********" at bounding box center [232, 216] width 184 height 117
type textarea "**********"
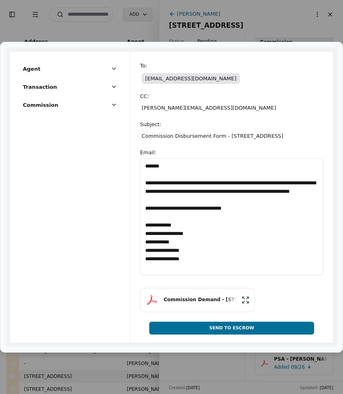
click at [242, 219] on textarea "**********" at bounding box center [232, 216] width 184 height 117
click at [252, 332] on button "Send To Escrow" at bounding box center [231, 328] width 165 height 13
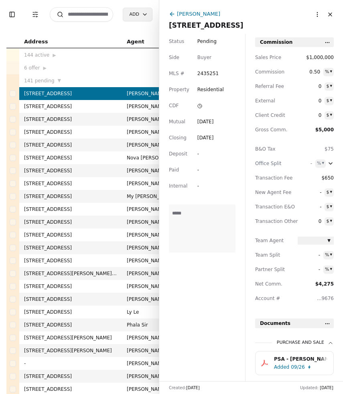
click at [333, 13] on button "Close" at bounding box center [330, 14] width 13 height 13
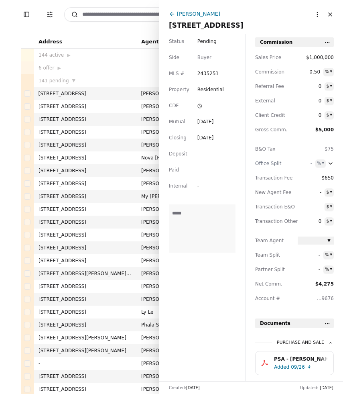
click at [333, 13] on button "Close" at bounding box center [330, 14] width 13 height 13
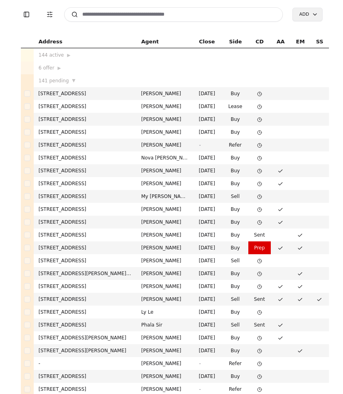
click at [155, 14] on input at bounding box center [173, 14] width 219 height 14
type input "*"
click at [311, 16] on html "Toggle Sidebar Transaction Filters Search Add Address Agent Close Side CD AA EM…" at bounding box center [171, 197] width 343 height 394
click at [100, 15] on html "Toggle Sidebar Transaction Filters Search Add Address Agent Close Side CD AA EM…" at bounding box center [171, 197] width 343 height 394
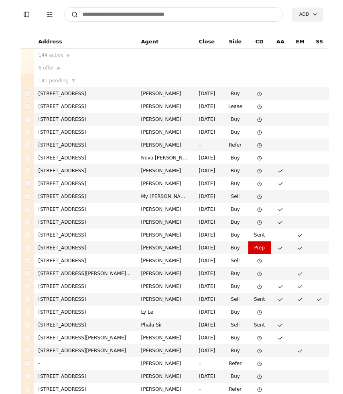
click at [100, 15] on input at bounding box center [173, 14] width 219 height 14
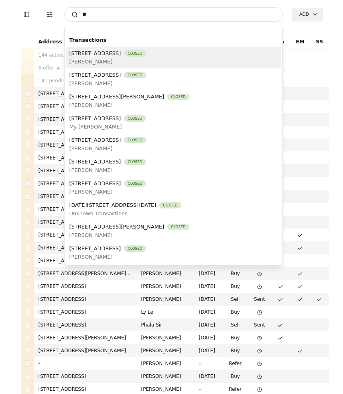
type input "*"
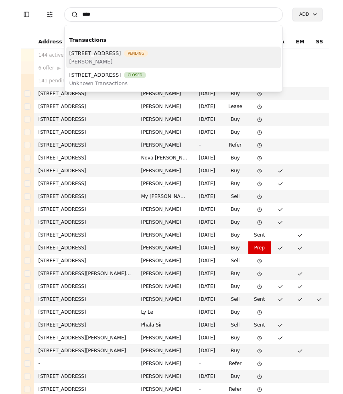
type input "****"
click at [141, 58] on span "[PERSON_NAME]" at bounding box center [108, 61] width 79 height 8
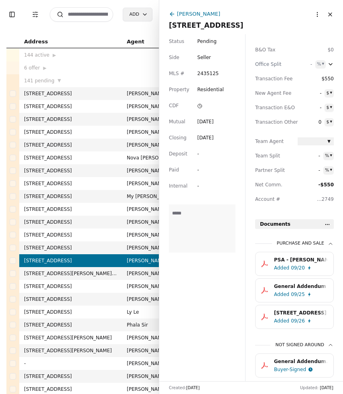
scroll to position [127, 0]
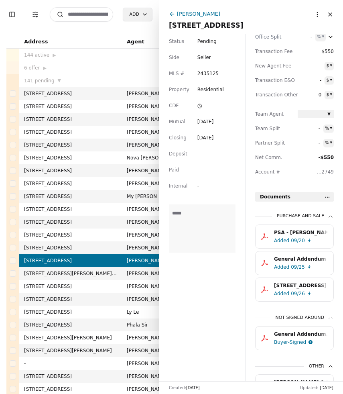
click at [289, 289] on div "[STREET_ADDRESS] Executed Form 3435R-.pdf.pdf" at bounding box center [301, 286] width 54 height 8
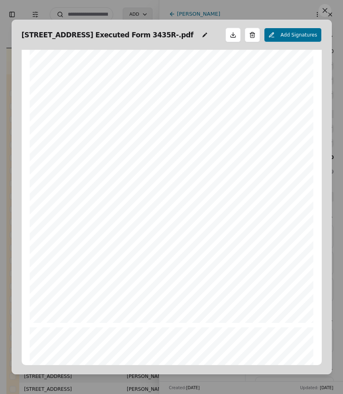
scroll to position [476, 0]
click at [325, 9] on button at bounding box center [325, 10] width 13 height 13
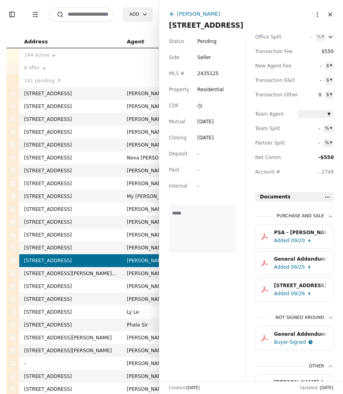
click at [333, 14] on button "Close" at bounding box center [330, 14] width 13 height 13
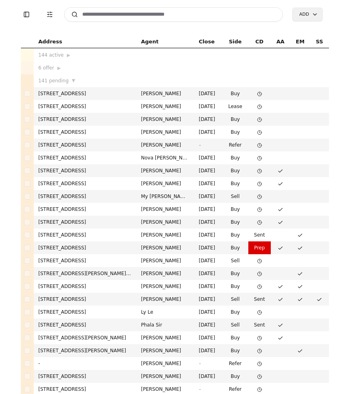
click at [106, 15] on input at bounding box center [173, 14] width 219 height 14
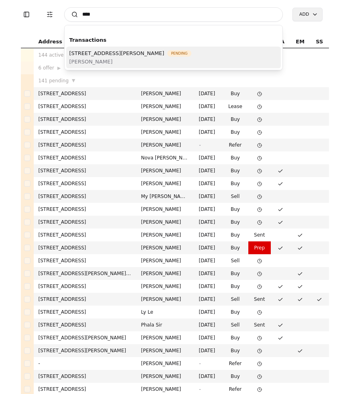
type input "****"
click at [109, 52] on span "[STREET_ADDRESS][PERSON_NAME]" at bounding box center [116, 53] width 95 height 8
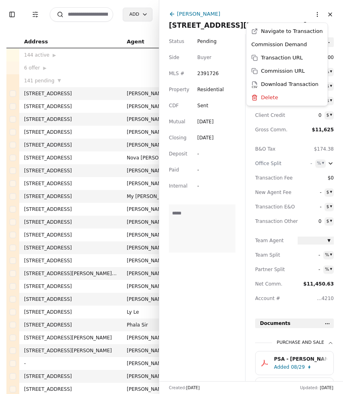
click at [317, 16] on html "Toggle Sidebar Transaction Filters Search Add Address Agent Close Side CD AA EM…" at bounding box center [171, 197] width 343 height 394
click at [282, 13] on html "Toggle Sidebar Transaction Filters Search Add Address Agent Close Side CD AA EM…" at bounding box center [171, 197] width 343 height 394
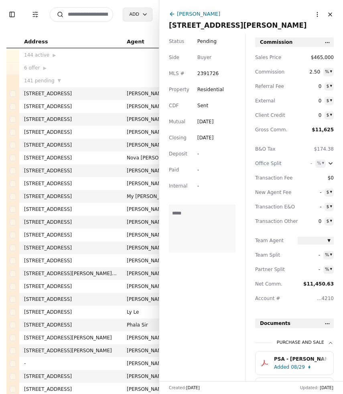
click at [321, 57] on span "$465,000" at bounding box center [316, 57] width 36 height 8
click at [309, 58] on input "********" at bounding box center [316, 57] width 36 height 8
type input "********"
click at [224, 280] on div "Status Pending Side Buyer MLS # 2391726 Property Residential CDF Sent Mutual [D…" at bounding box center [202, 207] width 86 height 347
click at [315, 17] on html "Toggle Sidebar Transaction Filters Search Add Address Agent Close Side CD AA EM…" at bounding box center [171, 197] width 343 height 394
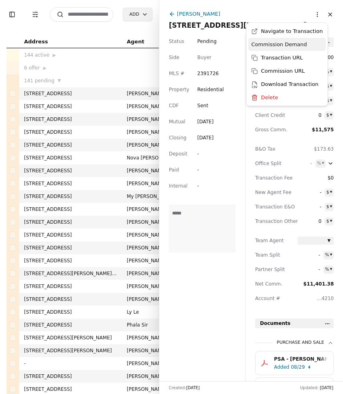
click at [298, 45] on div "Commission Demand" at bounding box center [288, 44] width 78 height 13
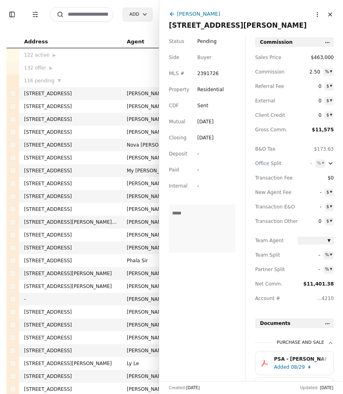
click at [315, 16] on html "Toggle Sidebar Transaction Filters Search Add Address Agent Close Side CD AA EM…" at bounding box center [171, 197] width 343 height 394
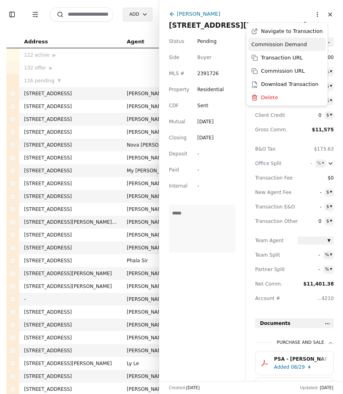
click at [303, 44] on div "Commission Demand" at bounding box center [288, 44] width 78 height 13
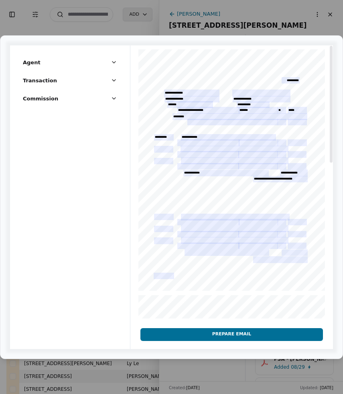
click at [237, 337] on button "Prepare Email" at bounding box center [232, 334] width 183 height 13
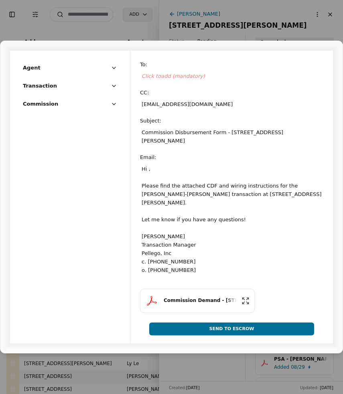
click at [160, 76] on span "Click to add (mandatory)" at bounding box center [173, 76] width 63 height 6
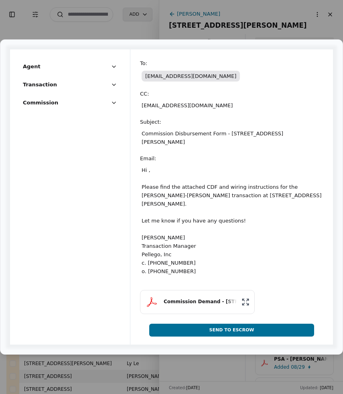
click at [150, 190] on div "Hi , Please find the attached CDF and wiring instructions for the Courtney Widm…" at bounding box center [232, 220] width 184 height 113
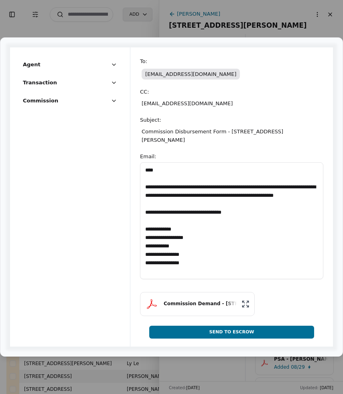
drag, startPoint x: 151, startPoint y: 171, endPoint x: 157, endPoint y: 172, distance: 6.2
click at [157, 172] on textarea "**********" at bounding box center [232, 220] width 184 height 117
type textarea "**********"
click at [238, 331] on button "Send To Escrow" at bounding box center [231, 332] width 165 height 13
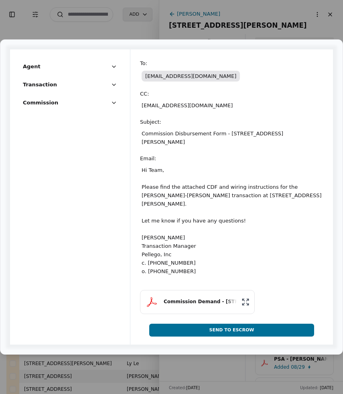
click at [238, 331] on button "Send To Escrow" at bounding box center [231, 330] width 165 height 13
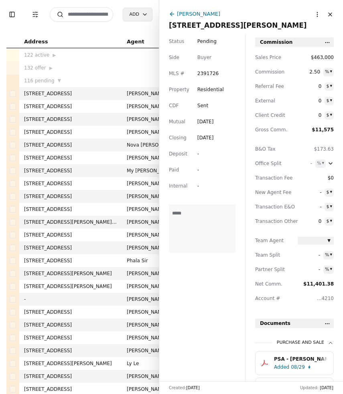
click at [99, 17] on input at bounding box center [81, 14] width 63 height 14
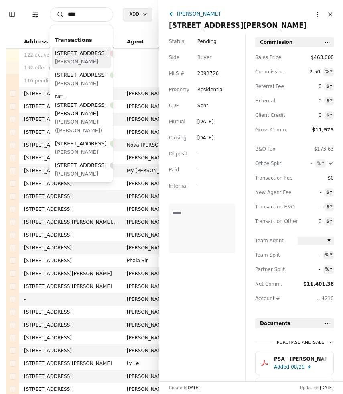
type input "****"
click at [69, 57] on span "4311 164th Street SW Unit 201, Lynnwood, WA 98087" at bounding box center [81, 53] width 52 height 8
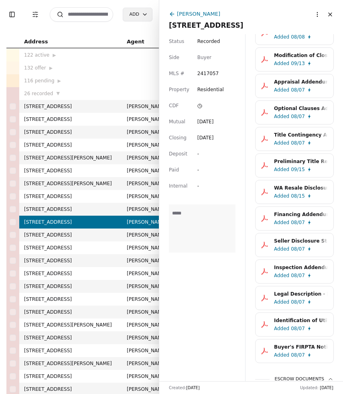
scroll to position [291, 0]
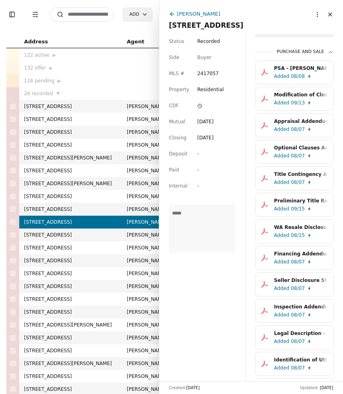
click at [100, 16] on input at bounding box center [81, 14] width 63 height 14
click at [90, 15] on input "*****" at bounding box center [81, 14] width 63 height 14
click at [89, 15] on input "*****" at bounding box center [81, 14] width 63 height 14
click at [85, 15] on input "*****" at bounding box center [81, 14] width 63 height 14
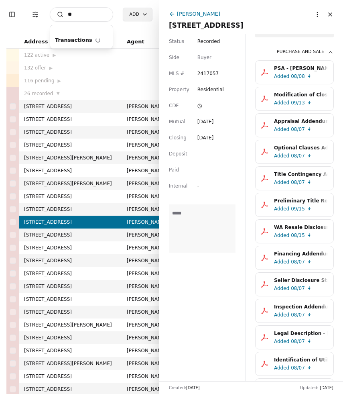
type input "*"
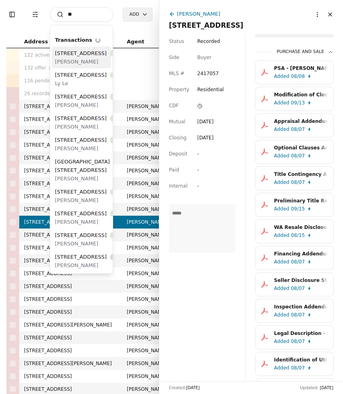
type input "*"
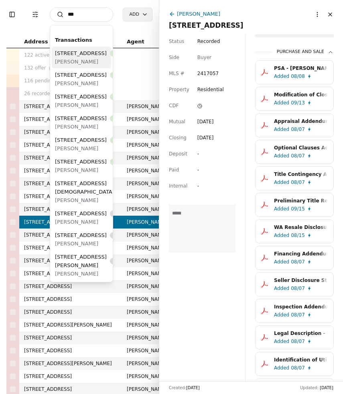
type input "***"
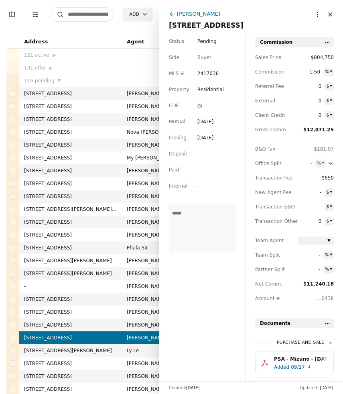
click at [94, 17] on input at bounding box center [81, 14] width 63 height 14
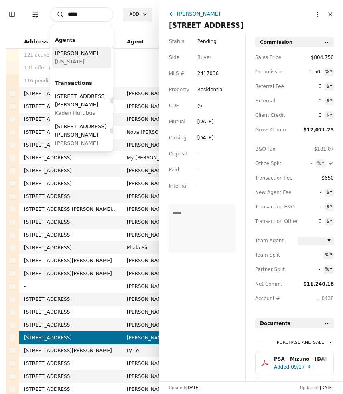
type input "****"
click at [78, 59] on span "[US_STATE]" at bounding box center [76, 61] width 43 height 8
